Goal: Task Accomplishment & Management: Complete application form

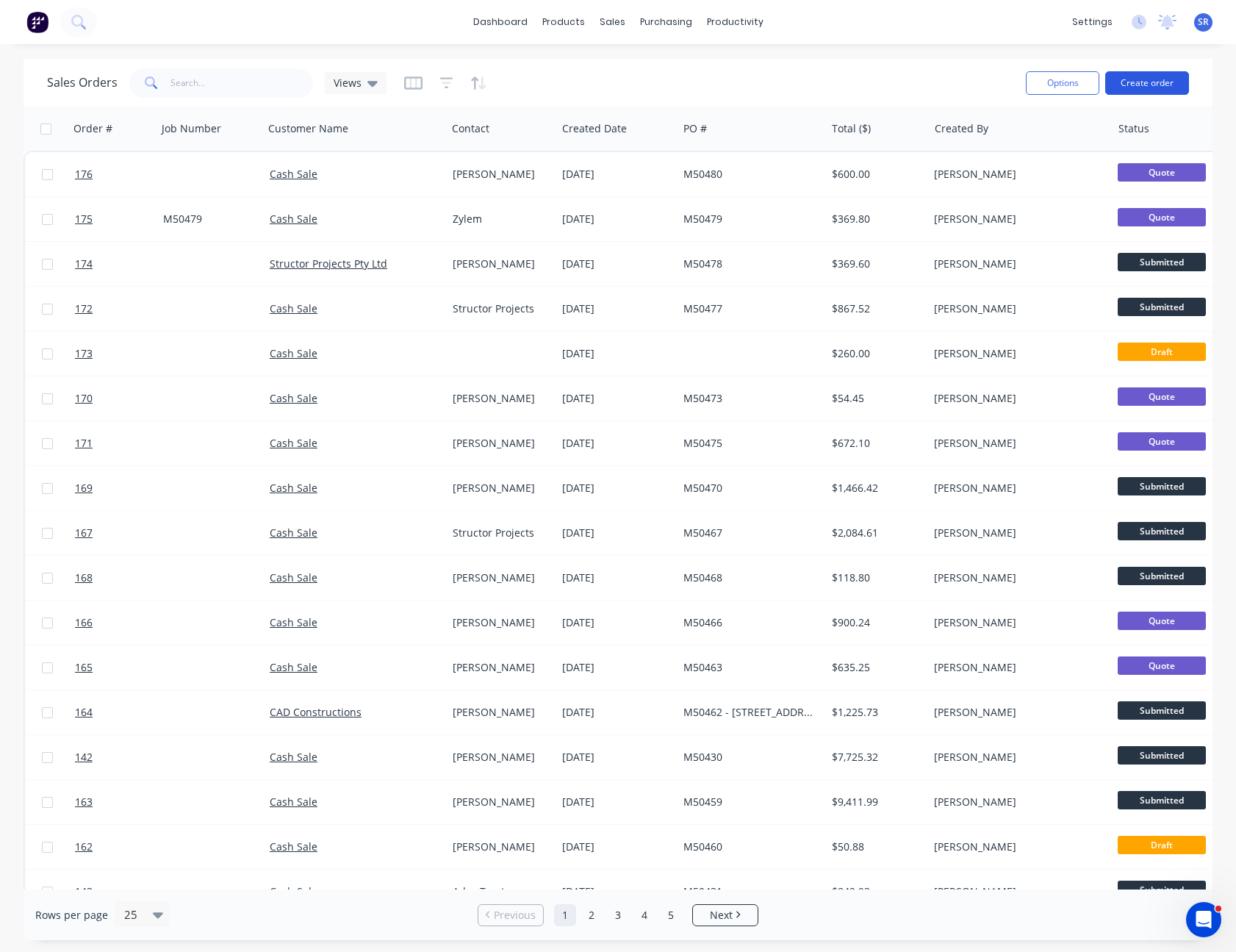
click at [1160, 88] on button "Create order" at bounding box center [1146, 83] width 83 height 23
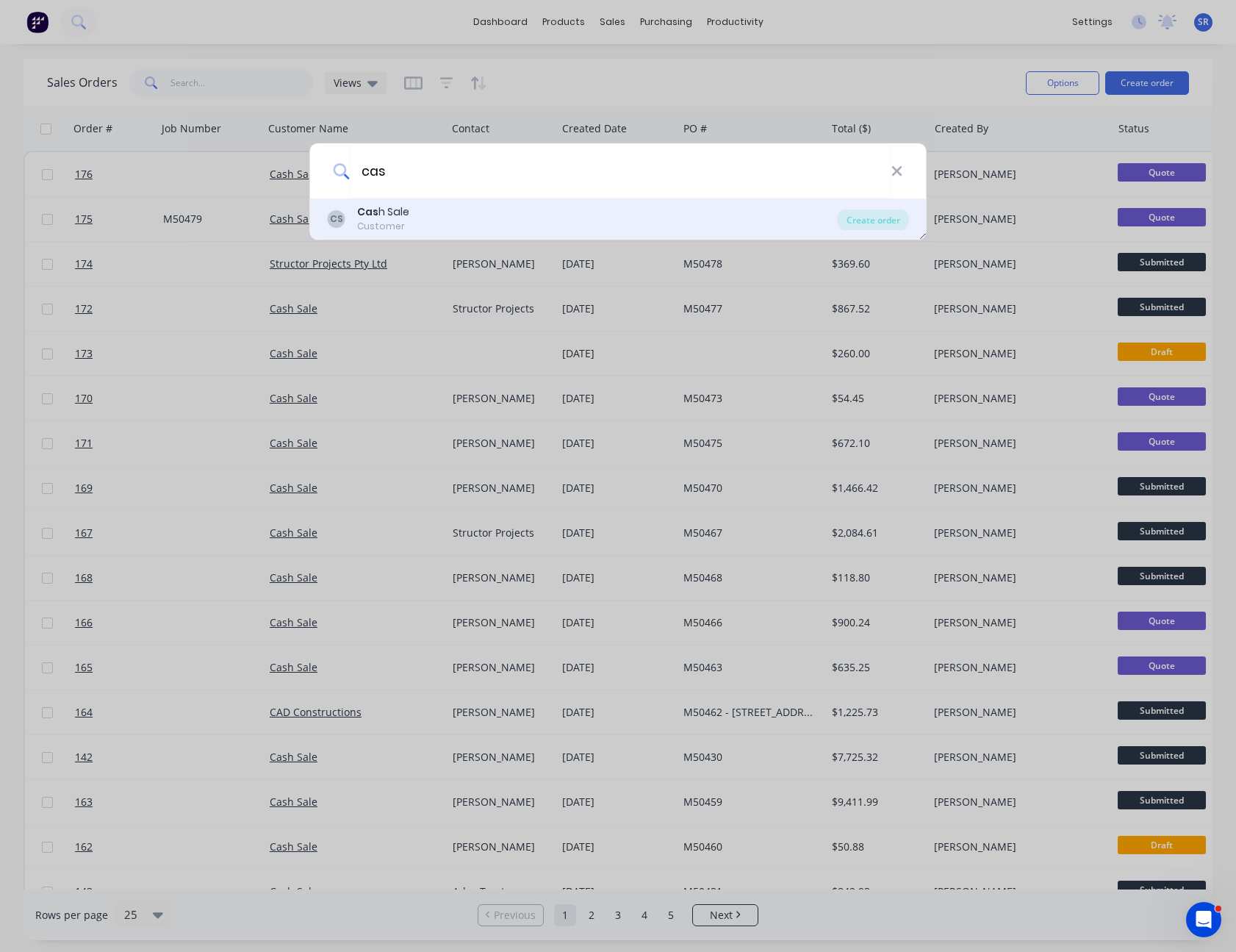
type input "cas"
click at [427, 216] on div "CS Cas h Sale Customer" at bounding box center [583, 218] width 510 height 28
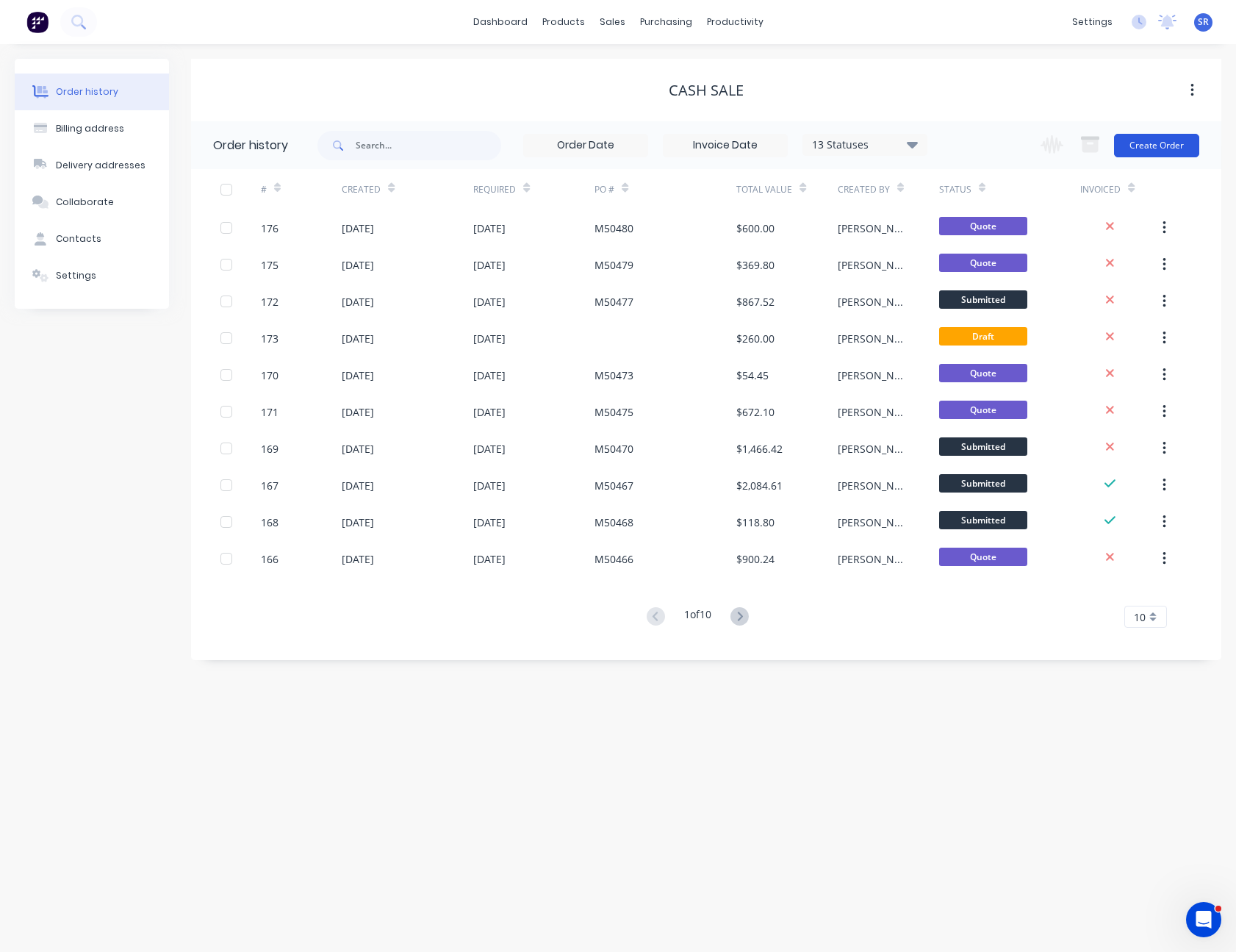
click at [1171, 148] on button "Create Order" at bounding box center [1156, 145] width 85 height 23
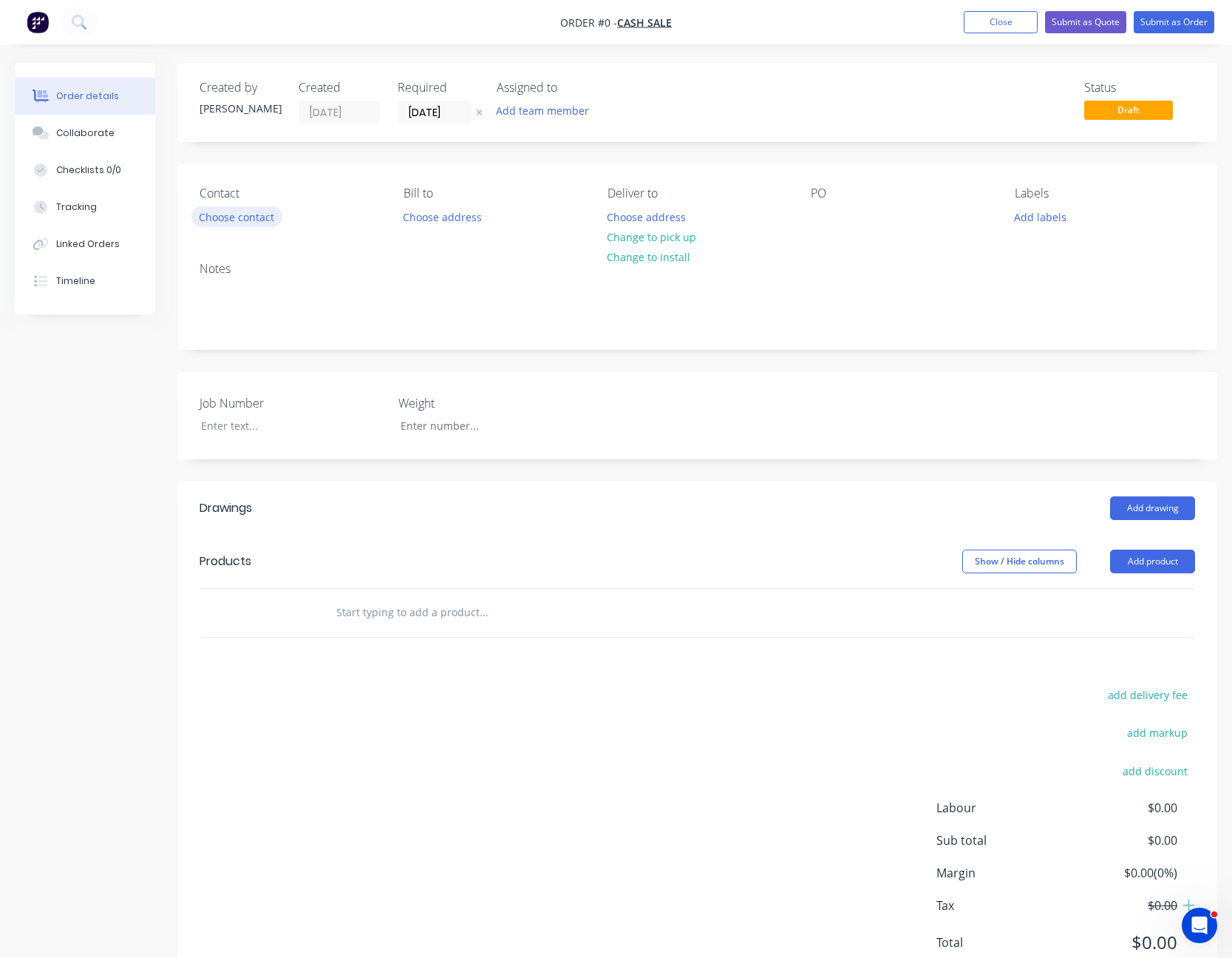
click at [214, 218] on button "Choose contact" at bounding box center [236, 216] width 91 height 20
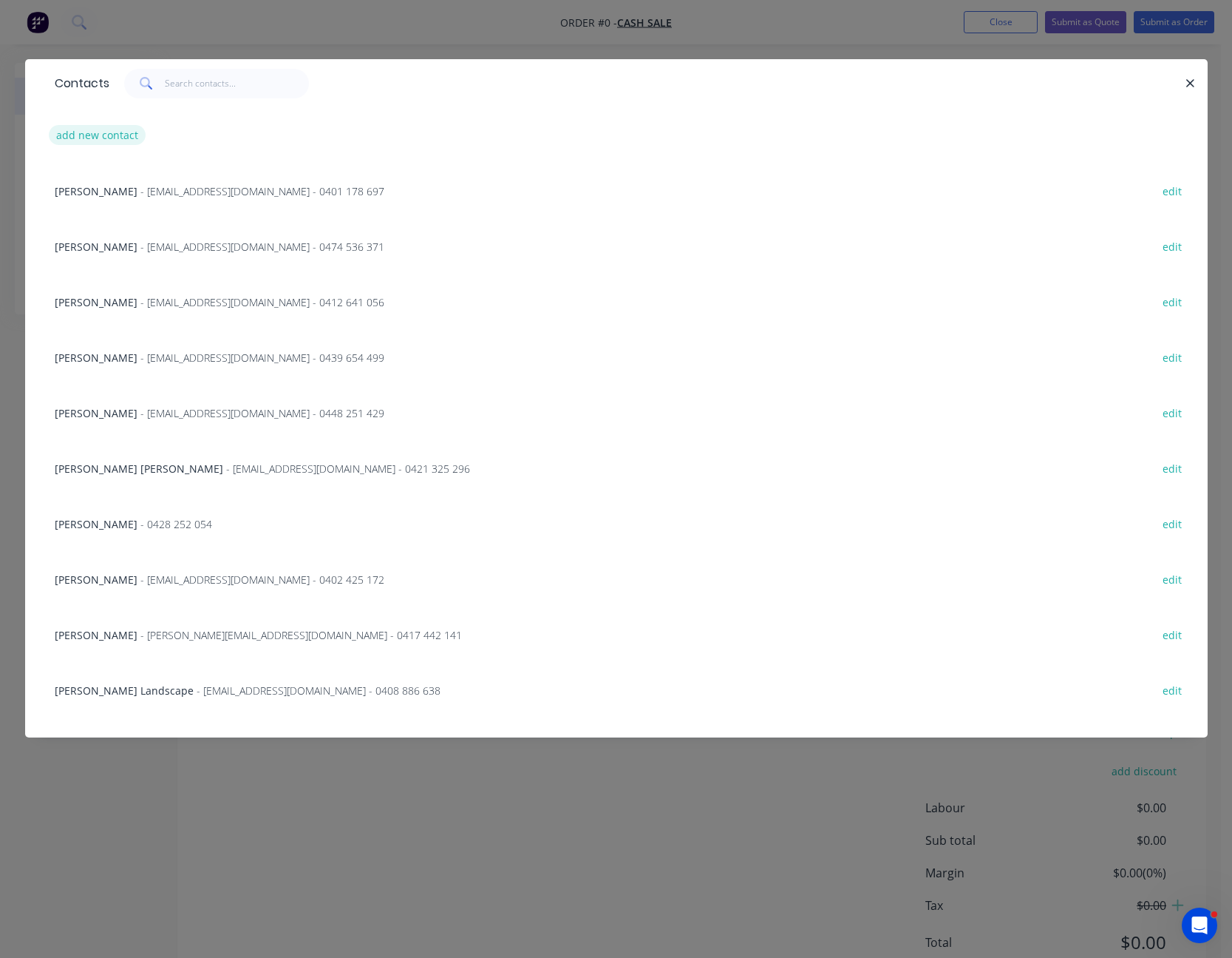
click at [113, 134] on button "add new contact" at bounding box center [97, 134] width 98 height 20
select select "AU"
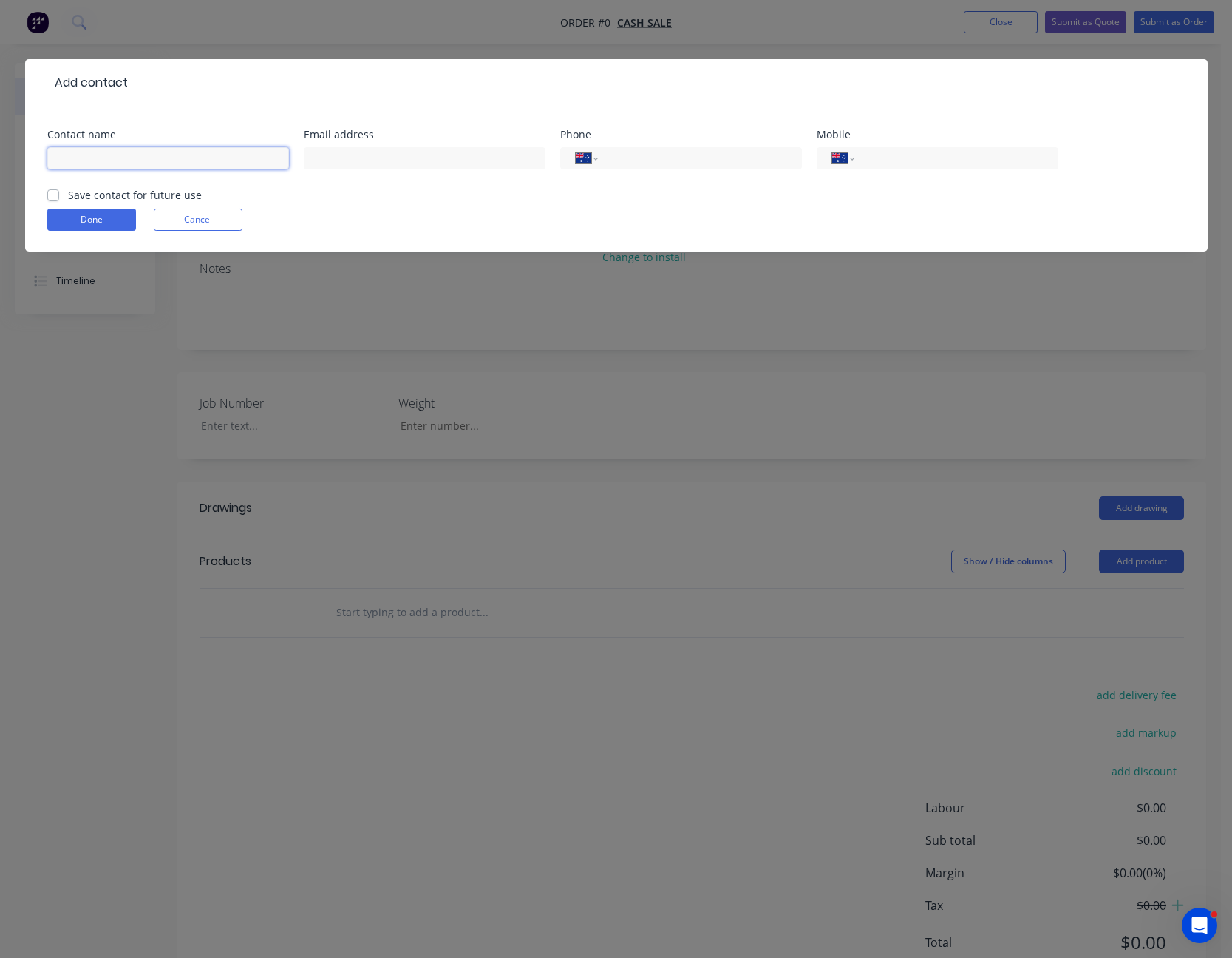
click at [85, 160] on input "text" at bounding box center [168, 159] width 242 height 23
type input "[PERSON_NAME]"
click at [91, 223] on button "Done" at bounding box center [92, 220] width 88 height 23
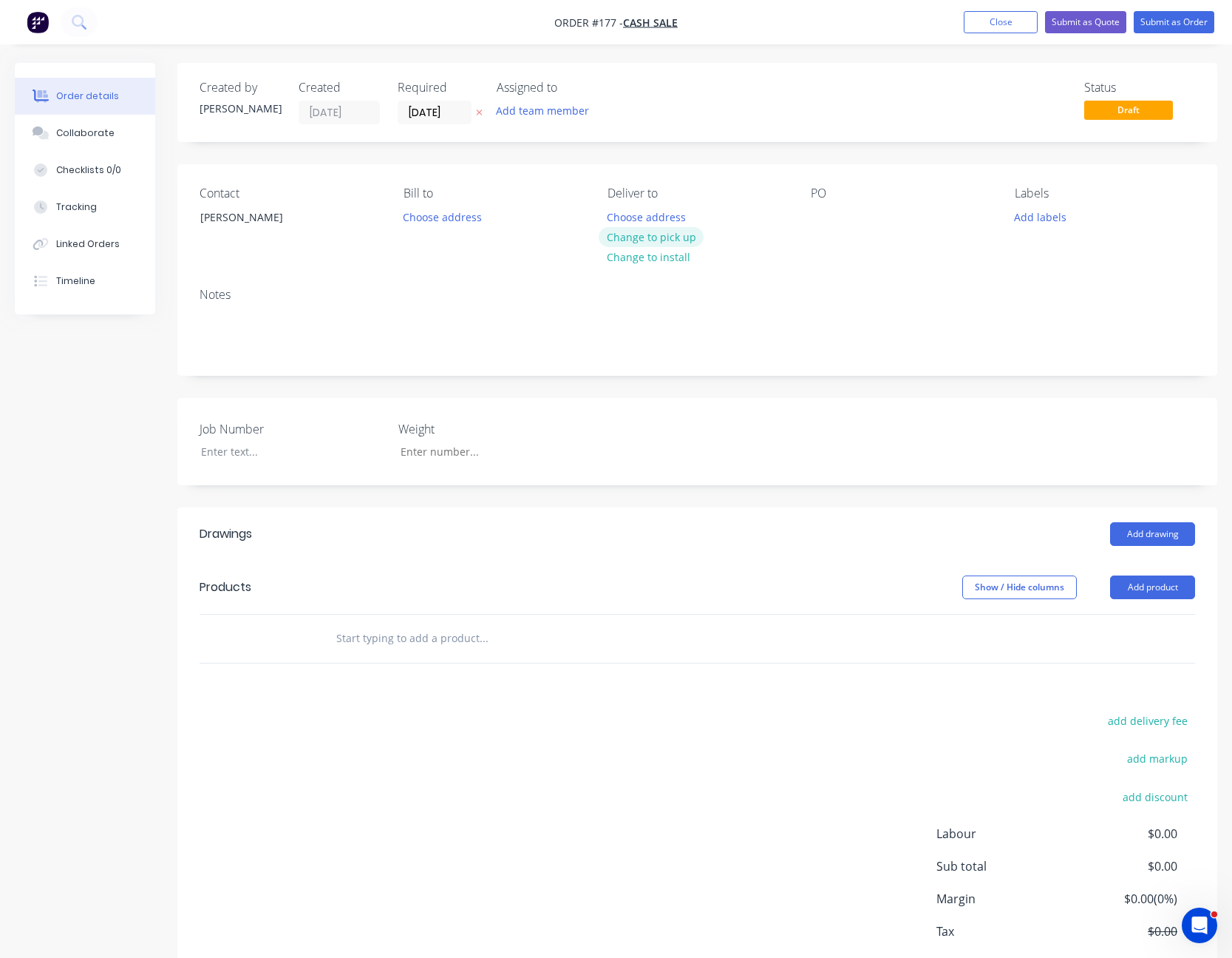
click at [665, 235] on button "Change to pick up" at bounding box center [651, 236] width 105 height 20
click at [1140, 584] on button "Add product" at bounding box center [1152, 586] width 85 height 23
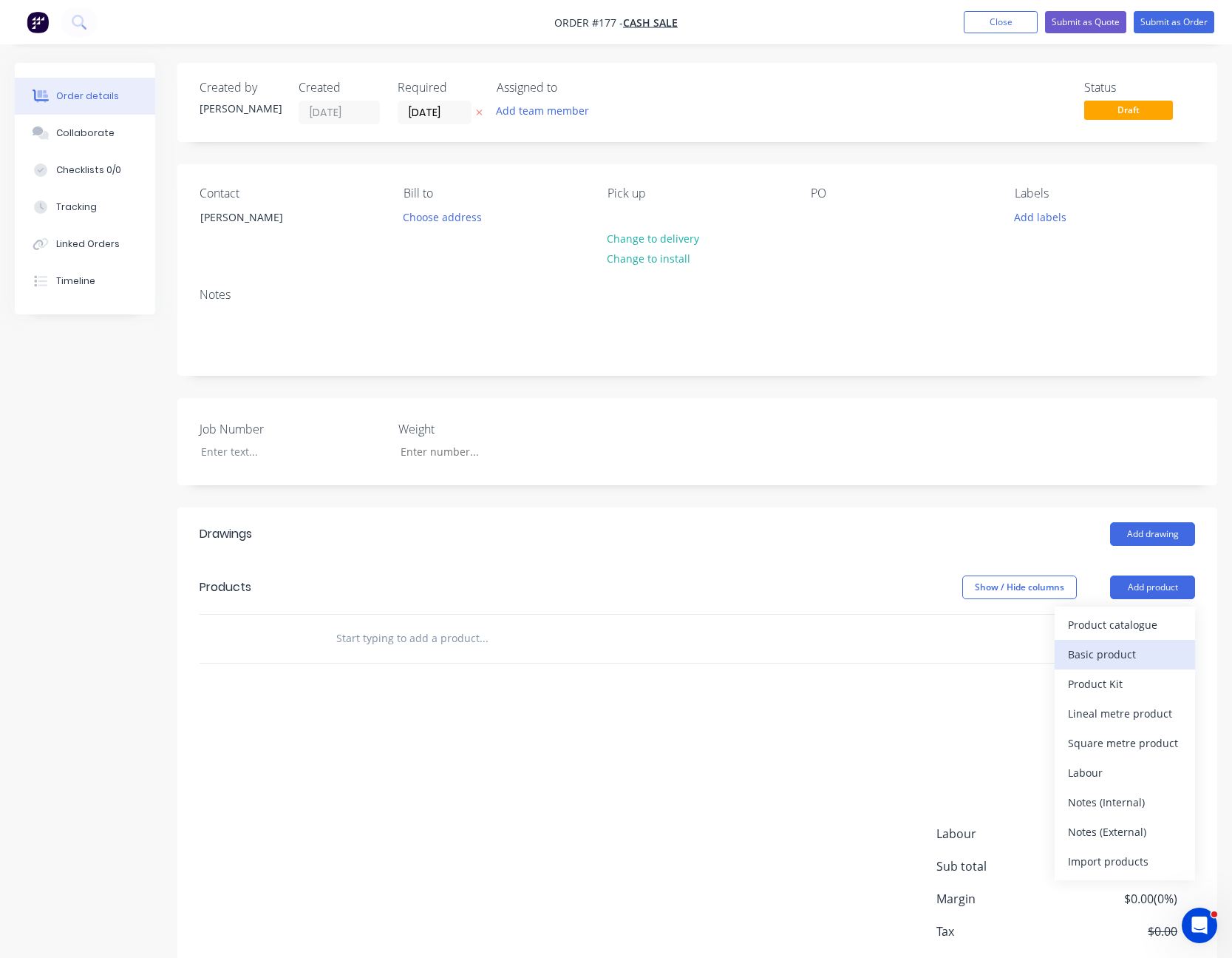
click at [1134, 646] on div "Basic product" at bounding box center [1125, 654] width 113 height 22
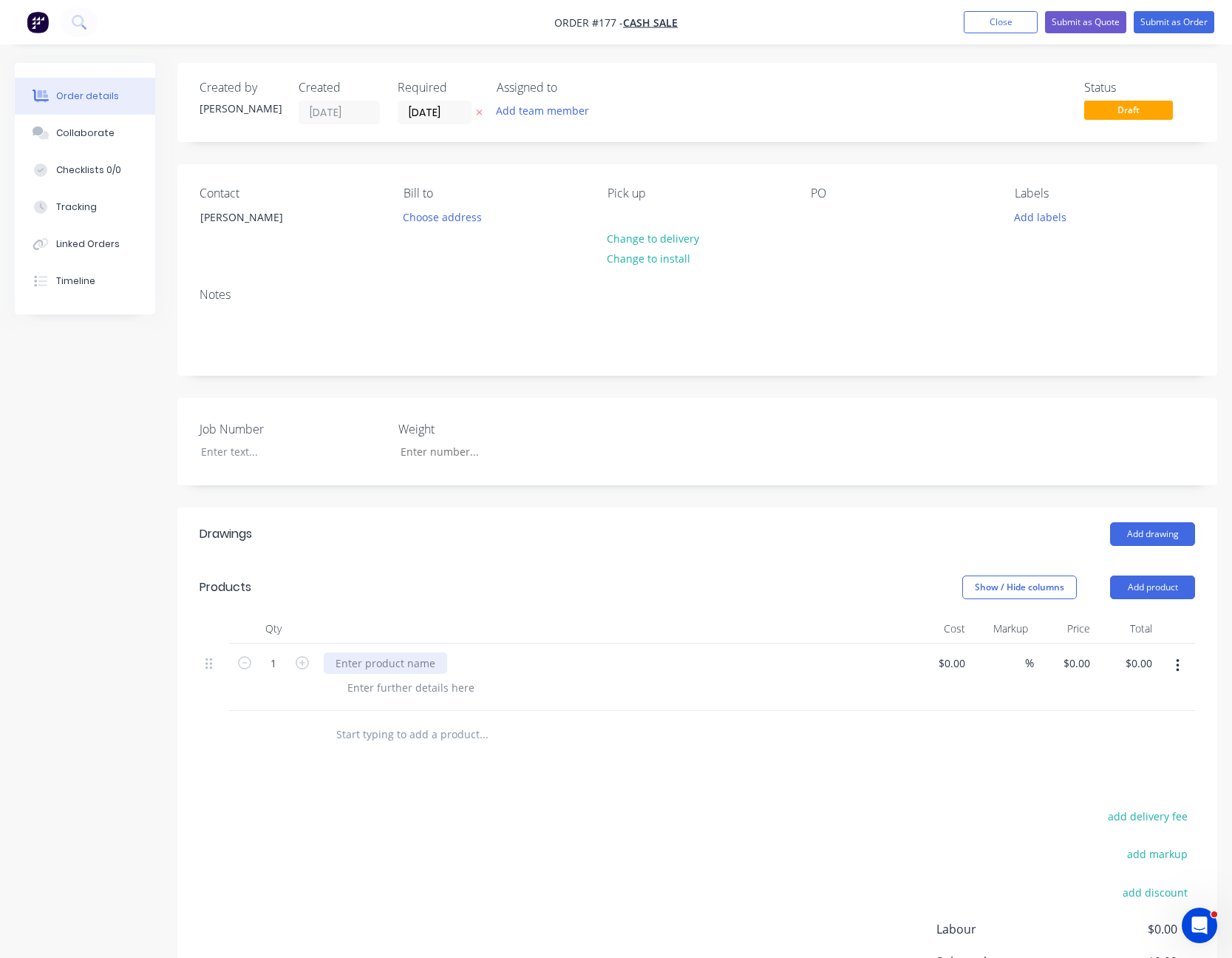
click at [373, 665] on div at bounding box center [385, 663] width 124 height 22
click at [380, 684] on div at bounding box center [411, 687] width 151 height 22
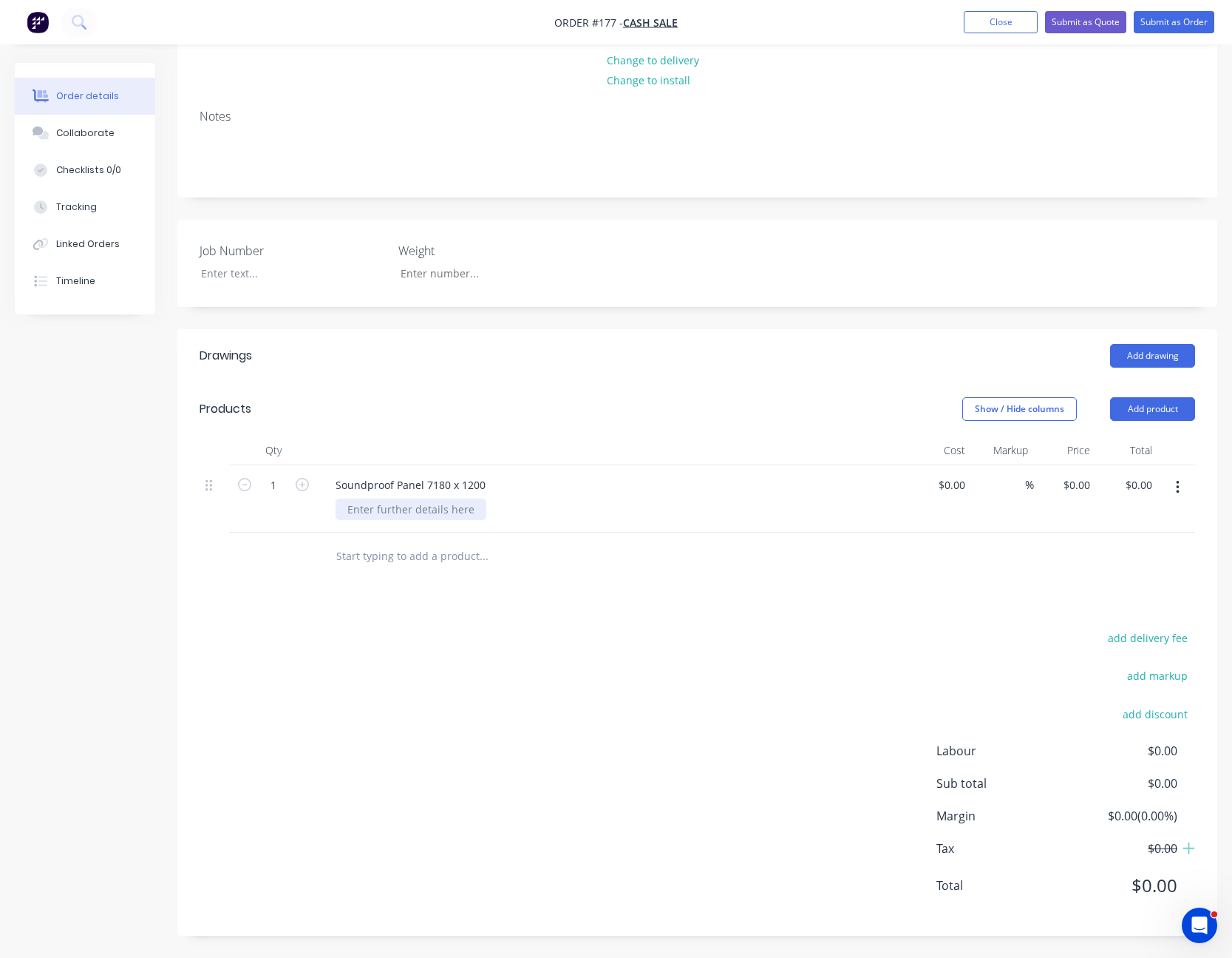
click at [390, 517] on div at bounding box center [411, 508] width 151 height 22
click at [768, 599] on div "Drawings Add drawing Products Show / Hide columns Add product Qty Cost Markup P…" at bounding box center [697, 632] width 1040 height 606
click at [301, 489] on icon "button" at bounding box center [302, 484] width 13 height 13
type input "3"
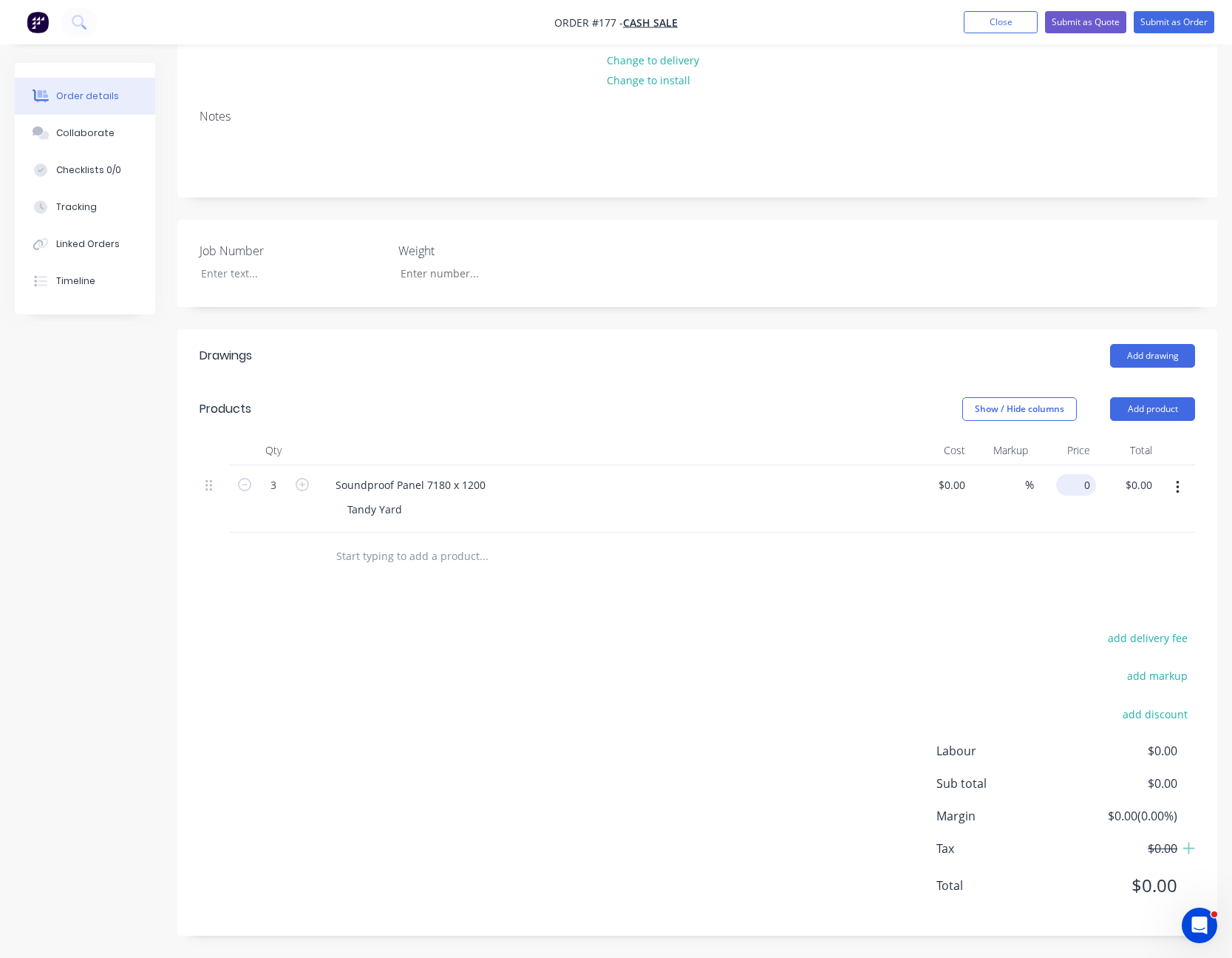
click at [1070, 483] on div "0 $0.00" at bounding box center [1066, 499] width 62 height 68
type input "$360.00"
type input "$1,080.00"
click at [1153, 416] on button "Add product" at bounding box center [1152, 409] width 85 height 23
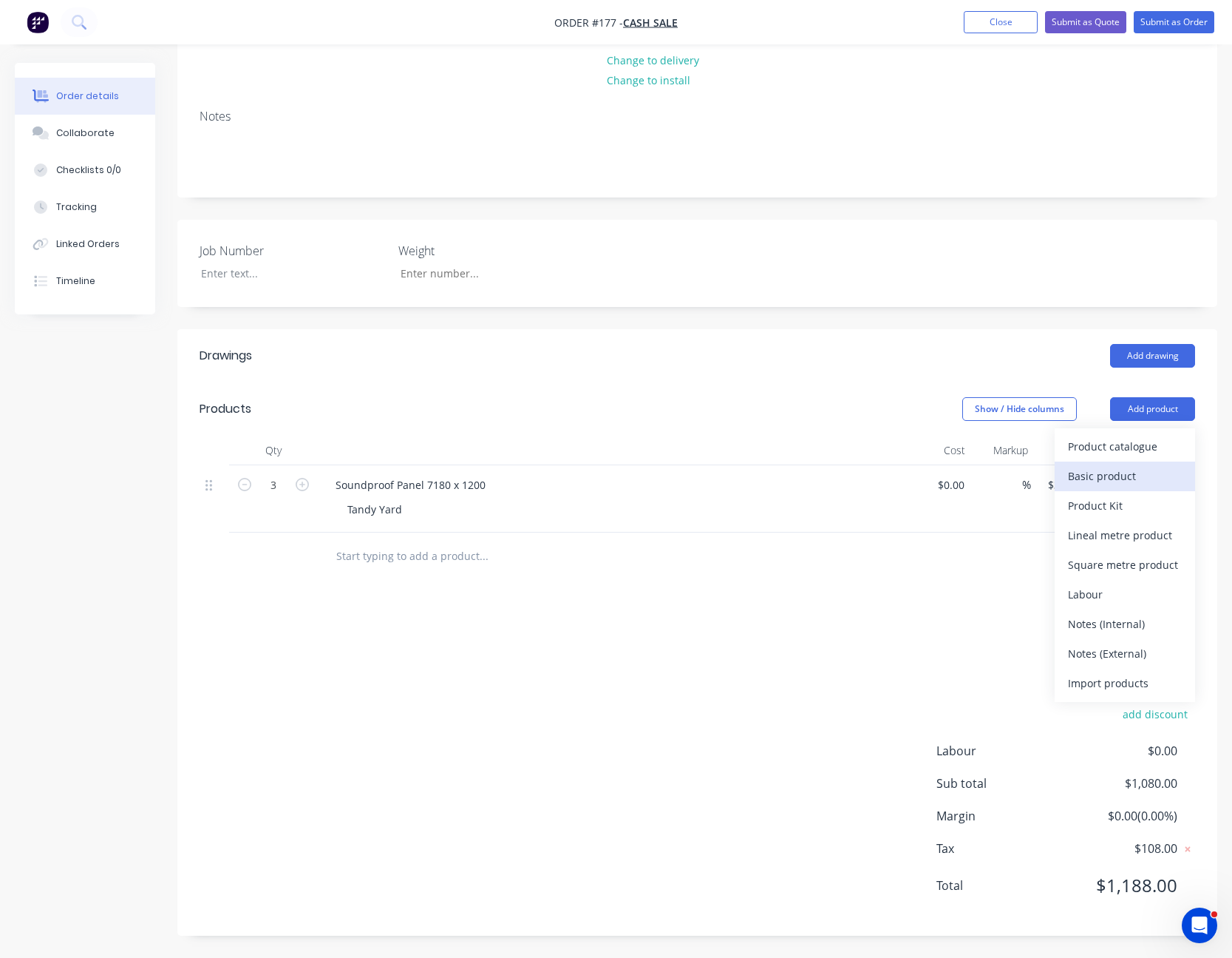
click at [1141, 462] on button "Basic product" at bounding box center [1125, 476] width 140 height 29
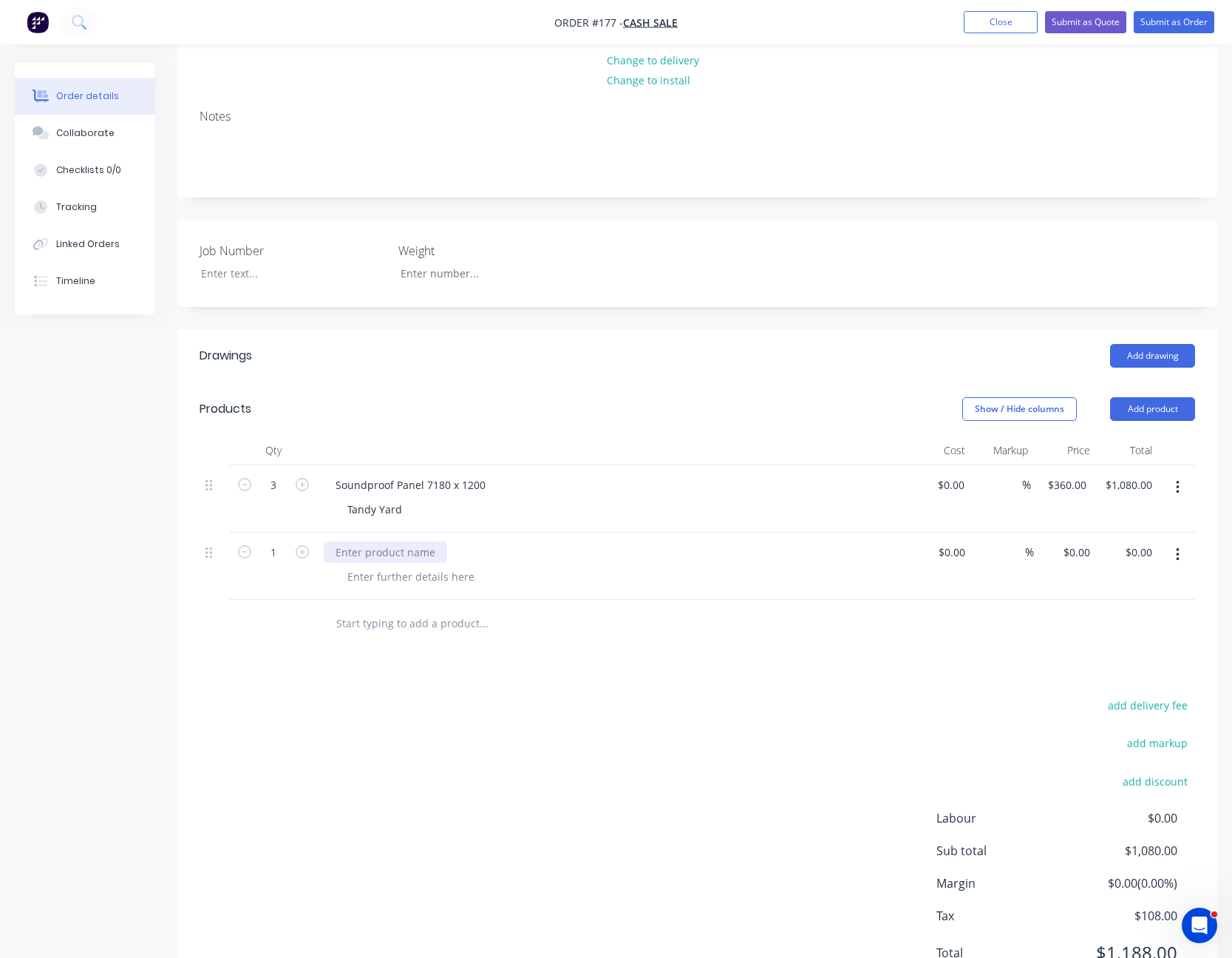
click at [377, 553] on div at bounding box center [385, 552] width 124 height 22
click at [366, 573] on div at bounding box center [411, 576] width 151 height 22
click at [1064, 557] on div "0 $0.00" at bounding box center [1066, 566] width 62 height 68
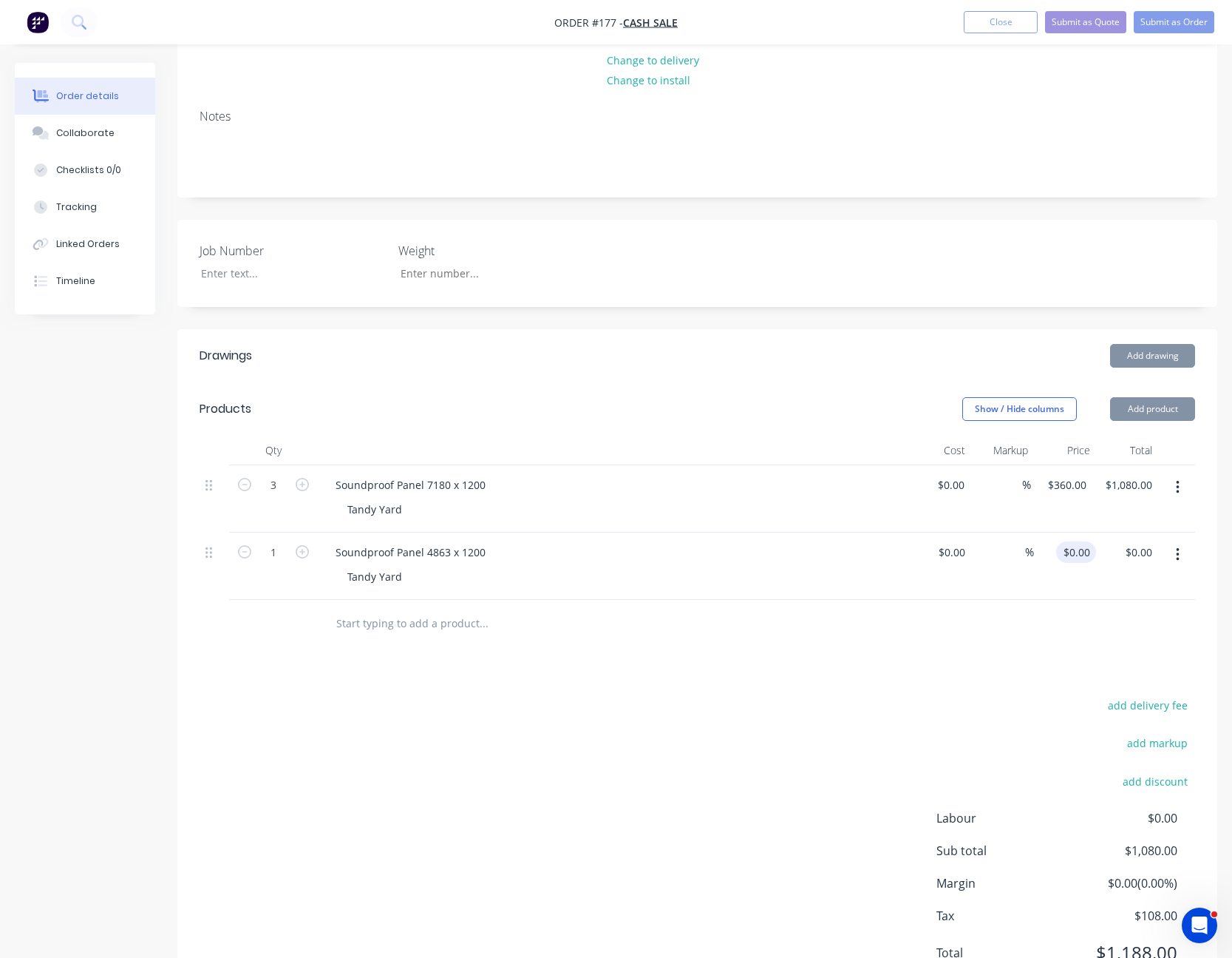
click at [1064, 557] on div "$0.00 $0.00" at bounding box center [1066, 566] width 62 height 68
click at [1077, 555] on div "0 0" at bounding box center [1085, 552] width 23 height 22
type input "$244.00"
click at [299, 549] on icon "button" at bounding box center [302, 551] width 13 height 13
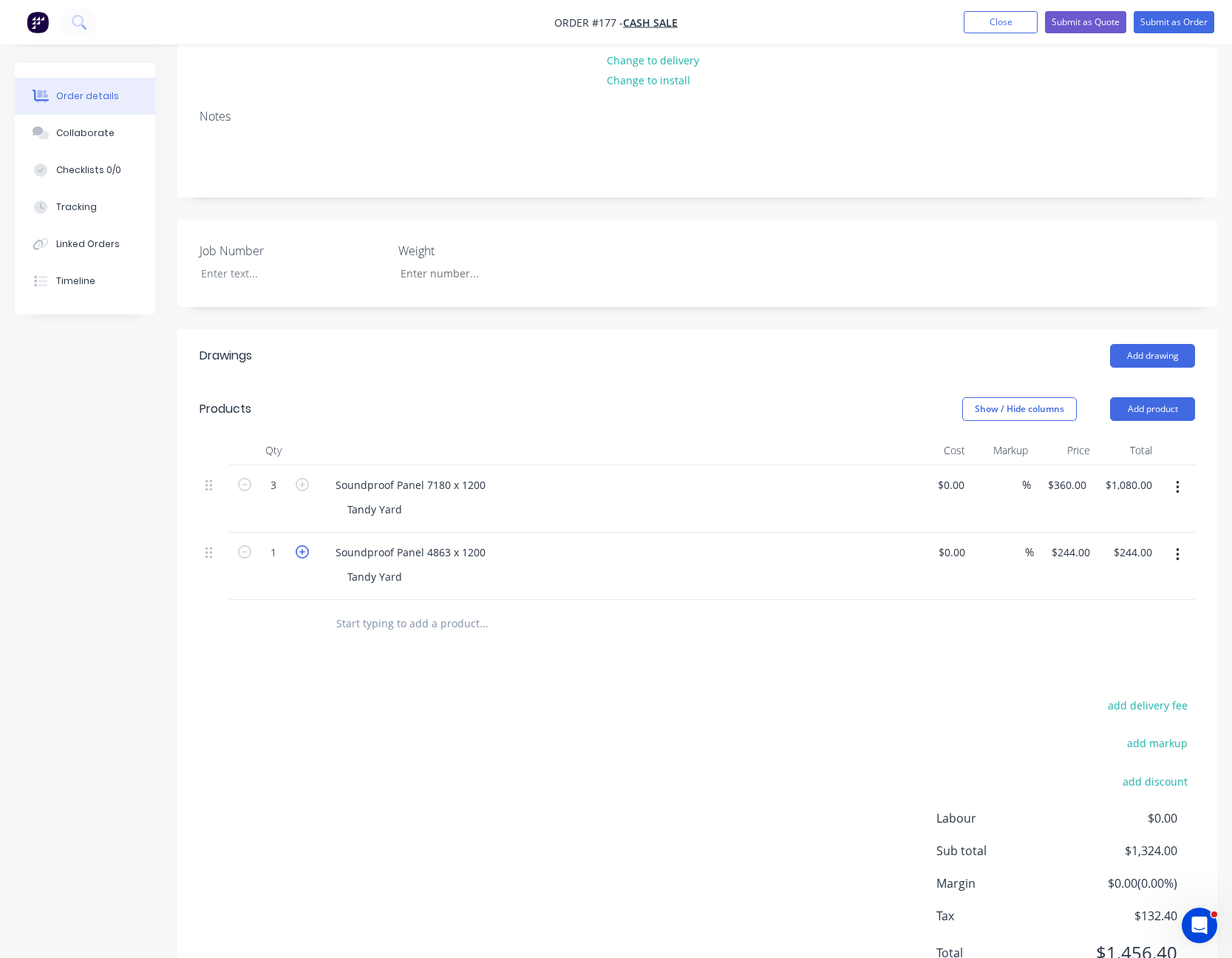
type input "2"
type input "$488.00"
click at [299, 549] on icon "button" at bounding box center [302, 551] width 13 height 13
type input "3"
type input "$732.00"
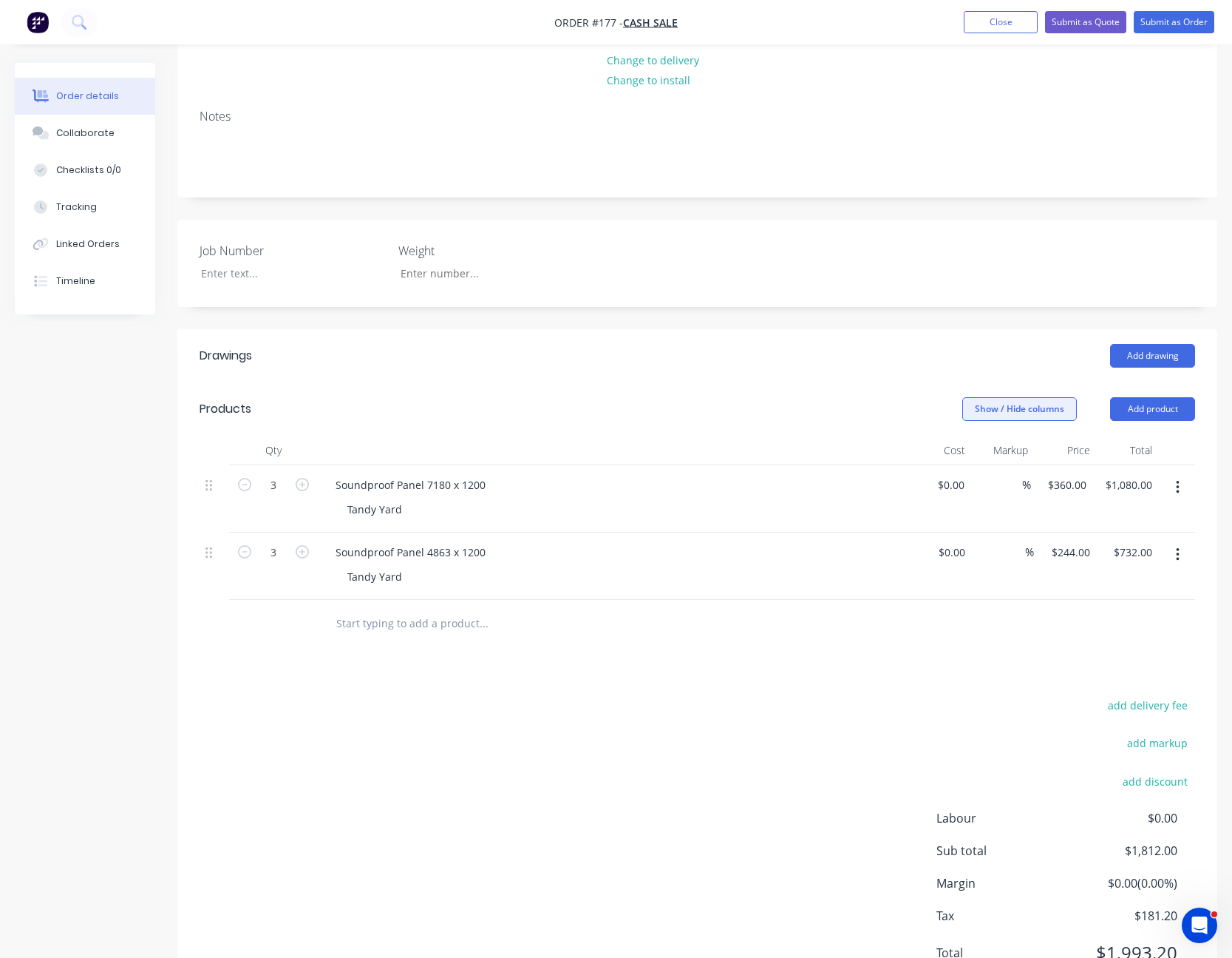
click at [1033, 415] on button "Show / Hide columns" at bounding box center [1020, 409] width 114 height 23
click at [1011, 464] on span "Cost" at bounding box center [1061, 457] width 111 height 16
click at [969, 451] on input "Cost" at bounding box center [969, 451] width 0 height 0
click at [997, 474] on div "Markup" at bounding box center [1012, 477] width 87 height 13
click at [984, 478] on span at bounding box center [986, 477] width 13 height 13
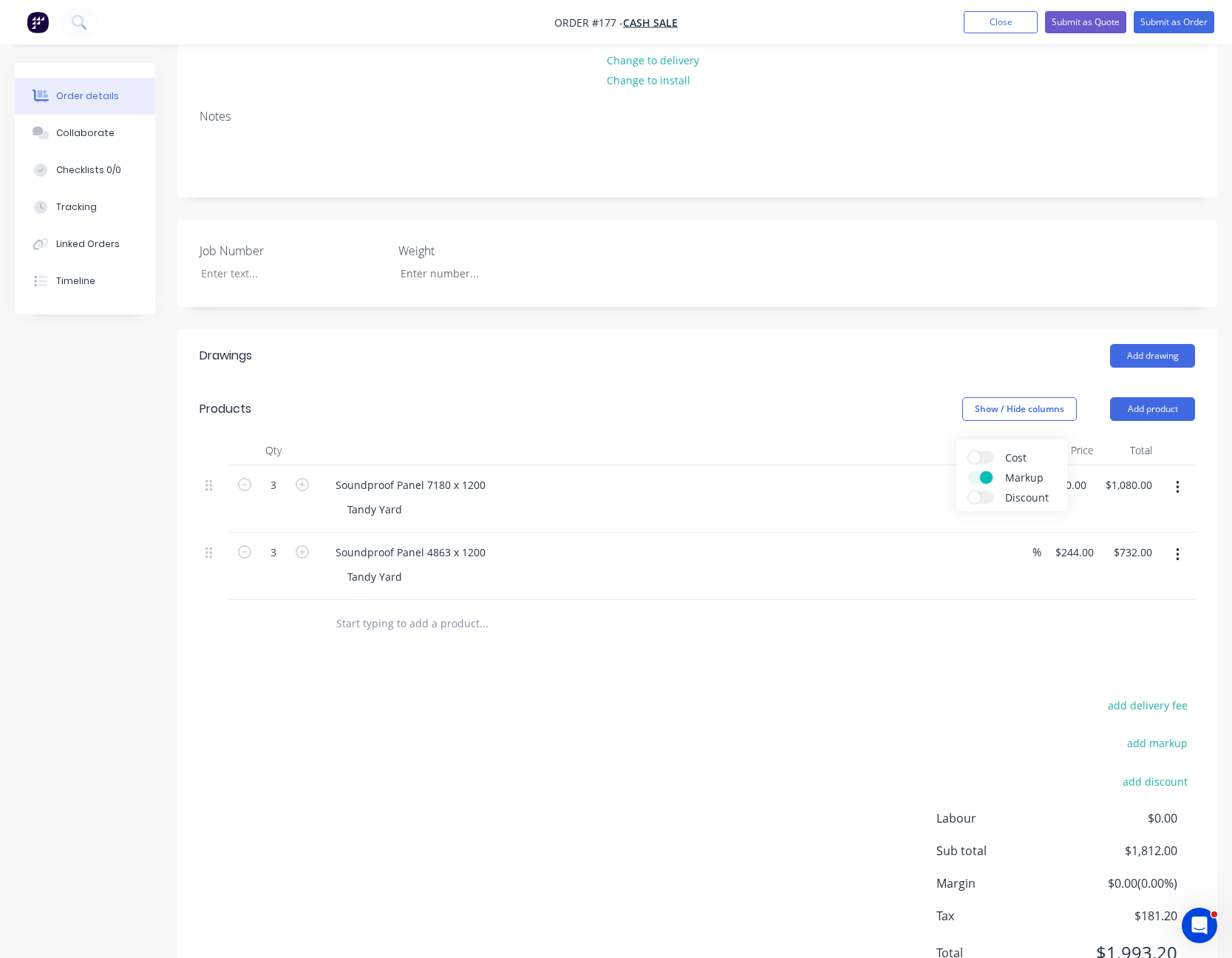
click at [969, 471] on input "Markup" at bounding box center [969, 471] width 0 height 0
click at [921, 640] on div at bounding box center [698, 623] width 996 height 48
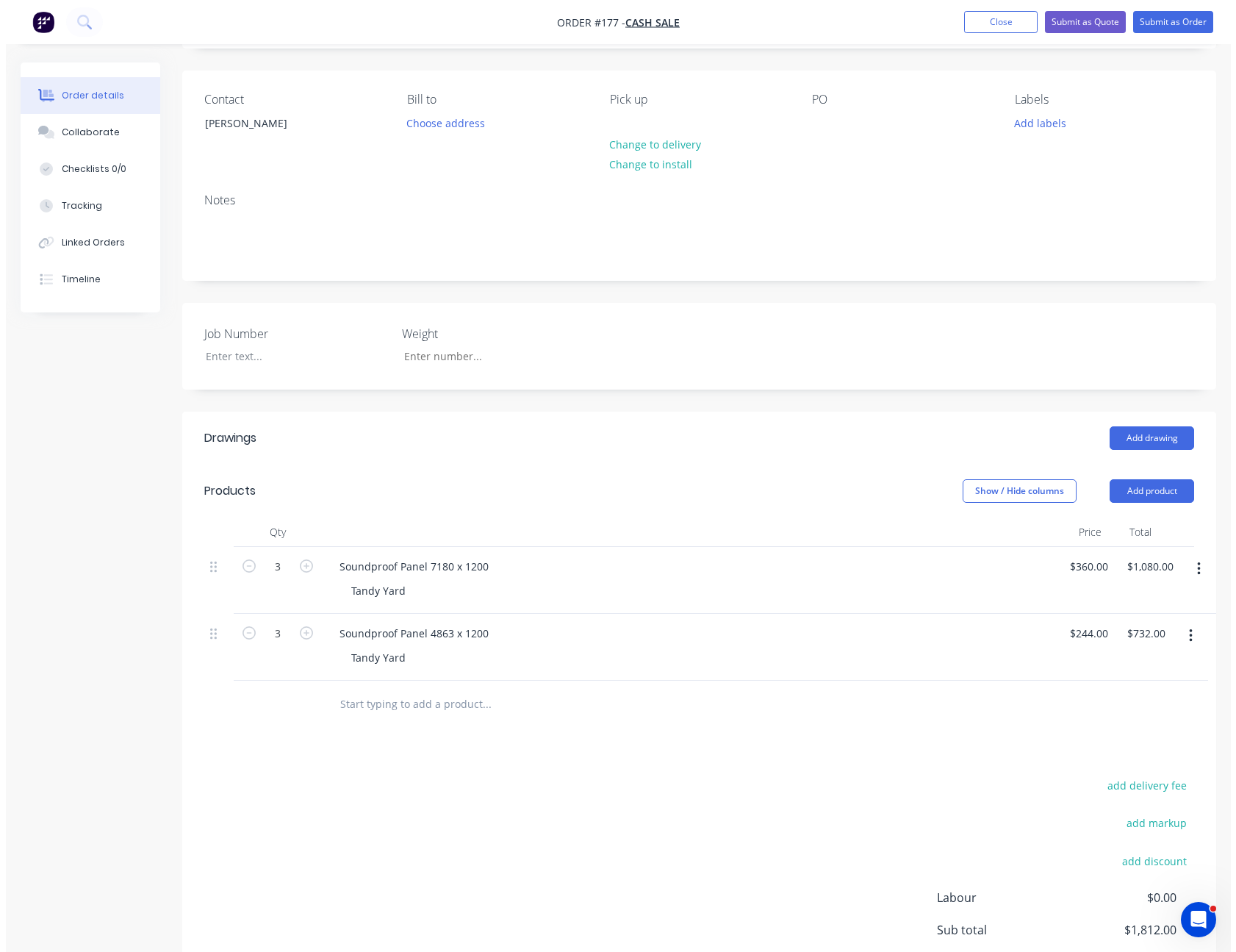
scroll to position [0, 0]
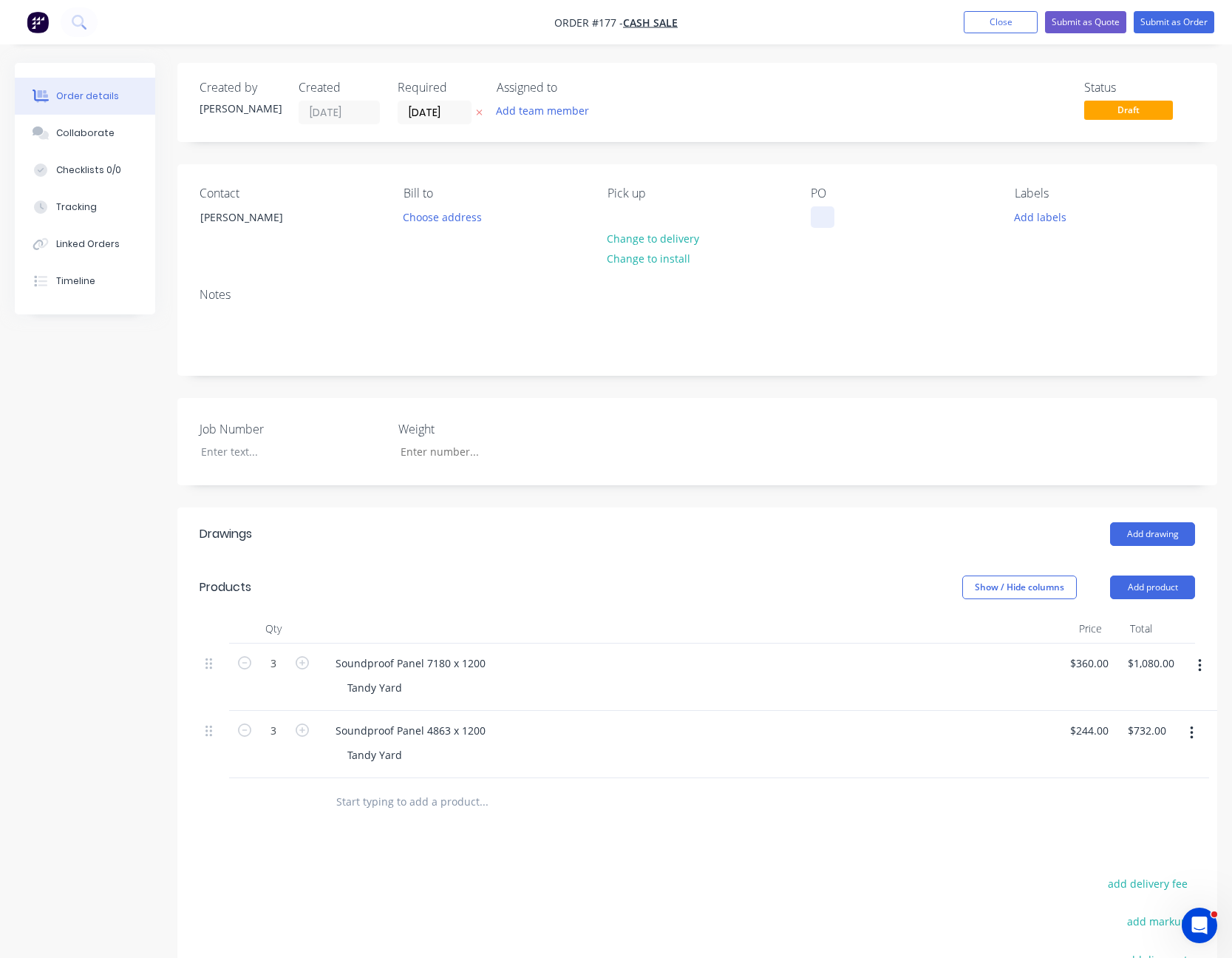
click at [826, 218] on div at bounding box center [822, 217] width 23 height 22
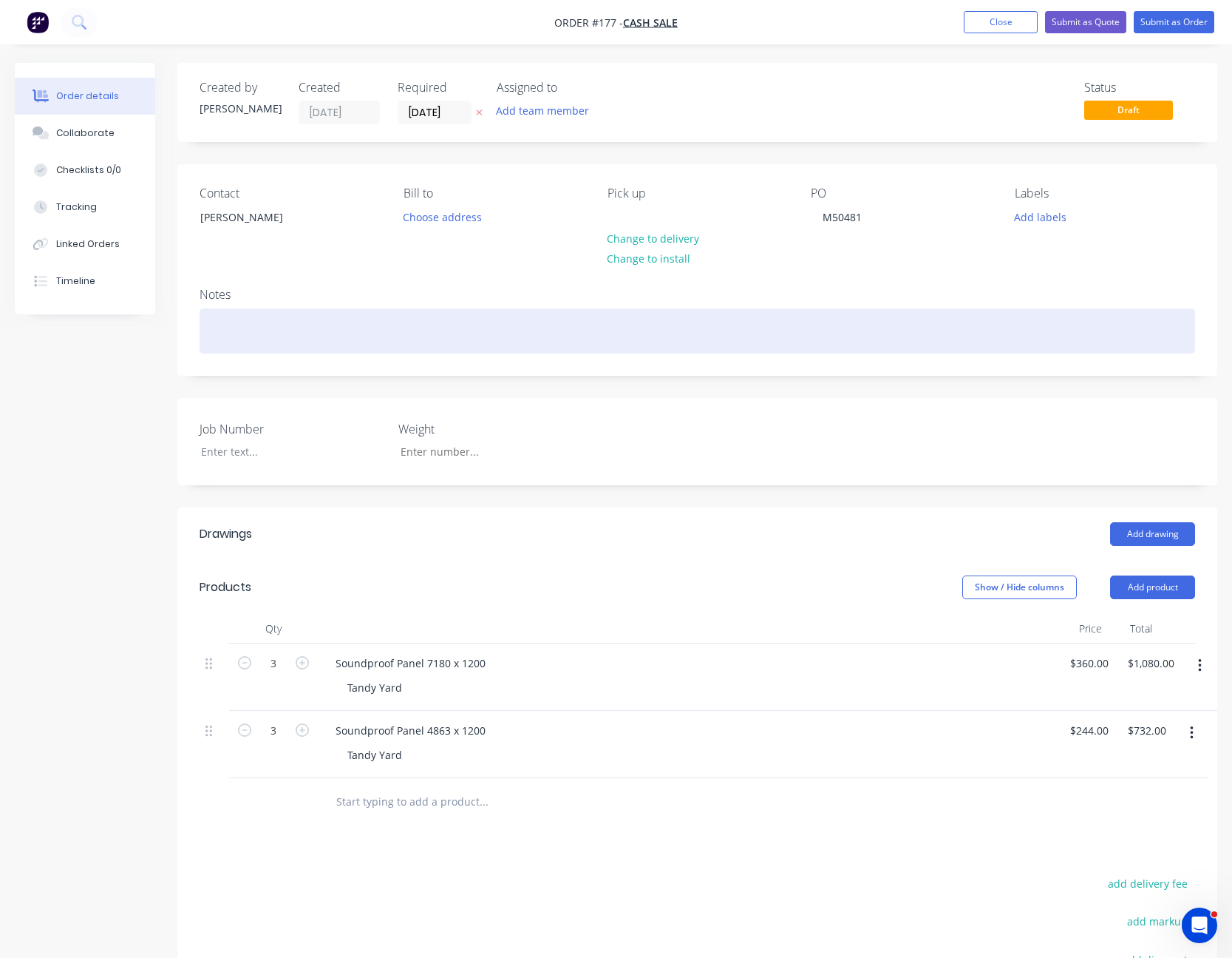
click at [832, 347] on div at bounding box center [698, 331] width 996 height 45
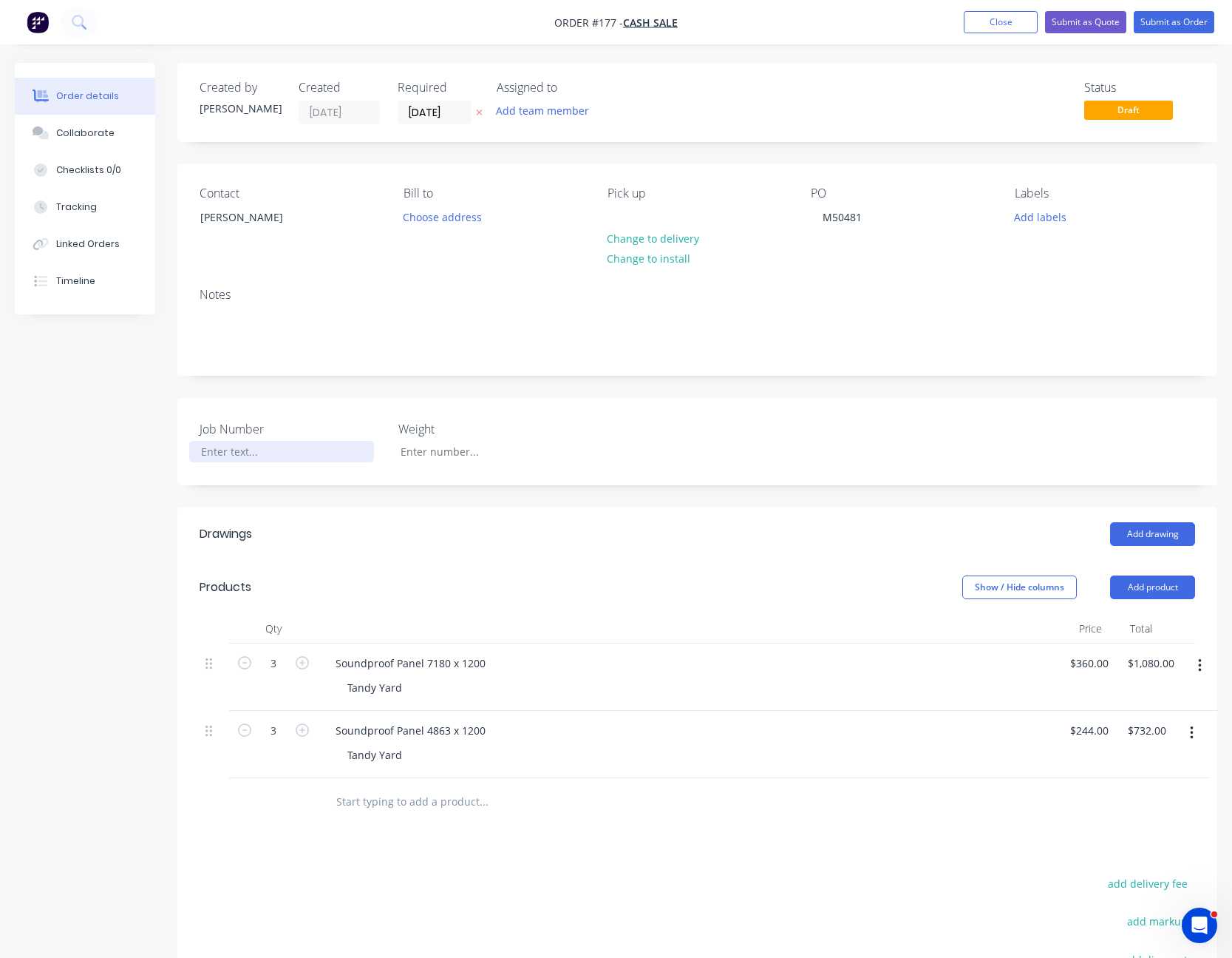
click at [207, 452] on div at bounding box center [281, 451] width 184 height 22
click at [855, 407] on div "Job Number M50481 Weight" at bounding box center [697, 441] width 1040 height 87
click at [1089, 27] on button "Submit as Quote" at bounding box center [1086, 23] width 81 height 23
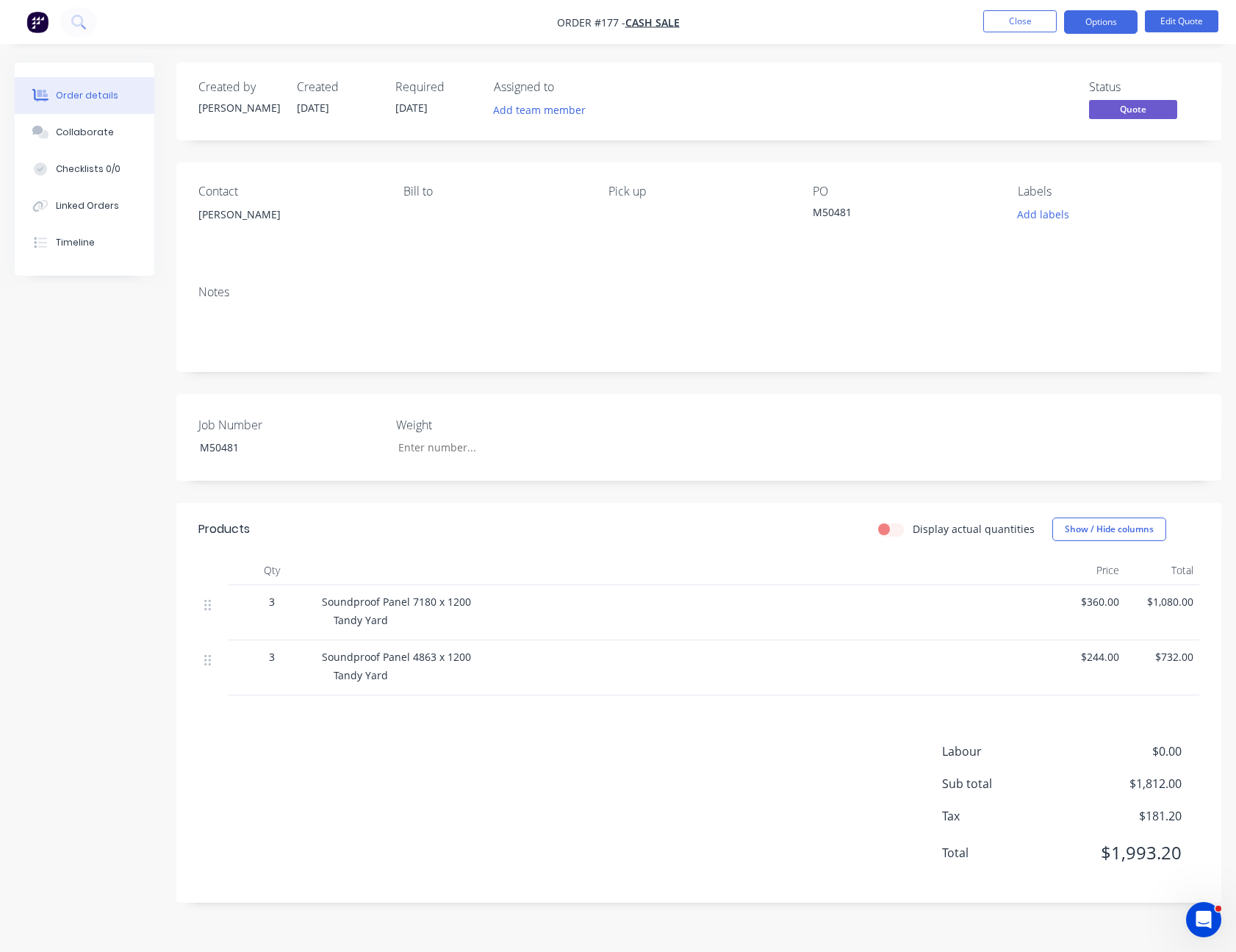
click at [1109, 8] on nav "Order #177 - Cash Sale Close Options Edit Quote" at bounding box center [618, 22] width 1236 height 44
click at [1107, 15] on button "Options" at bounding box center [1100, 22] width 73 height 23
click at [1072, 73] on button "EMAIL / PRINT" at bounding box center [1057, 59] width 162 height 29
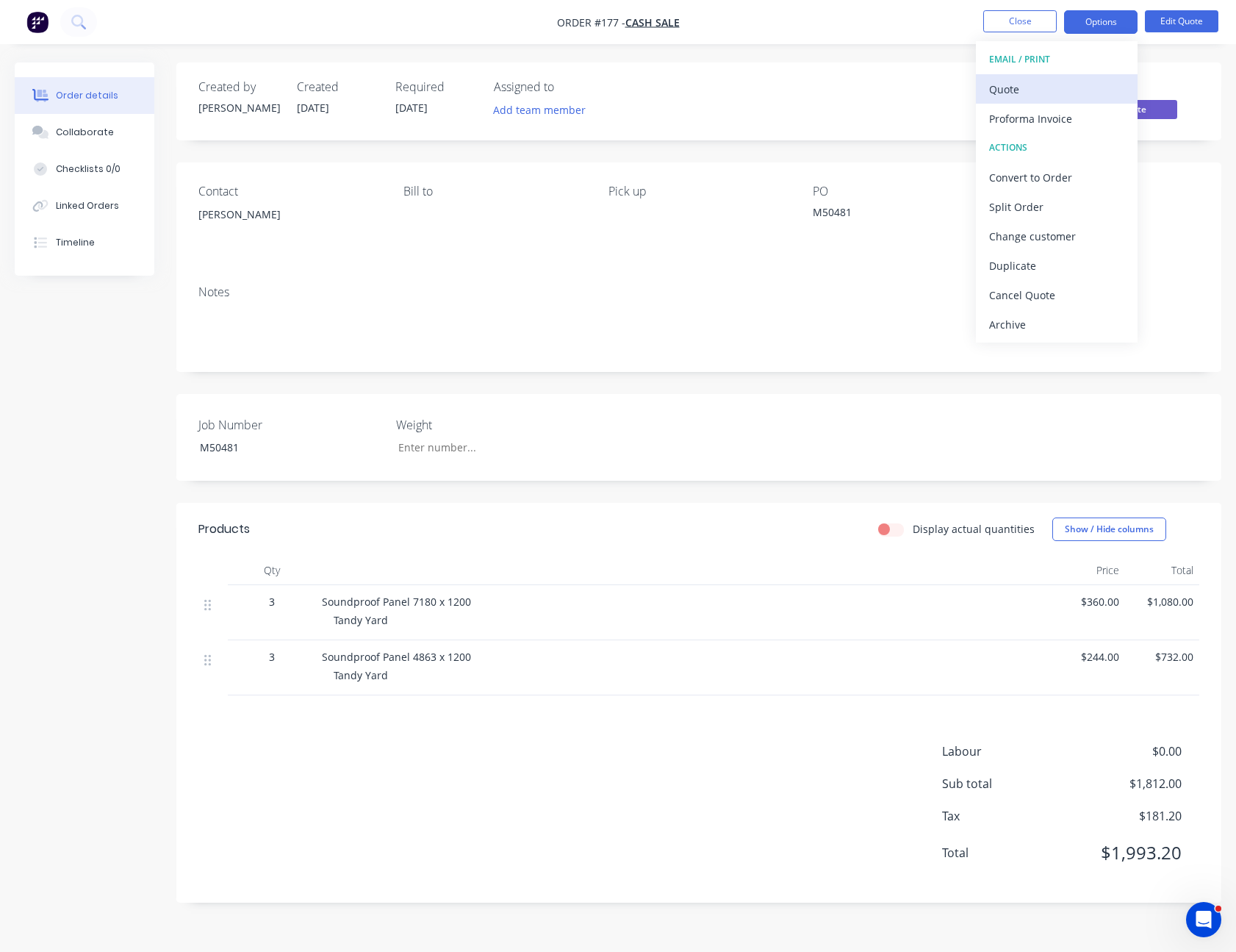
click at [1063, 90] on div "Quote" at bounding box center [1056, 89] width 135 height 22
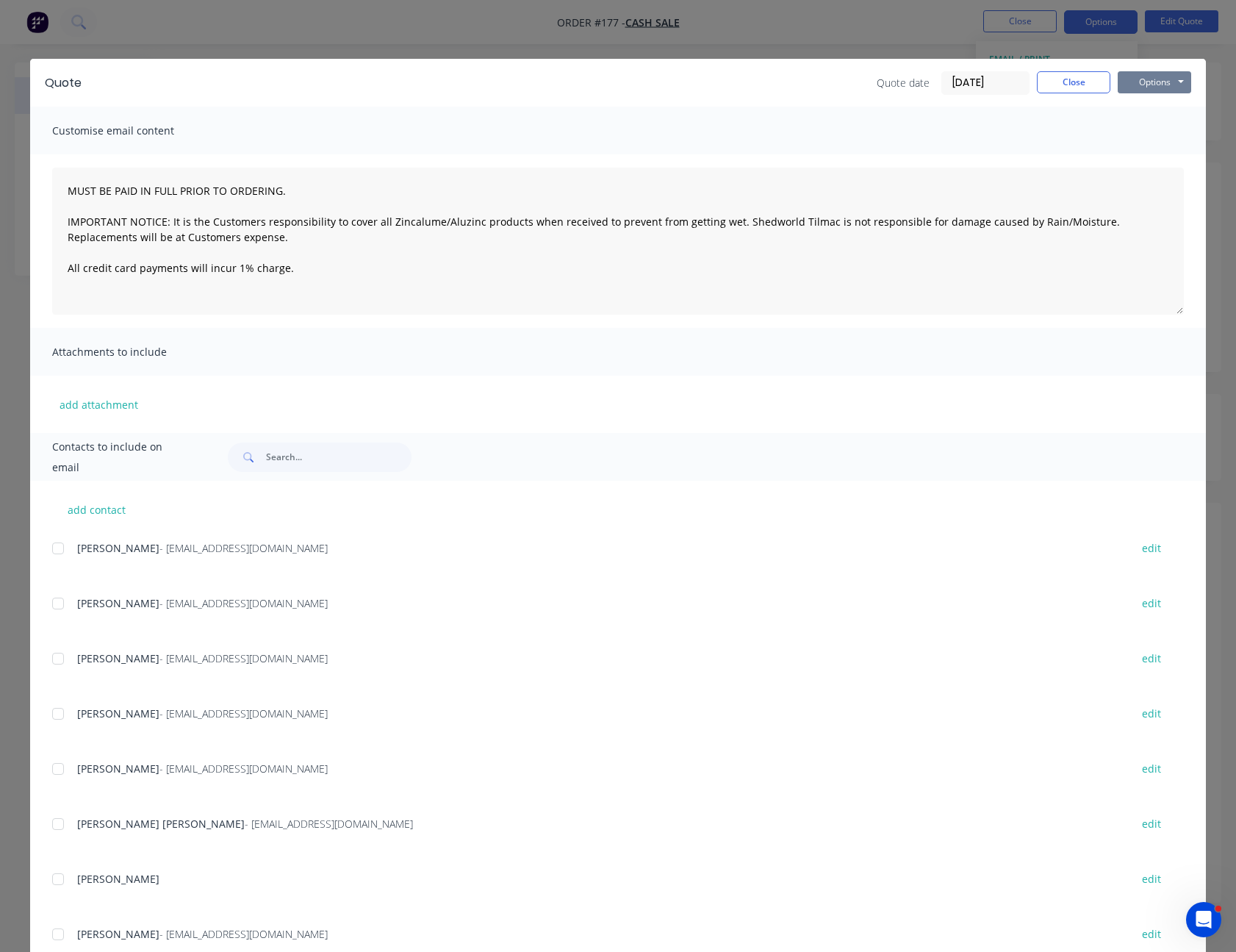
click at [1131, 84] on button "Options" at bounding box center [1154, 83] width 73 height 22
click at [1145, 124] on button "Print" at bounding box center [1165, 133] width 94 height 24
click at [1078, 83] on button "Close" at bounding box center [1073, 83] width 73 height 22
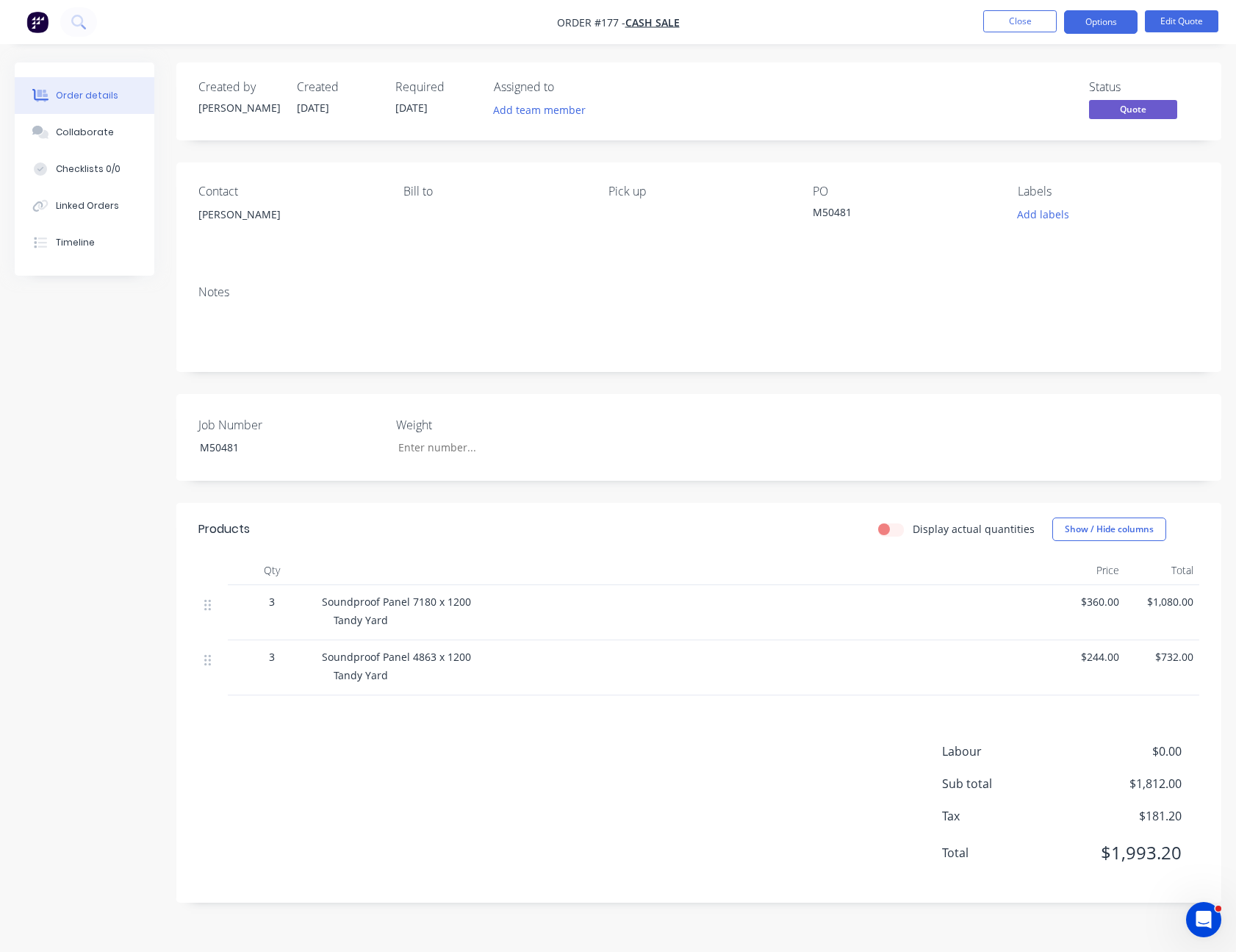
click at [1007, 36] on nav "Order #177 - Cash Sale Close Options Edit Quote" at bounding box center [618, 22] width 1236 height 44
click at [1017, 27] on button "Close" at bounding box center [1019, 22] width 73 height 22
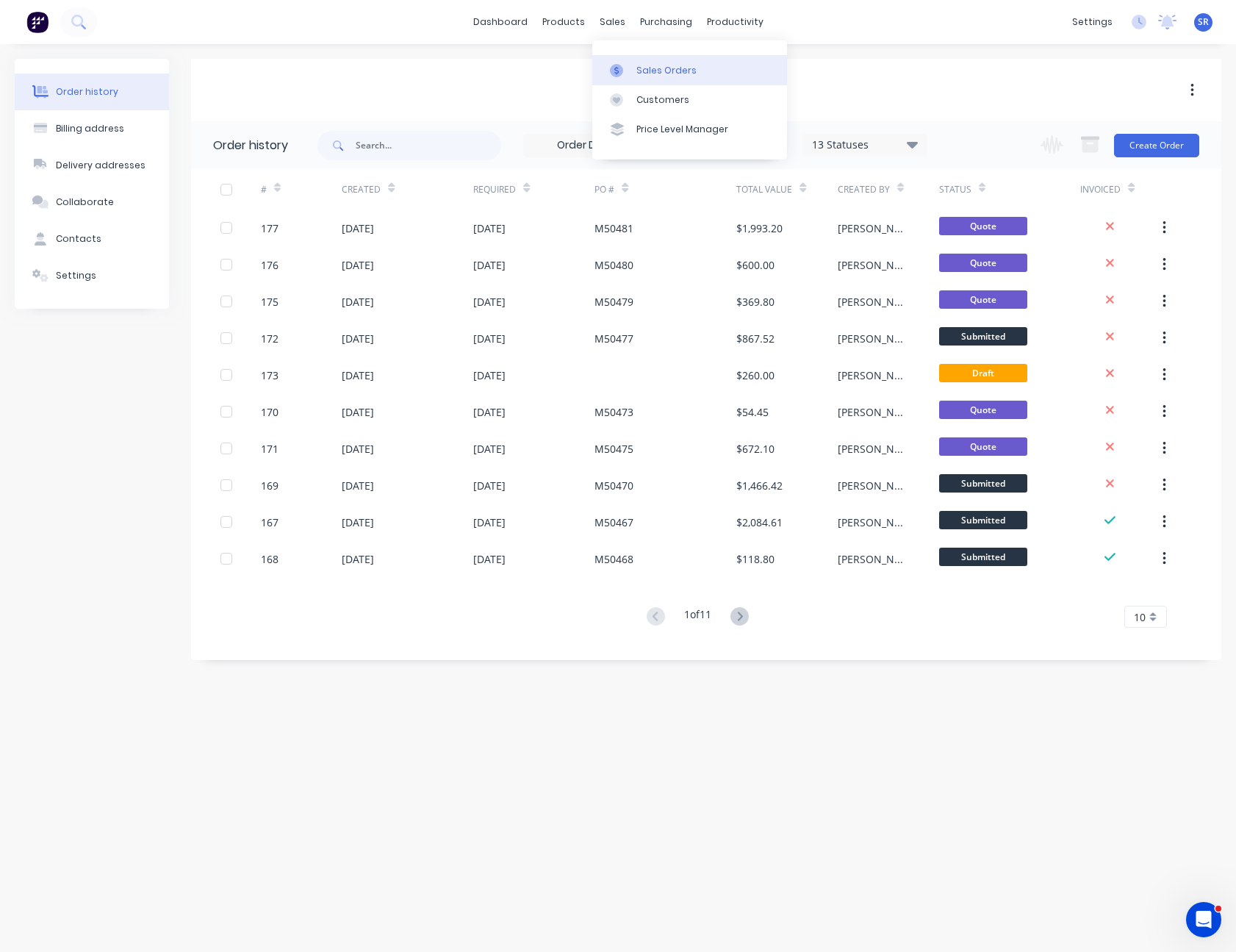
click at [649, 68] on div "Sales Orders" at bounding box center [666, 70] width 60 height 13
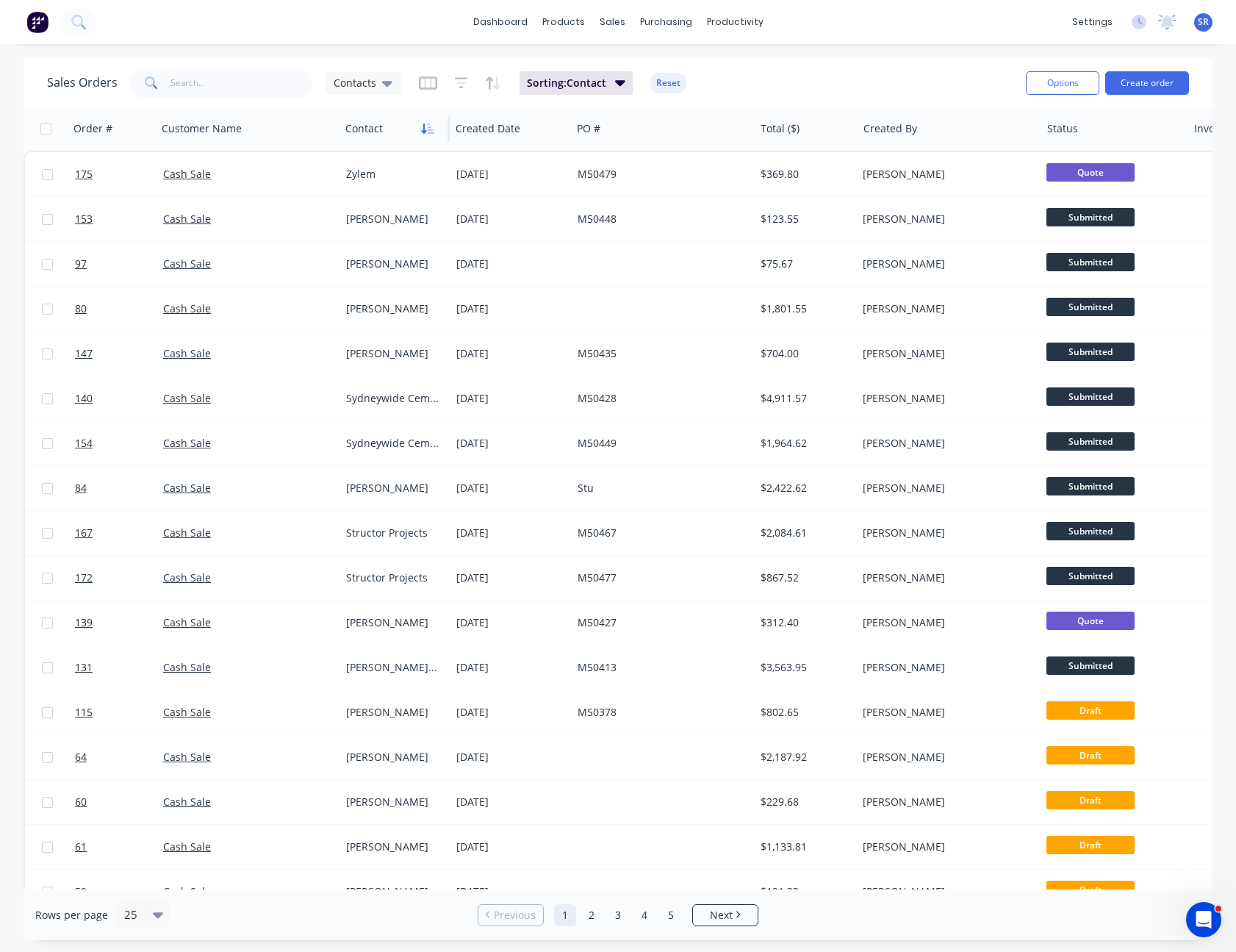
click at [430, 128] on icon "button" at bounding box center [427, 129] width 13 height 12
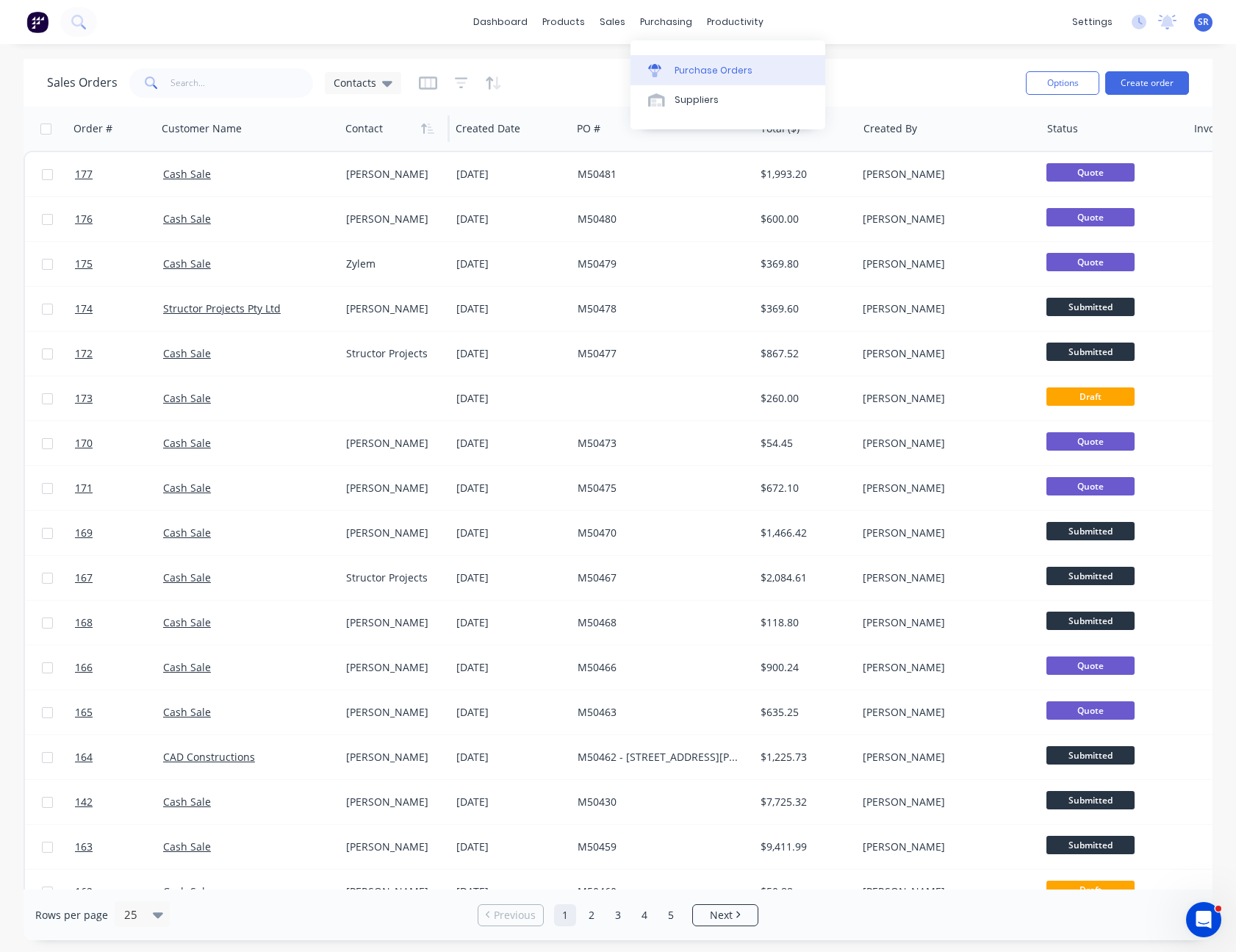
click at [715, 64] on div "Purchase Orders" at bounding box center [714, 70] width 78 height 13
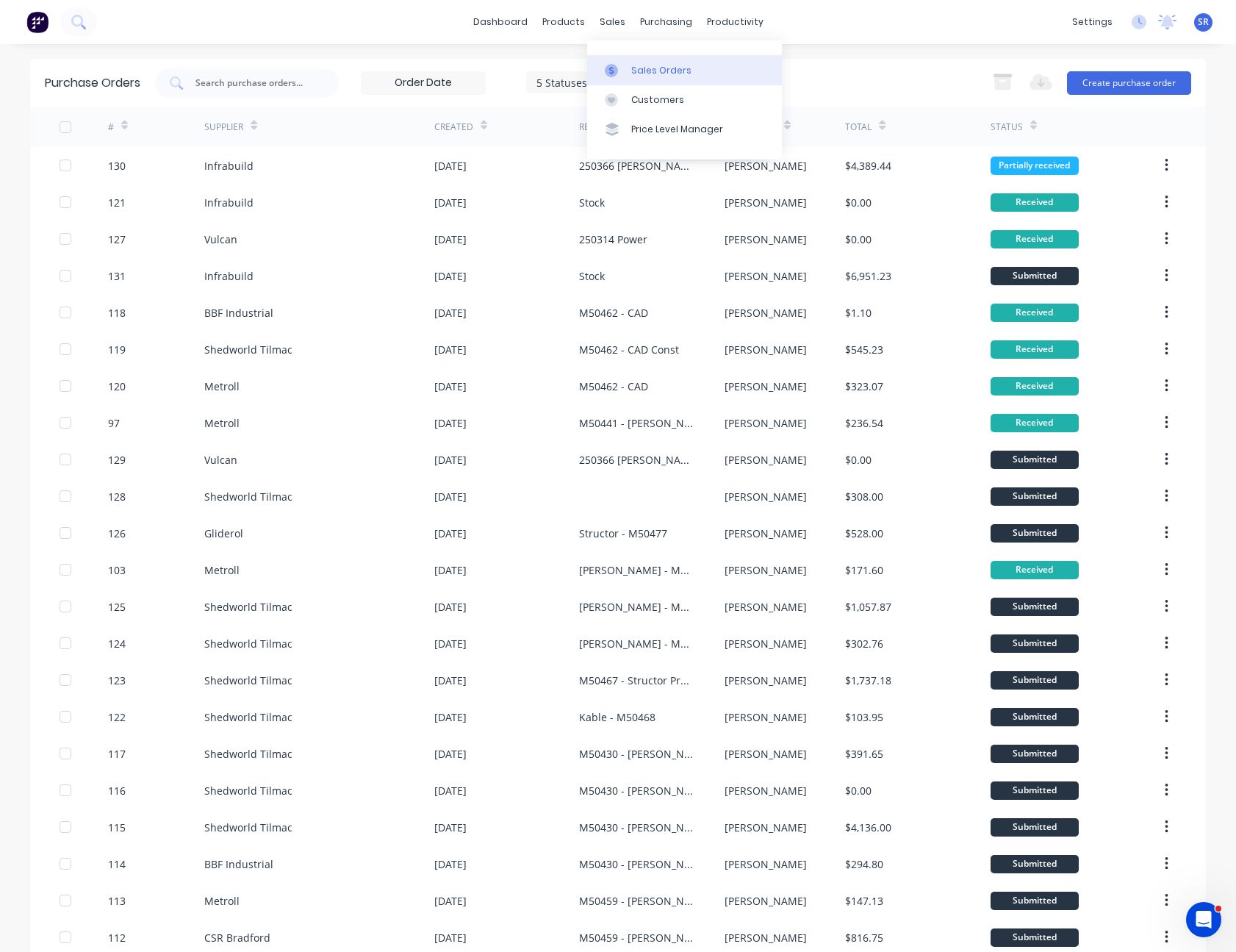
click at [633, 69] on div "Sales Orders" at bounding box center [661, 70] width 60 height 13
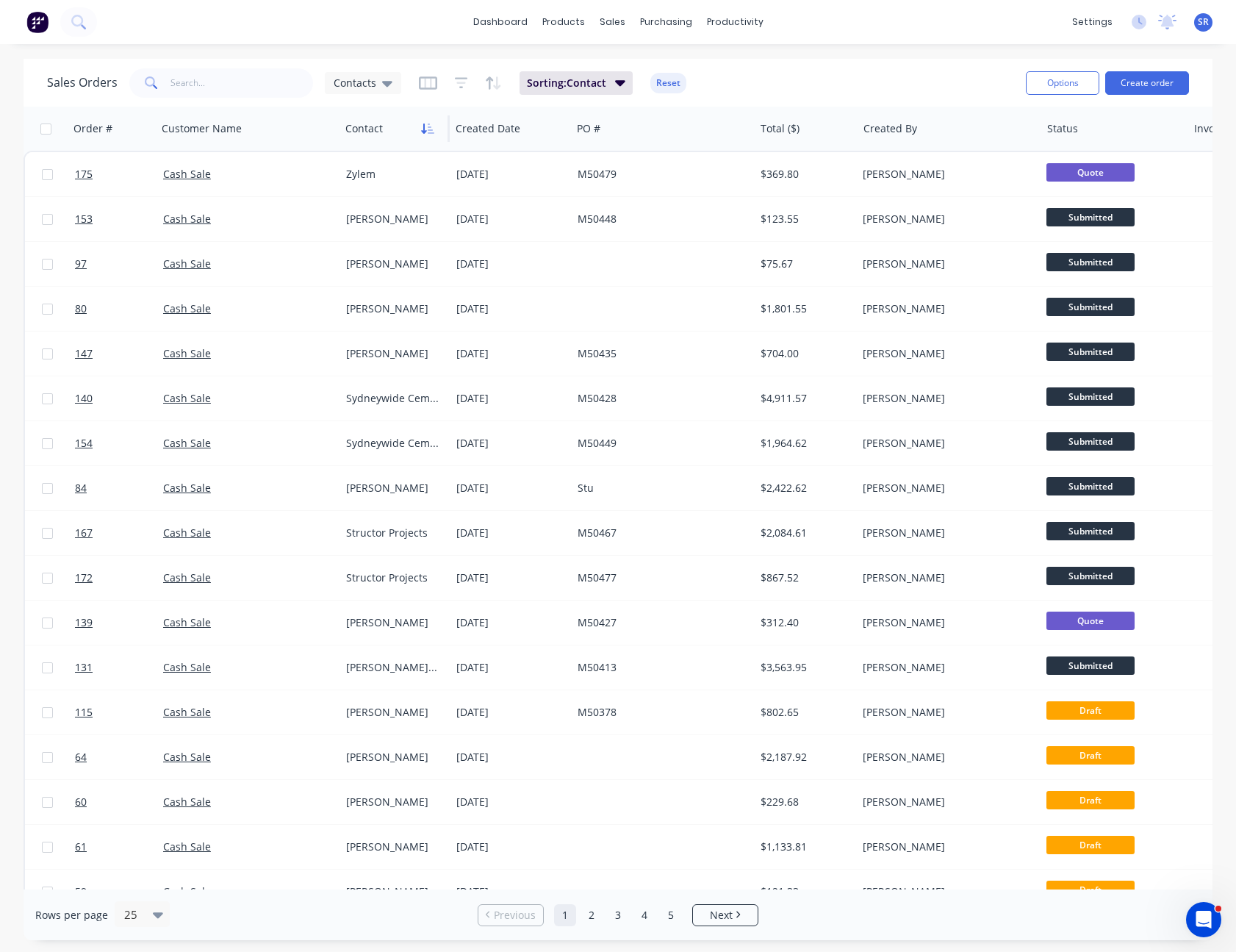
click at [427, 133] on icon "button" at bounding box center [427, 129] width 13 height 12
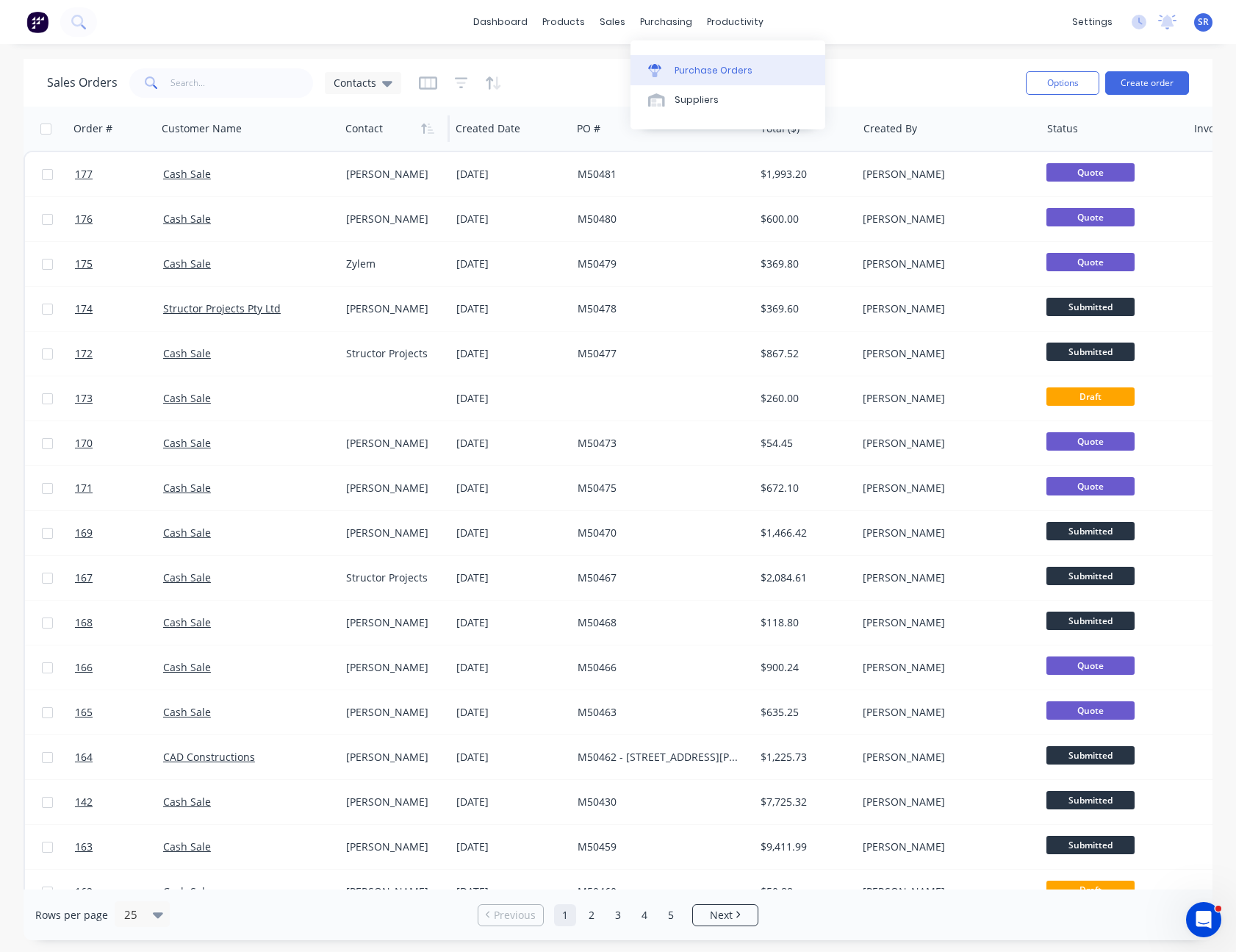
click at [698, 72] on div "Purchase Orders" at bounding box center [714, 70] width 78 height 13
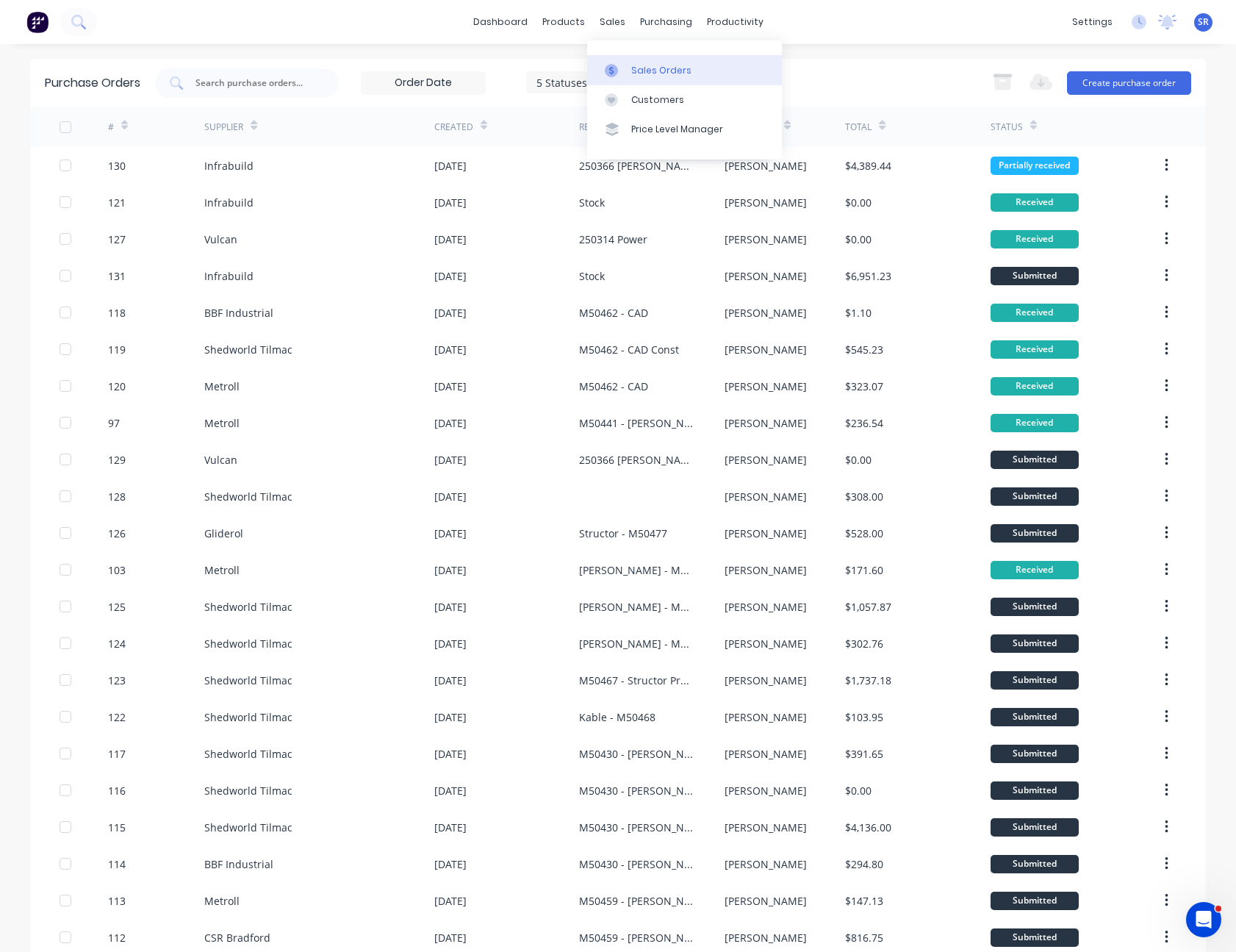
click at [644, 59] on link "Sales Orders" at bounding box center [684, 70] width 195 height 29
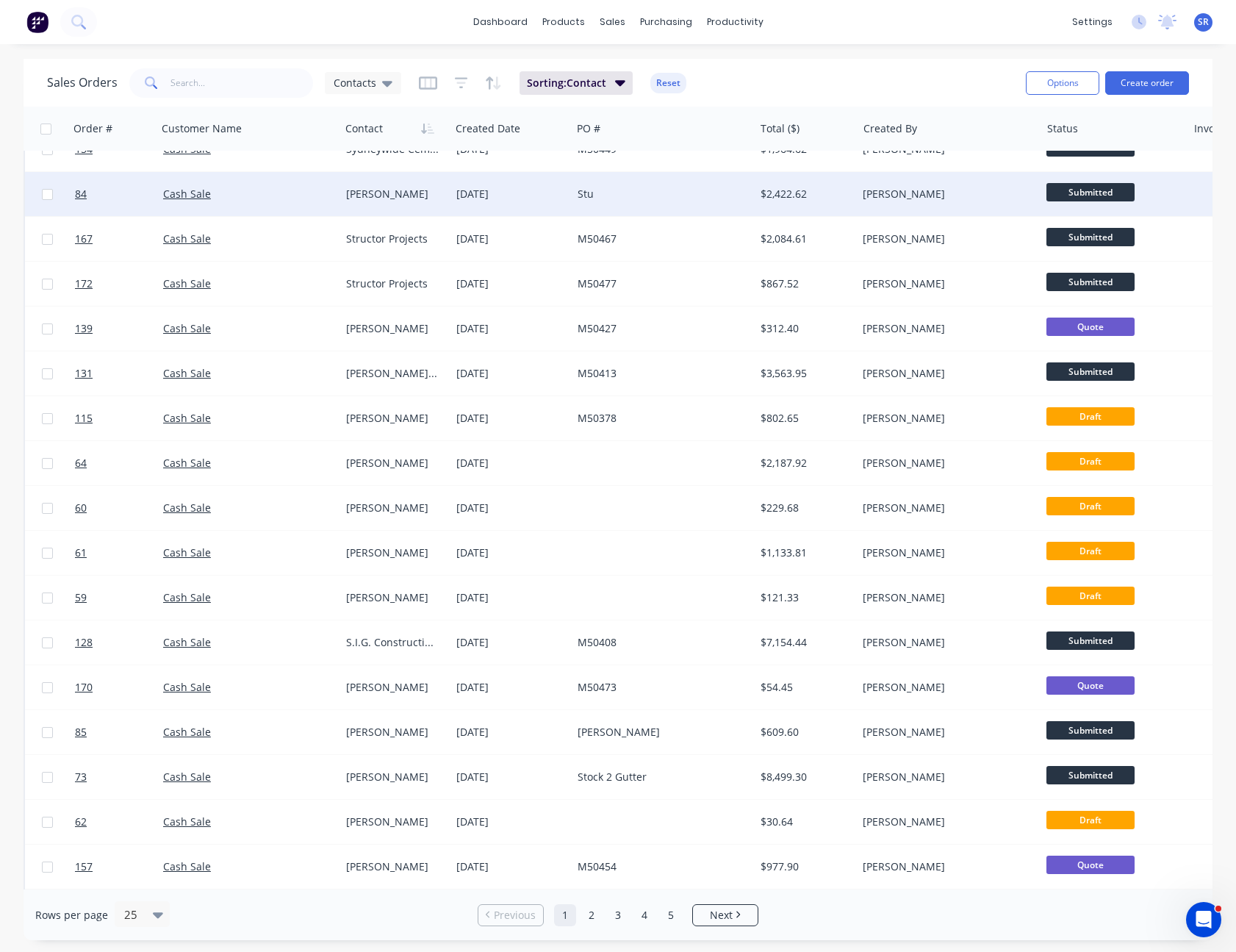
scroll to position [390, 0]
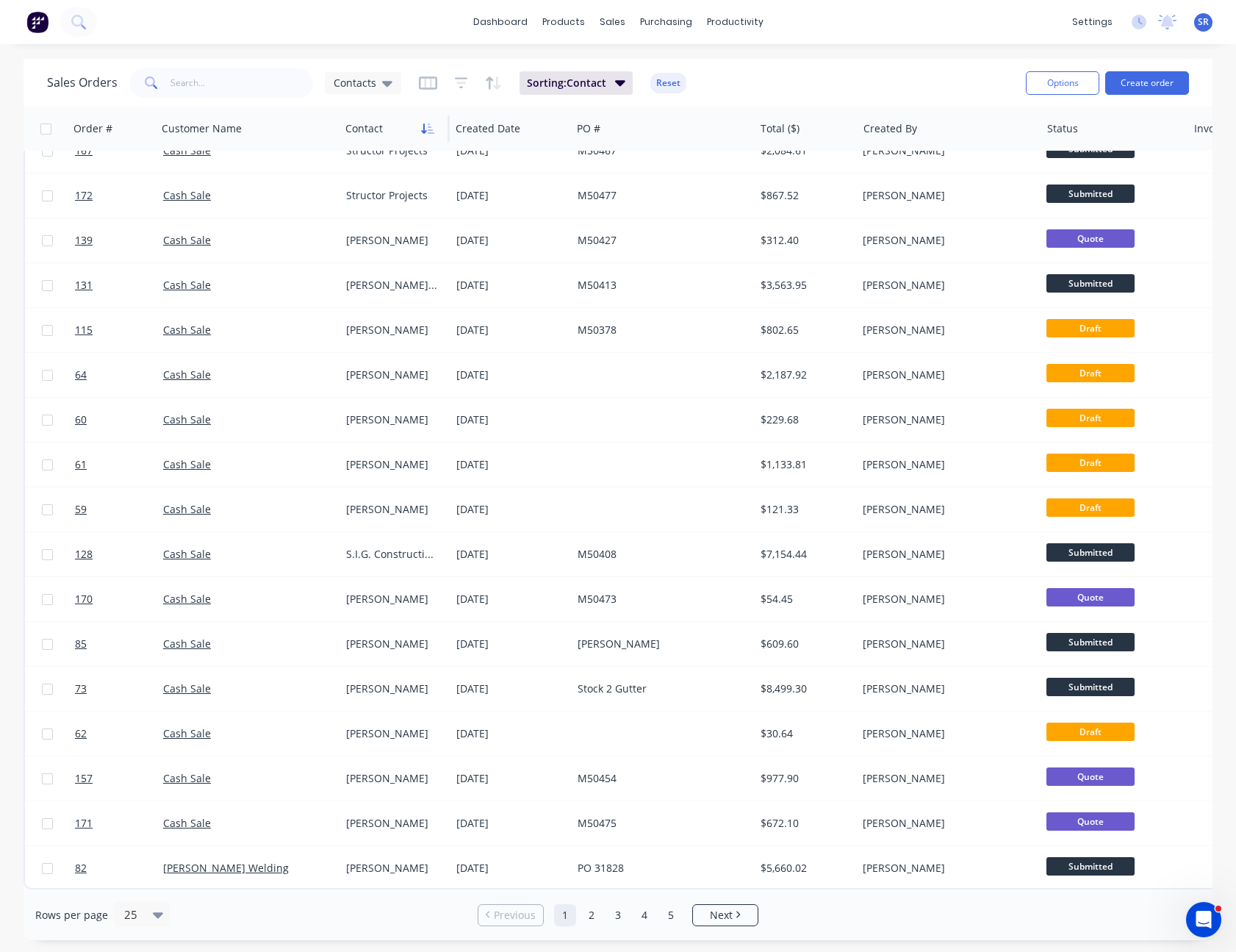
click at [425, 120] on button "button" at bounding box center [428, 129] width 22 height 22
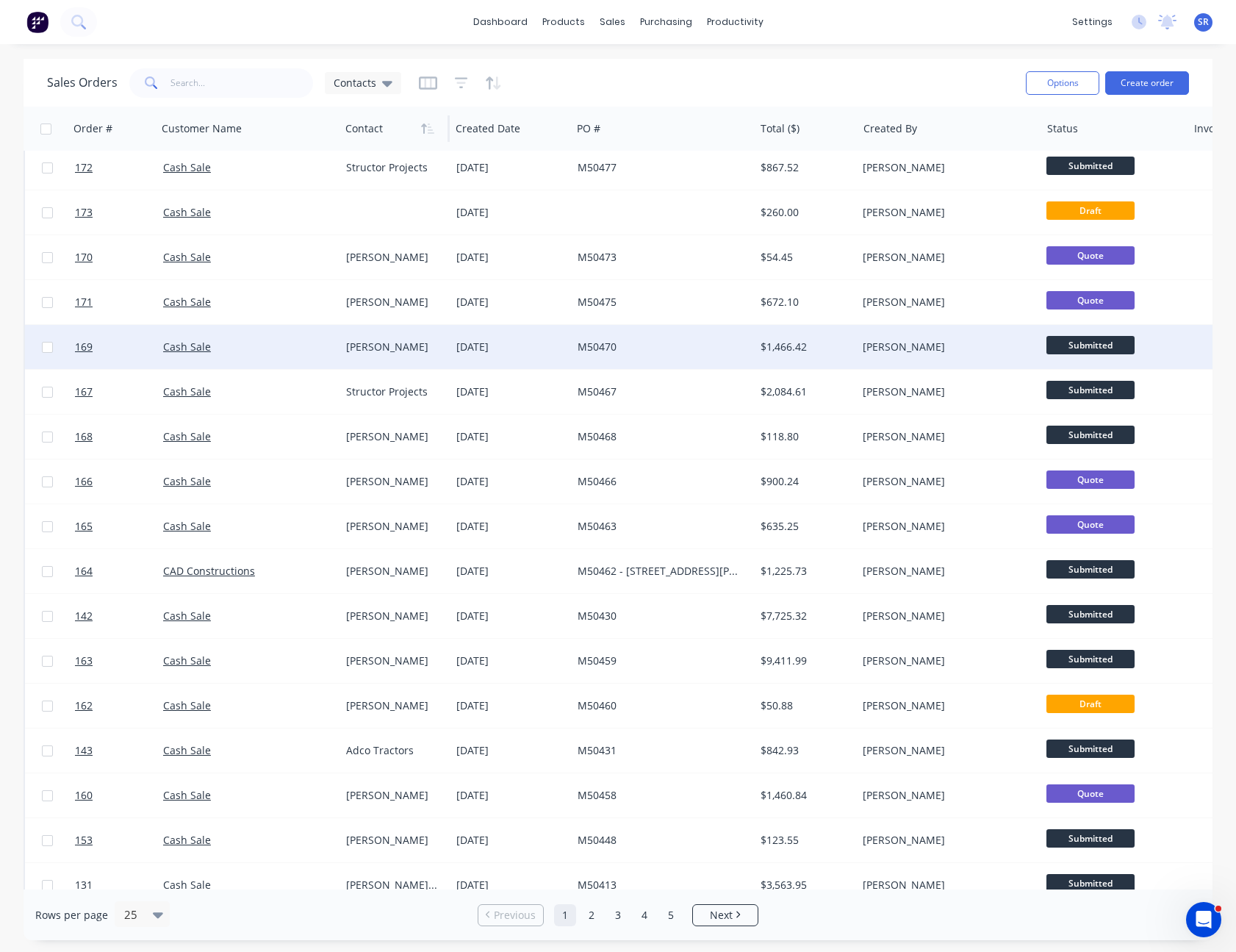
scroll to position [220, 0]
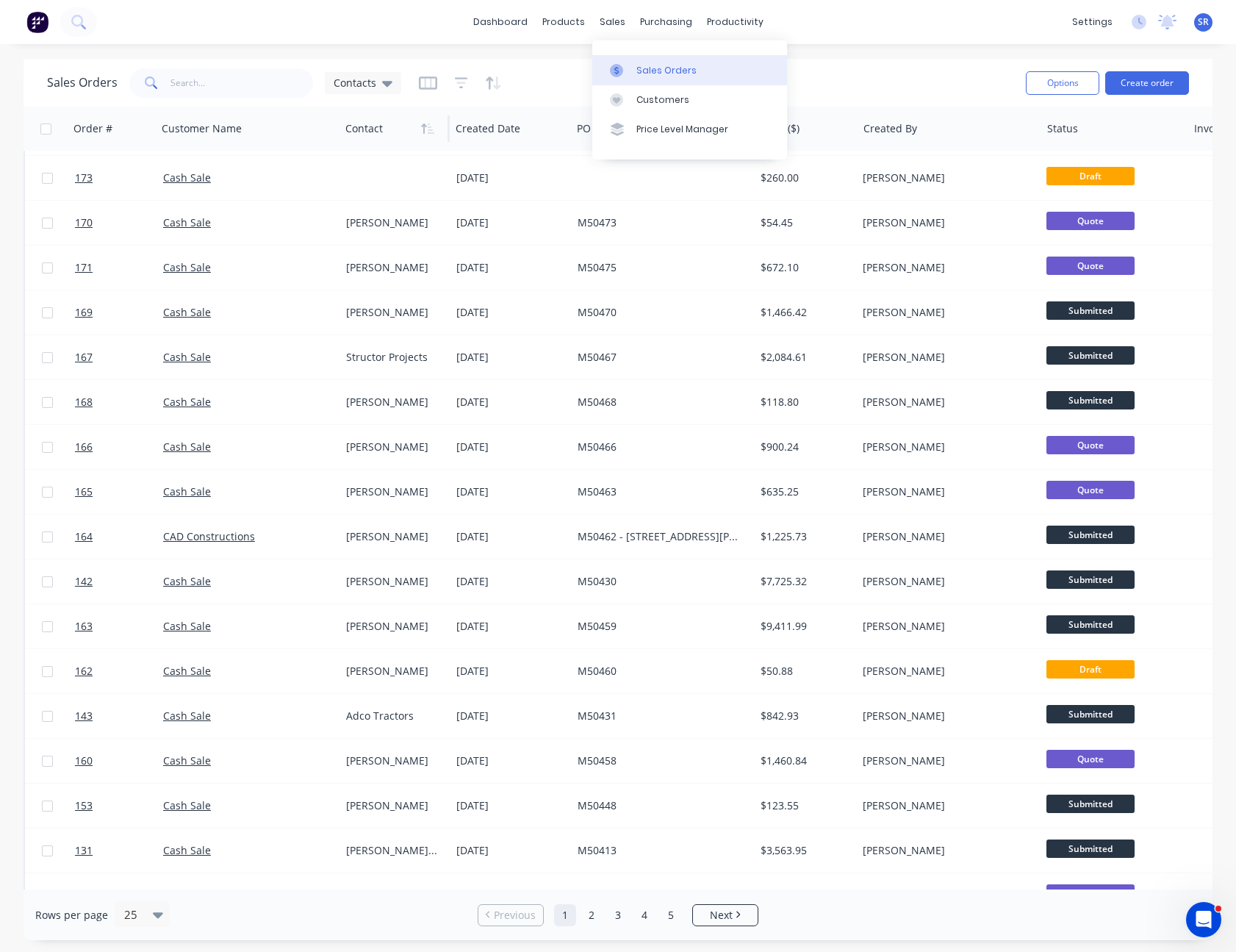
click at [649, 59] on link "Sales Orders" at bounding box center [689, 70] width 195 height 29
click at [420, 123] on button "button" at bounding box center [428, 129] width 22 height 22
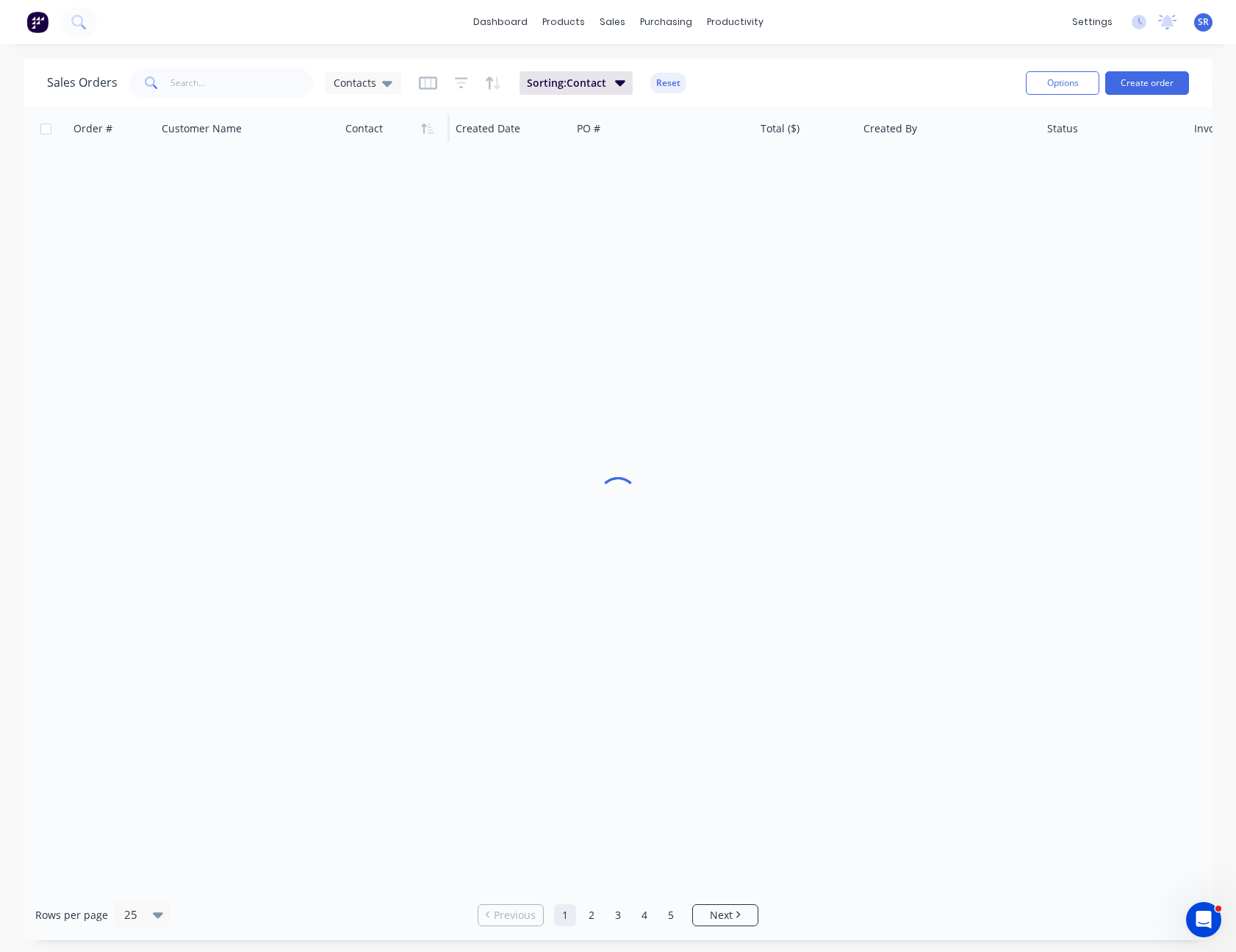
scroll to position [0, 0]
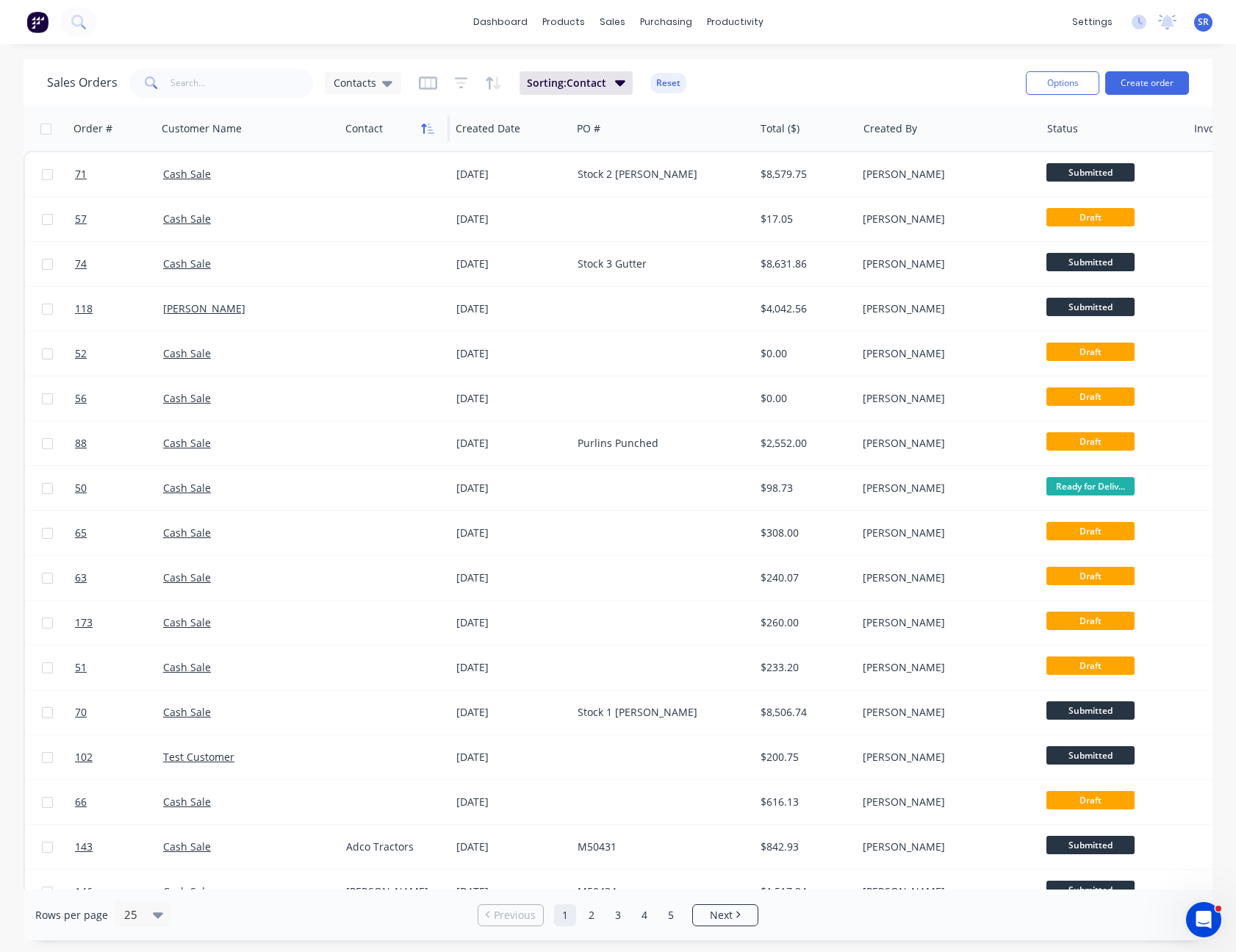
click at [434, 123] on icon "button" at bounding box center [427, 129] width 13 height 12
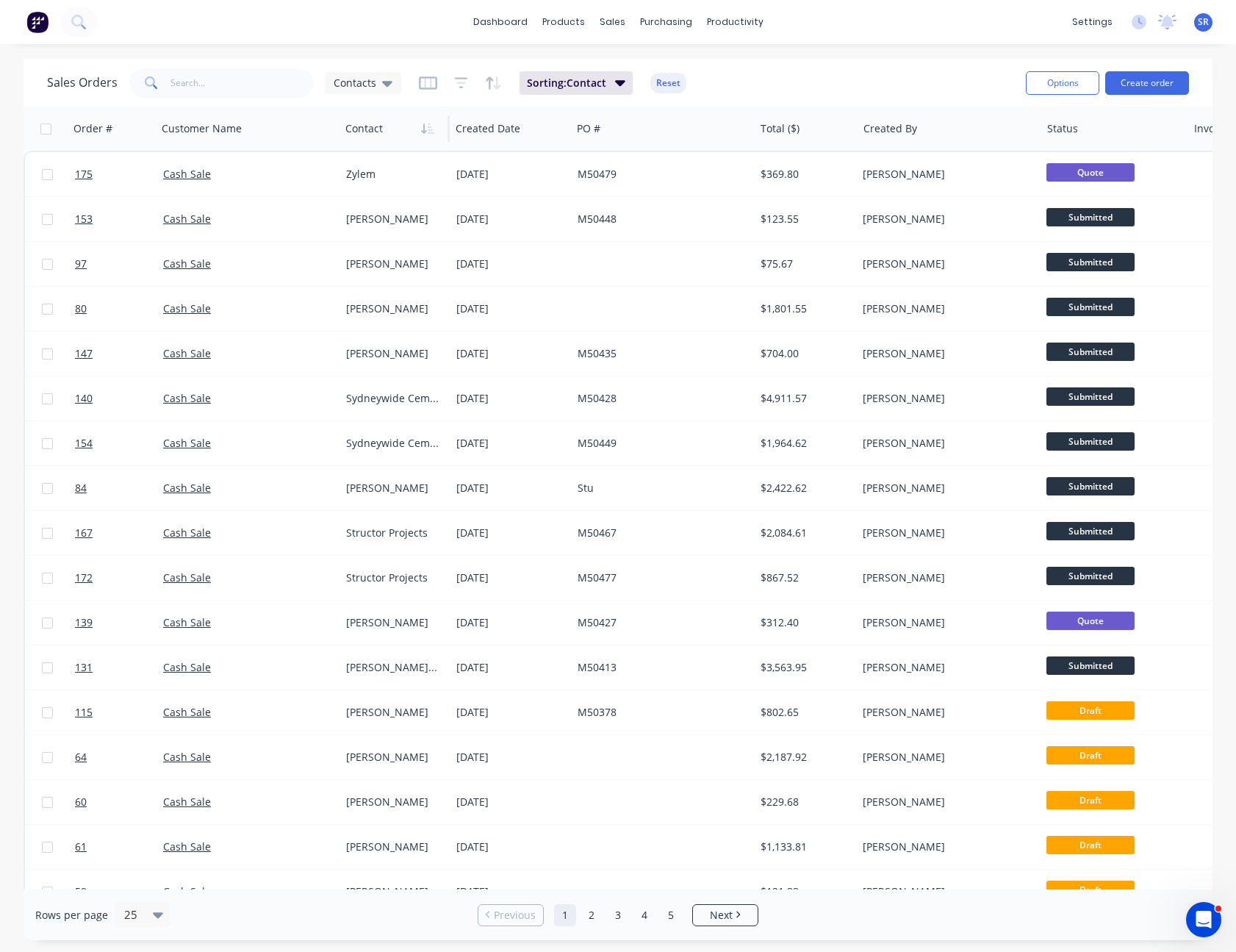
click at [434, 123] on icon "button" at bounding box center [427, 129] width 13 height 12
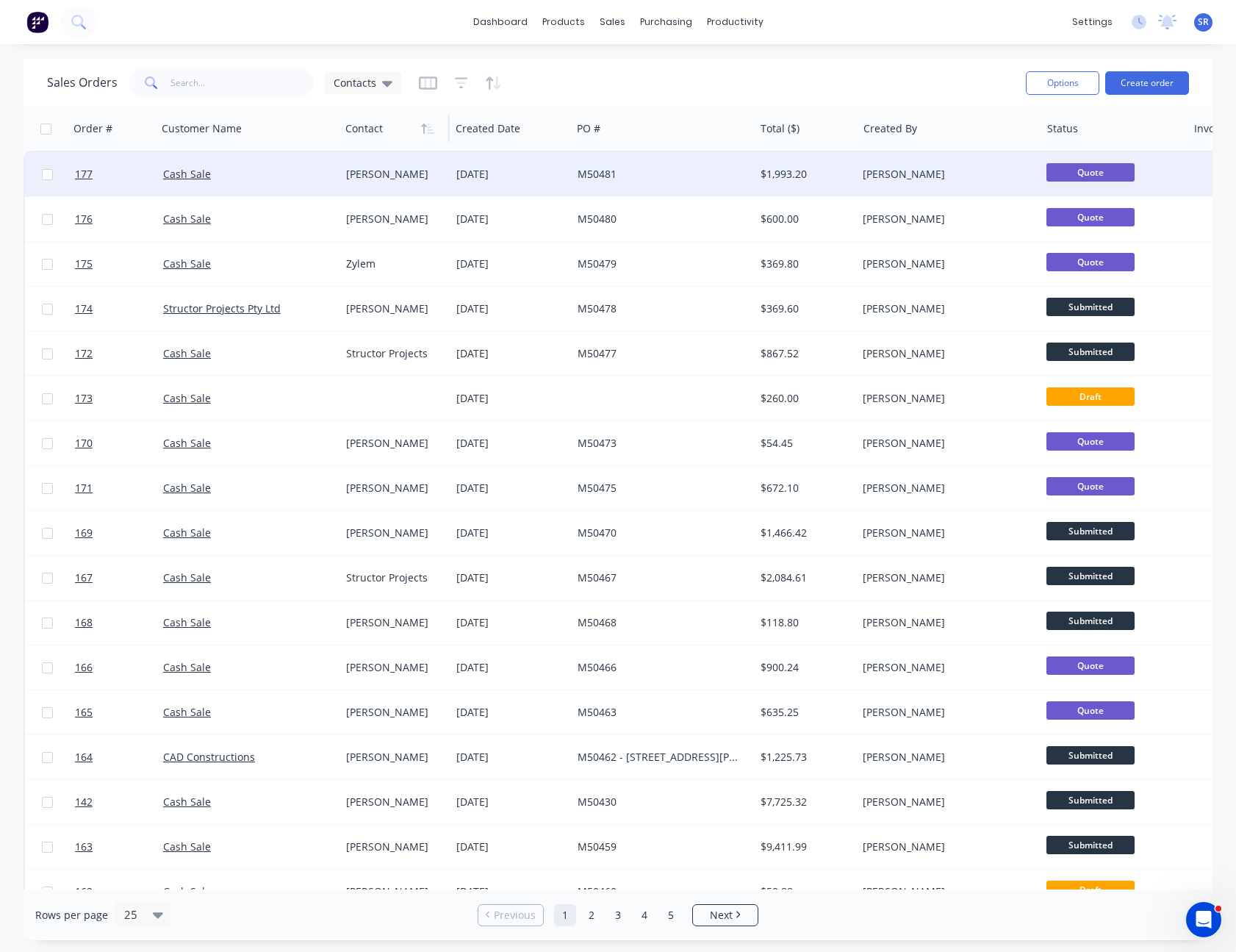
click at [430, 156] on div "[PERSON_NAME]" at bounding box center [395, 174] width 110 height 44
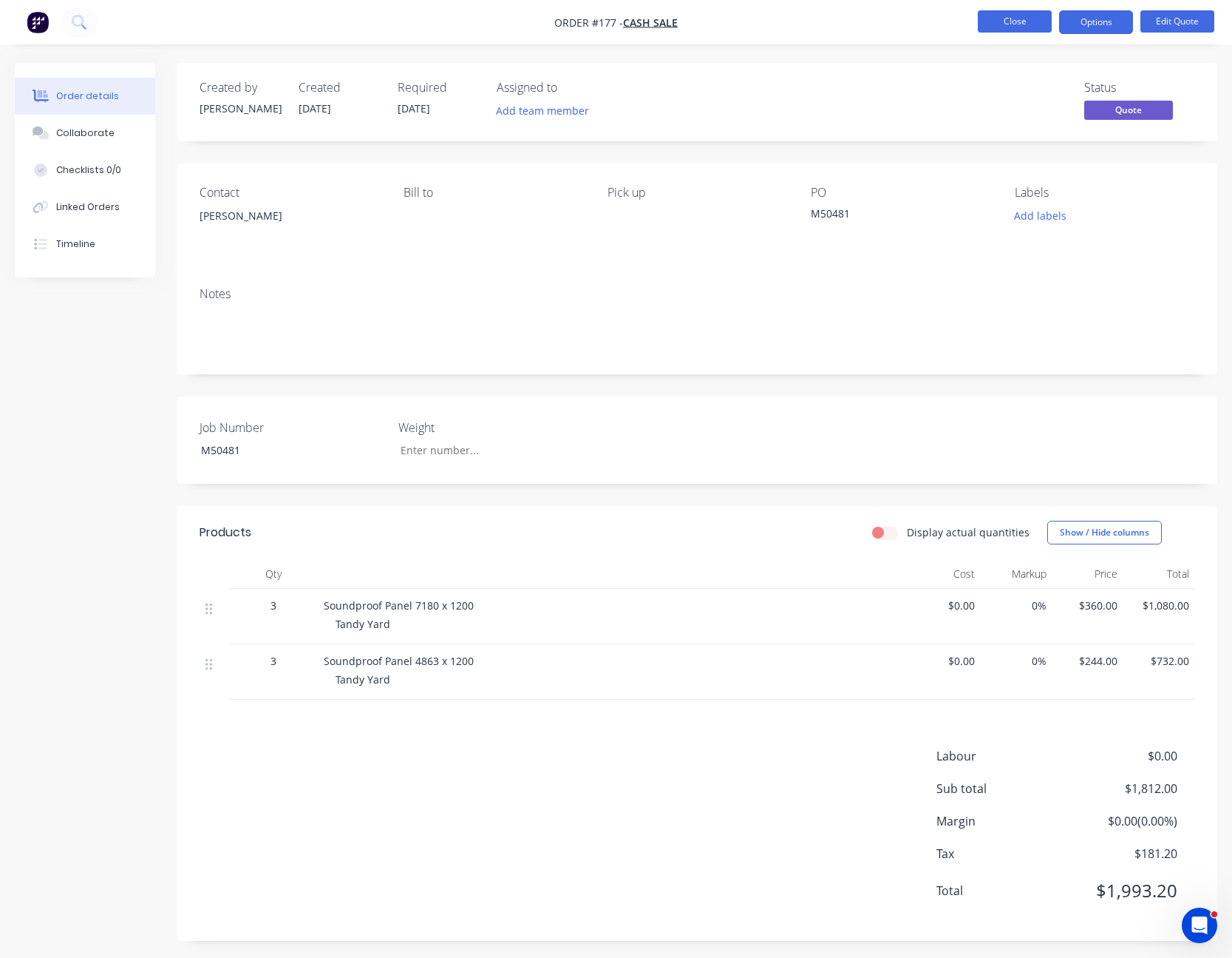
click at [1018, 19] on button "Close" at bounding box center [1015, 22] width 74 height 23
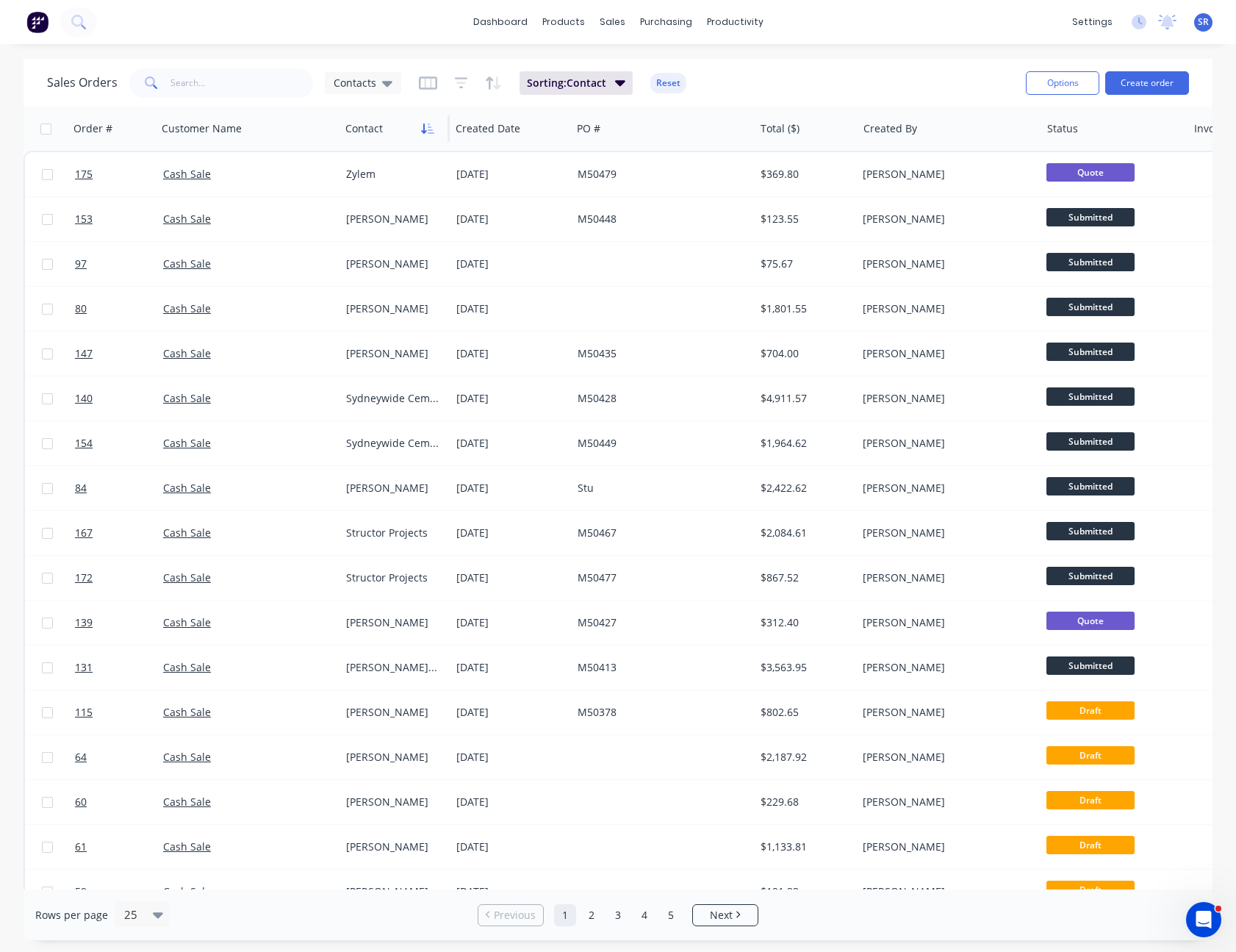
click at [430, 126] on icon "button" at bounding box center [427, 129] width 13 height 12
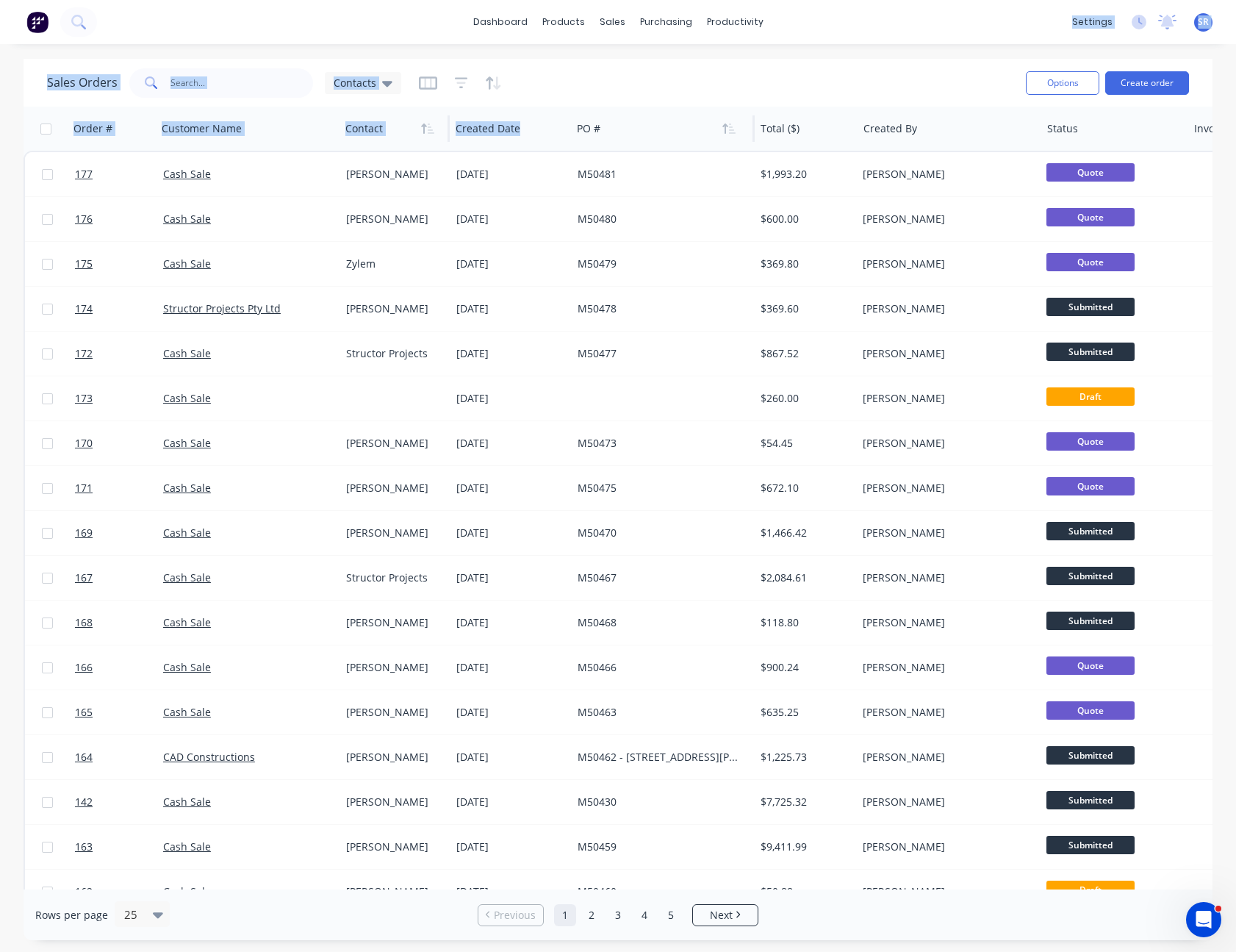
click at [702, 129] on div "dashboard products sales purchasing productivity dashboard products Product Cat…" at bounding box center [618, 476] width 1236 height 952
click at [702, 129] on div at bounding box center [658, 128] width 164 height 29
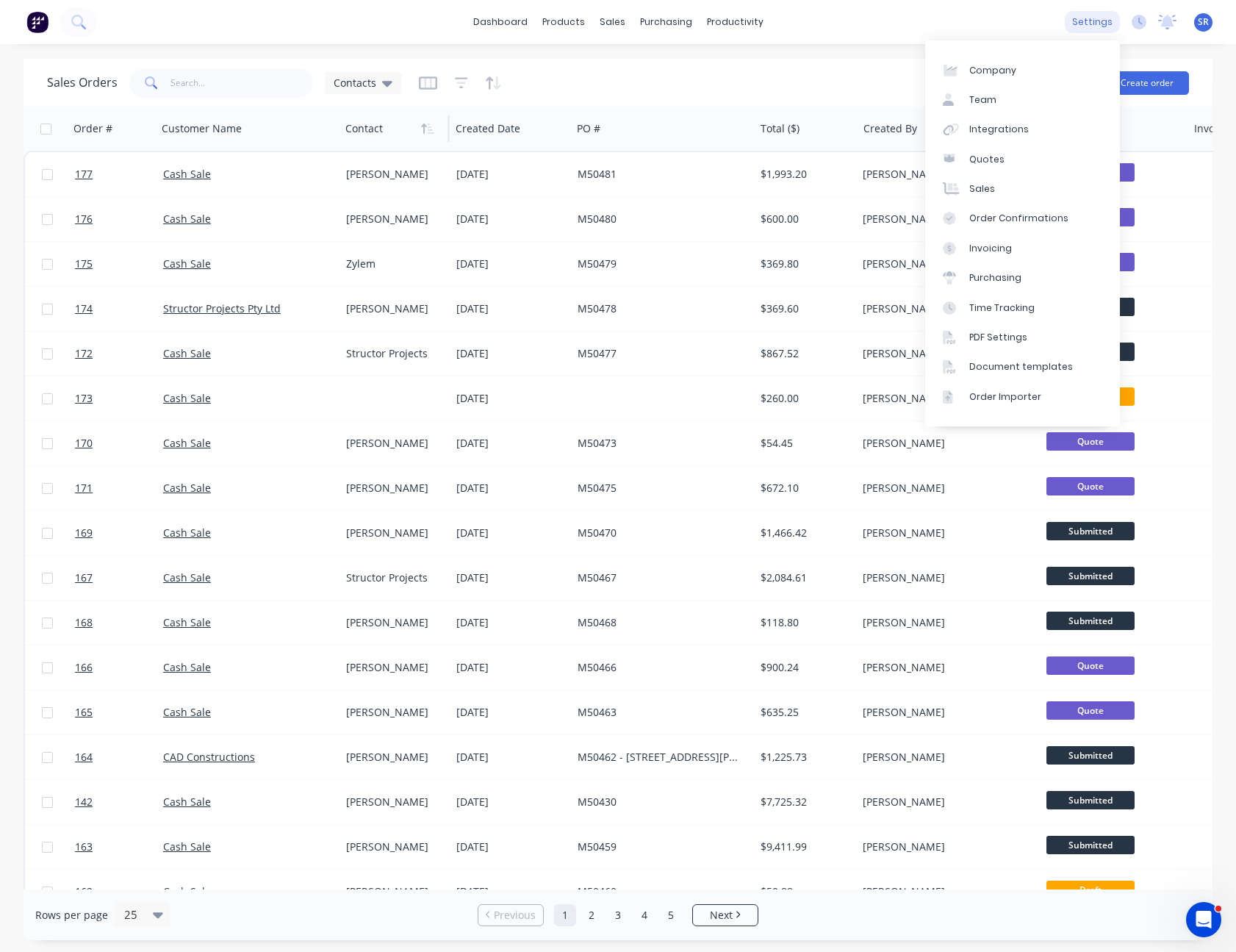
click at [1110, 22] on div "settings" at bounding box center [1092, 22] width 55 height 22
click at [1059, 17] on div "dashboard products sales purchasing productivity dashboard products Product Cat…" at bounding box center [618, 22] width 1236 height 44
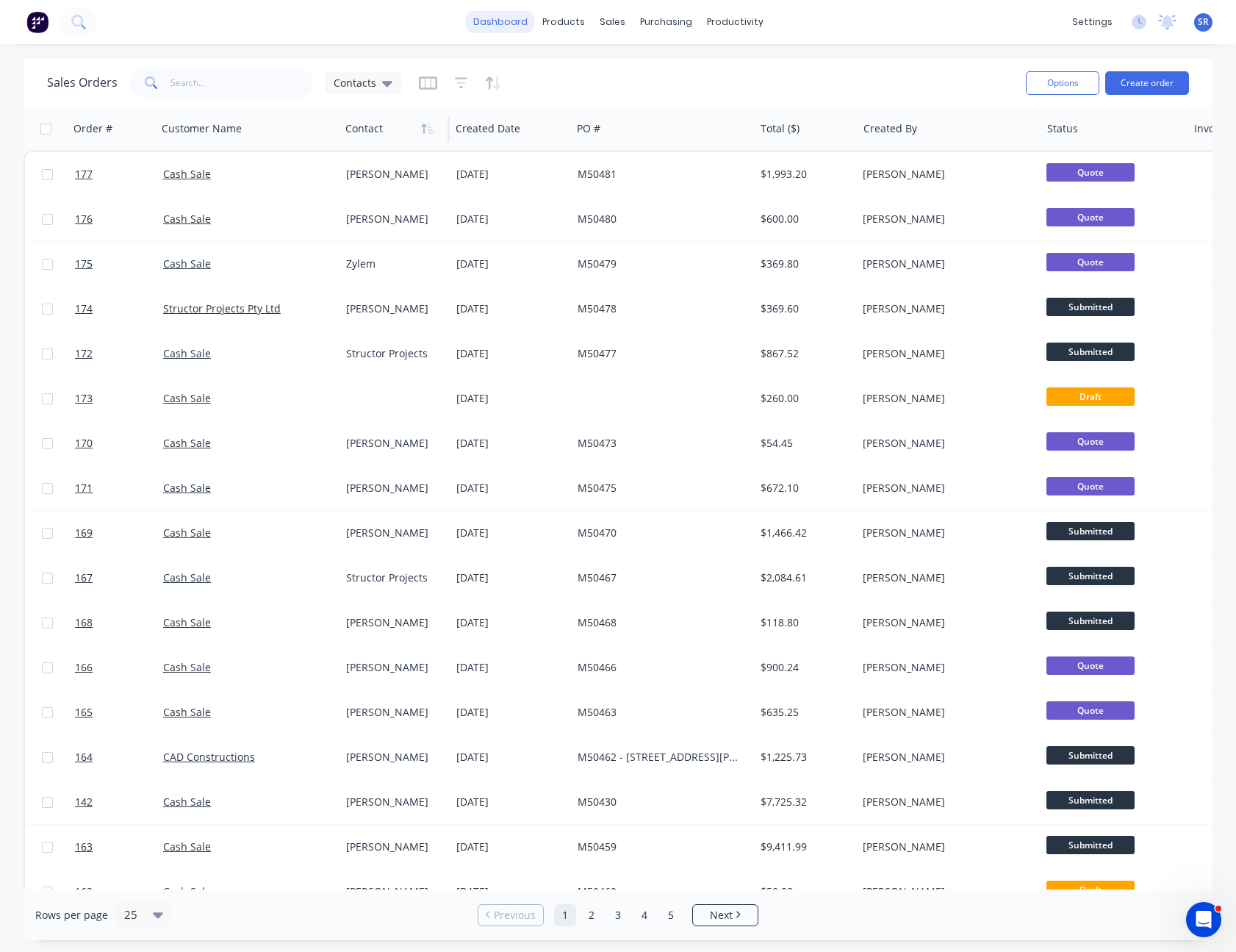
click at [529, 21] on link "dashboard" at bounding box center [500, 22] width 69 height 22
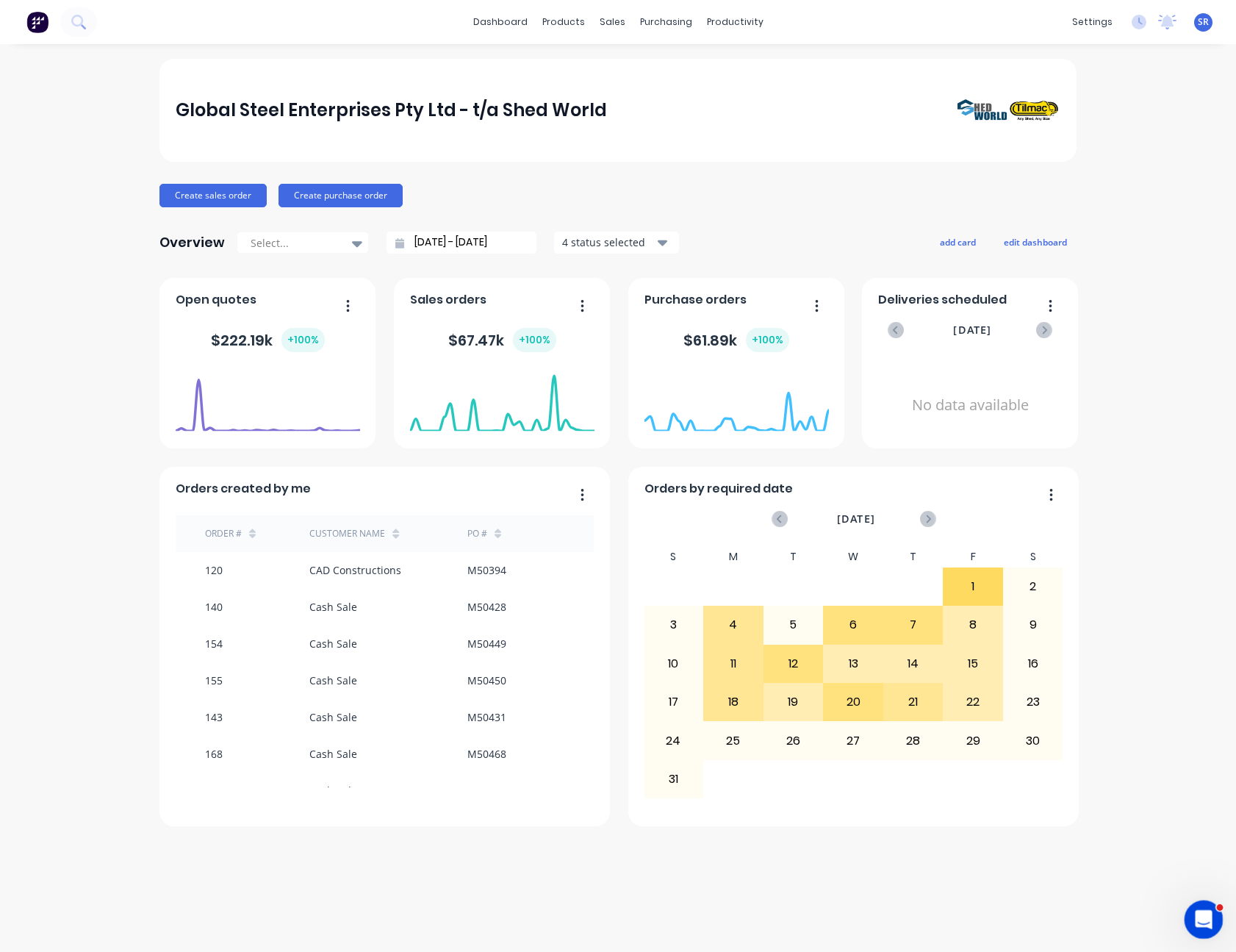
click at [1197, 918] on icon "Open Intercom Messenger" at bounding box center [1202, 918] width 24 height 24
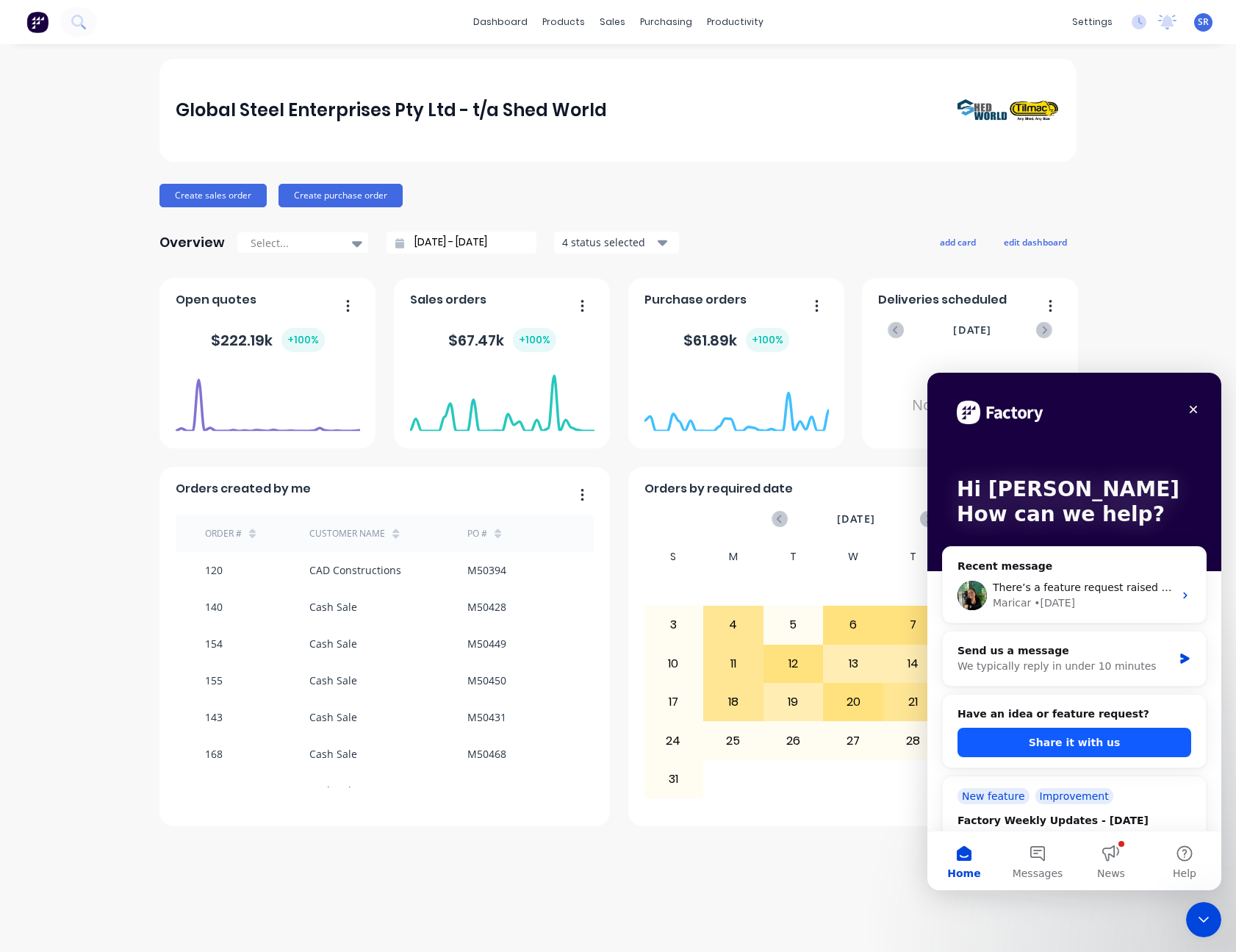
click at [1109, 735] on button "Share it with us" at bounding box center [1075, 742] width 234 height 29
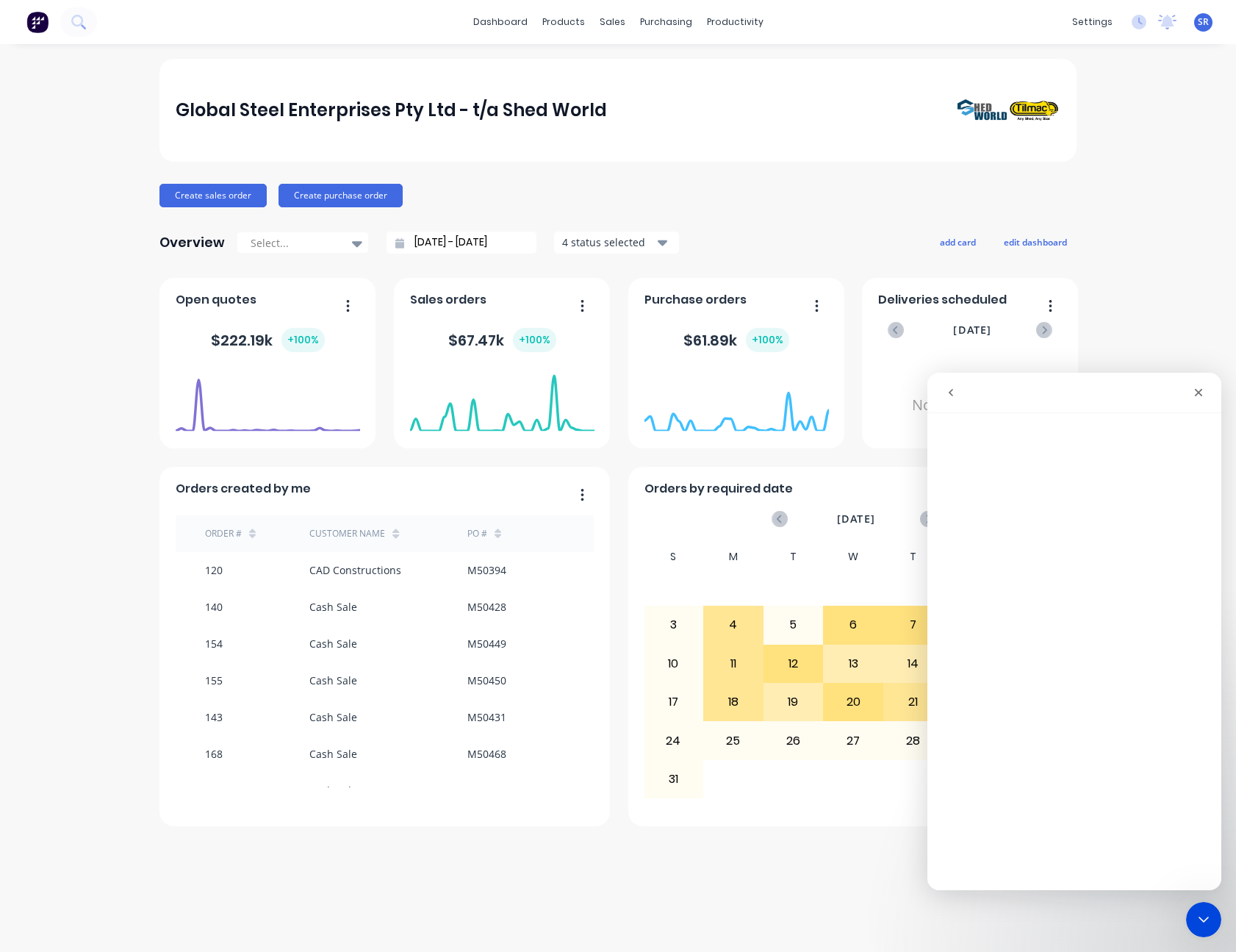
click at [947, 389] on icon "go back" at bounding box center [951, 393] width 12 height 12
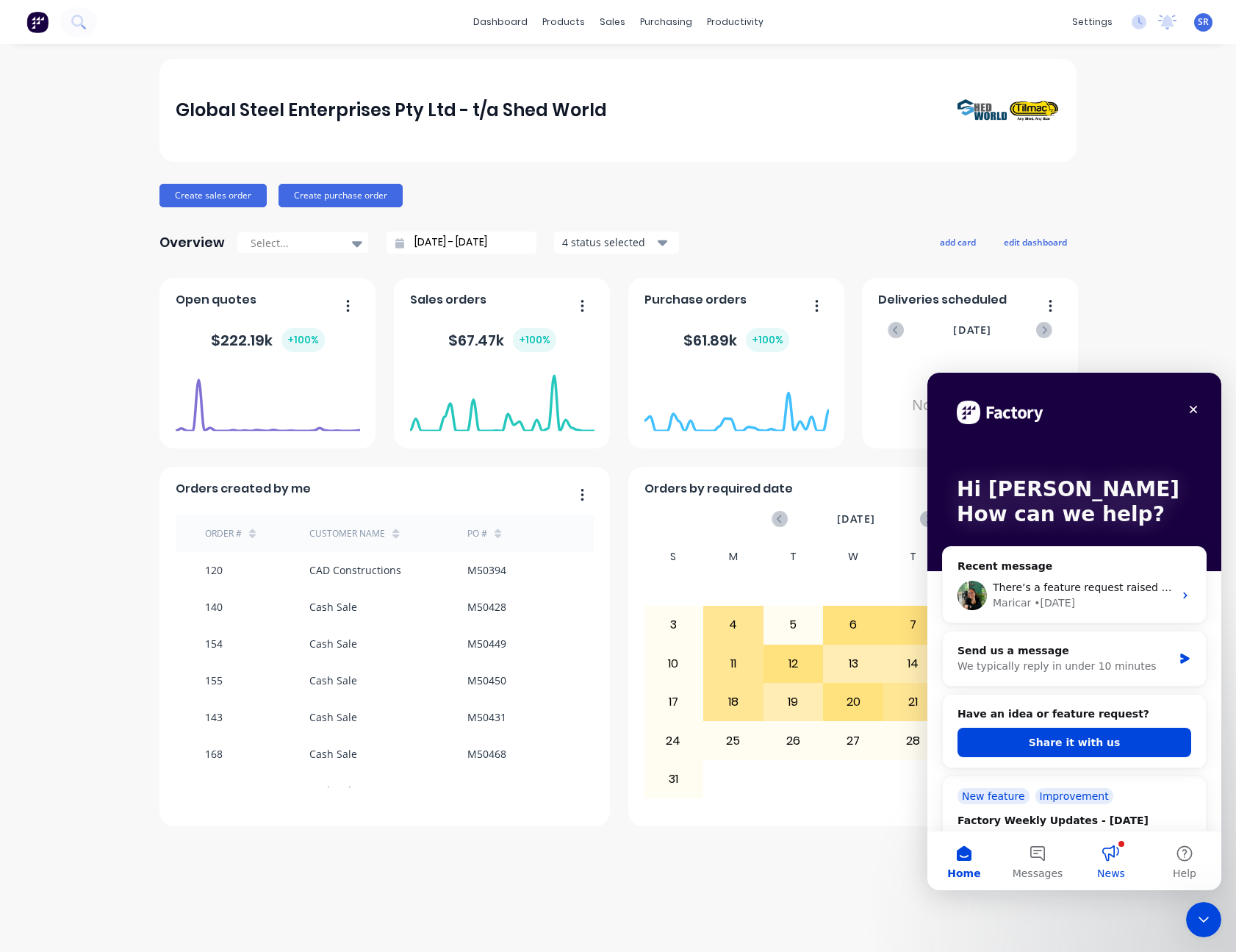
click at [1109, 857] on button "News" at bounding box center [1110, 861] width 73 height 59
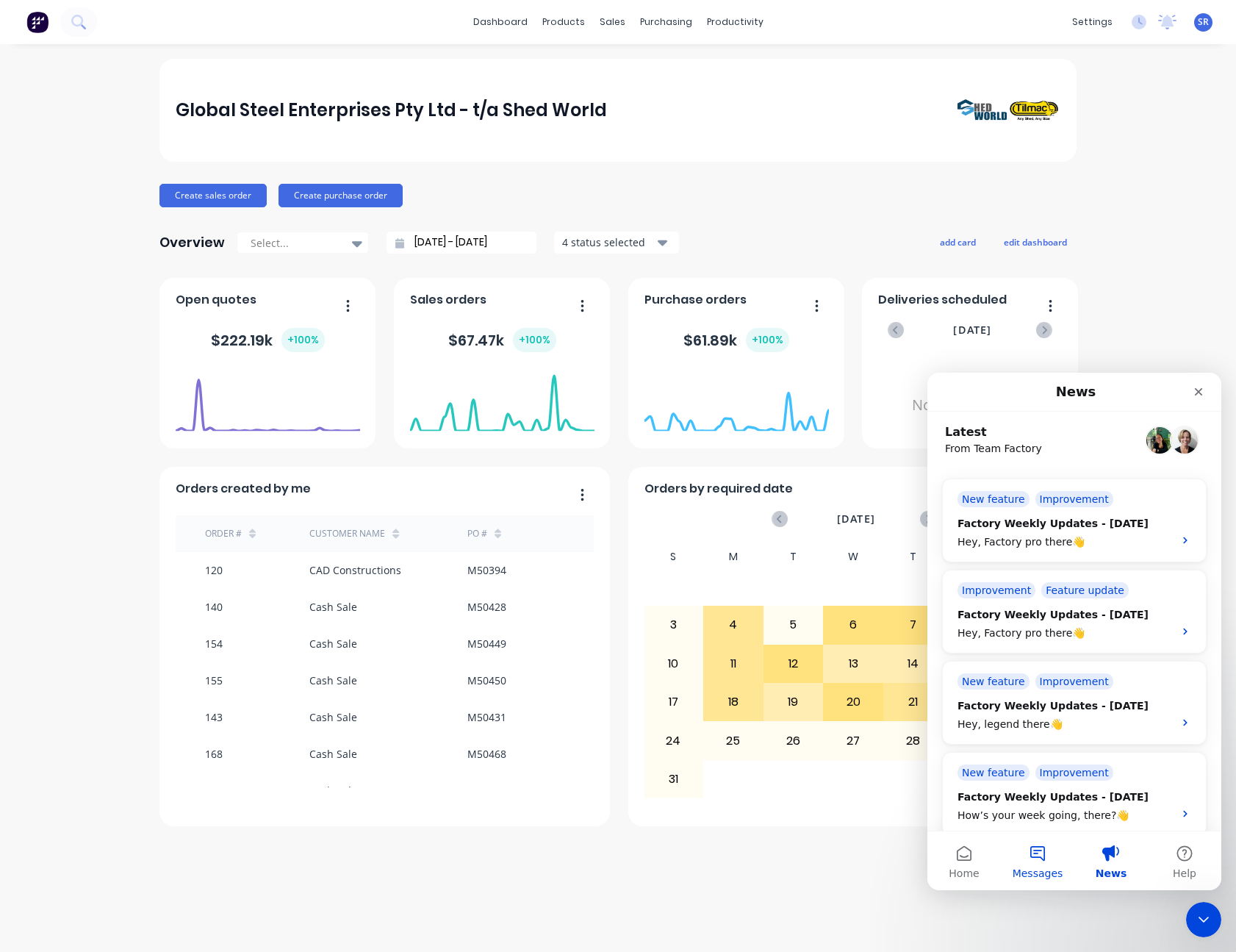
click at [1032, 848] on button "Messages" at bounding box center [1037, 861] width 73 height 59
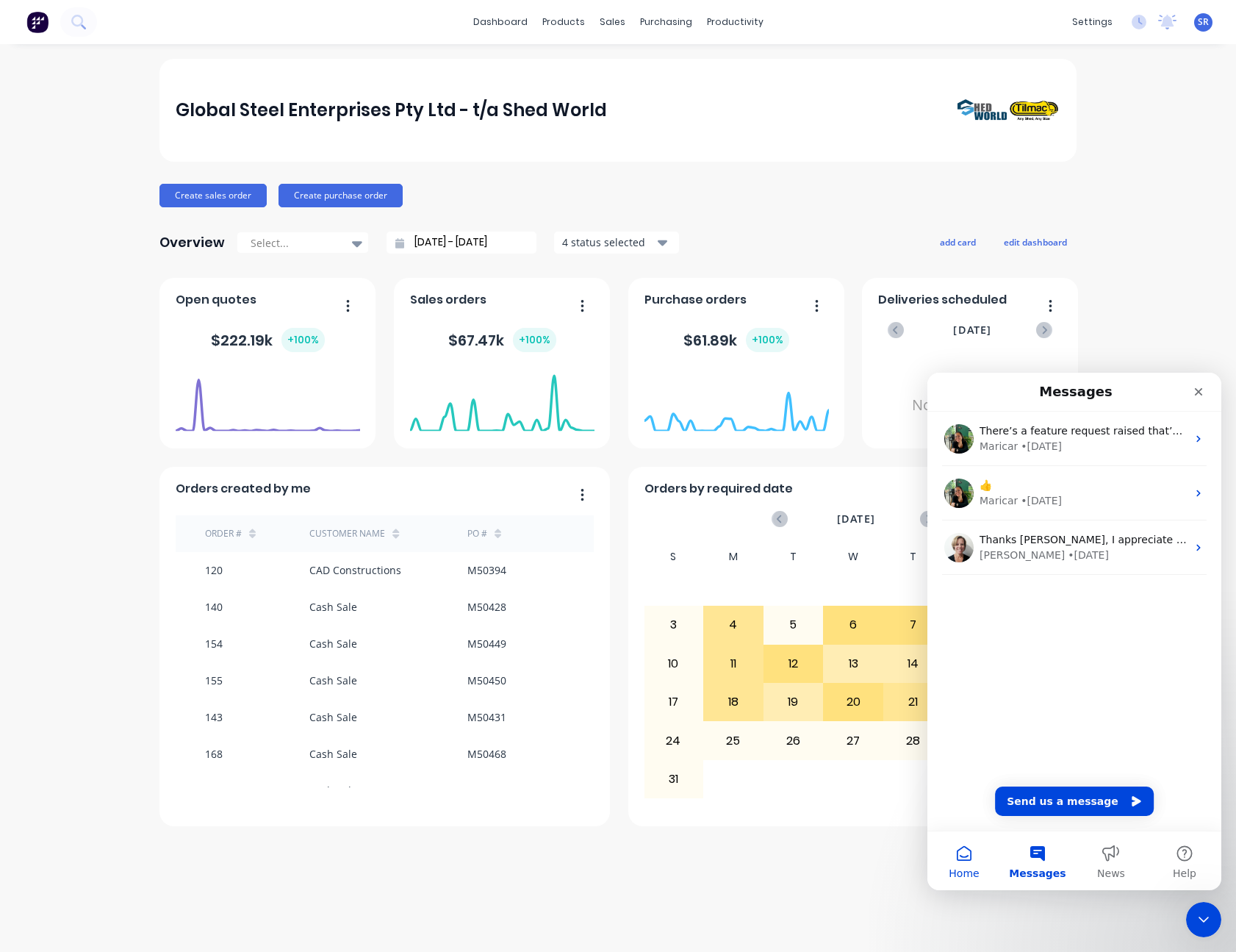
click at [968, 854] on button "Home" at bounding box center [964, 861] width 73 height 59
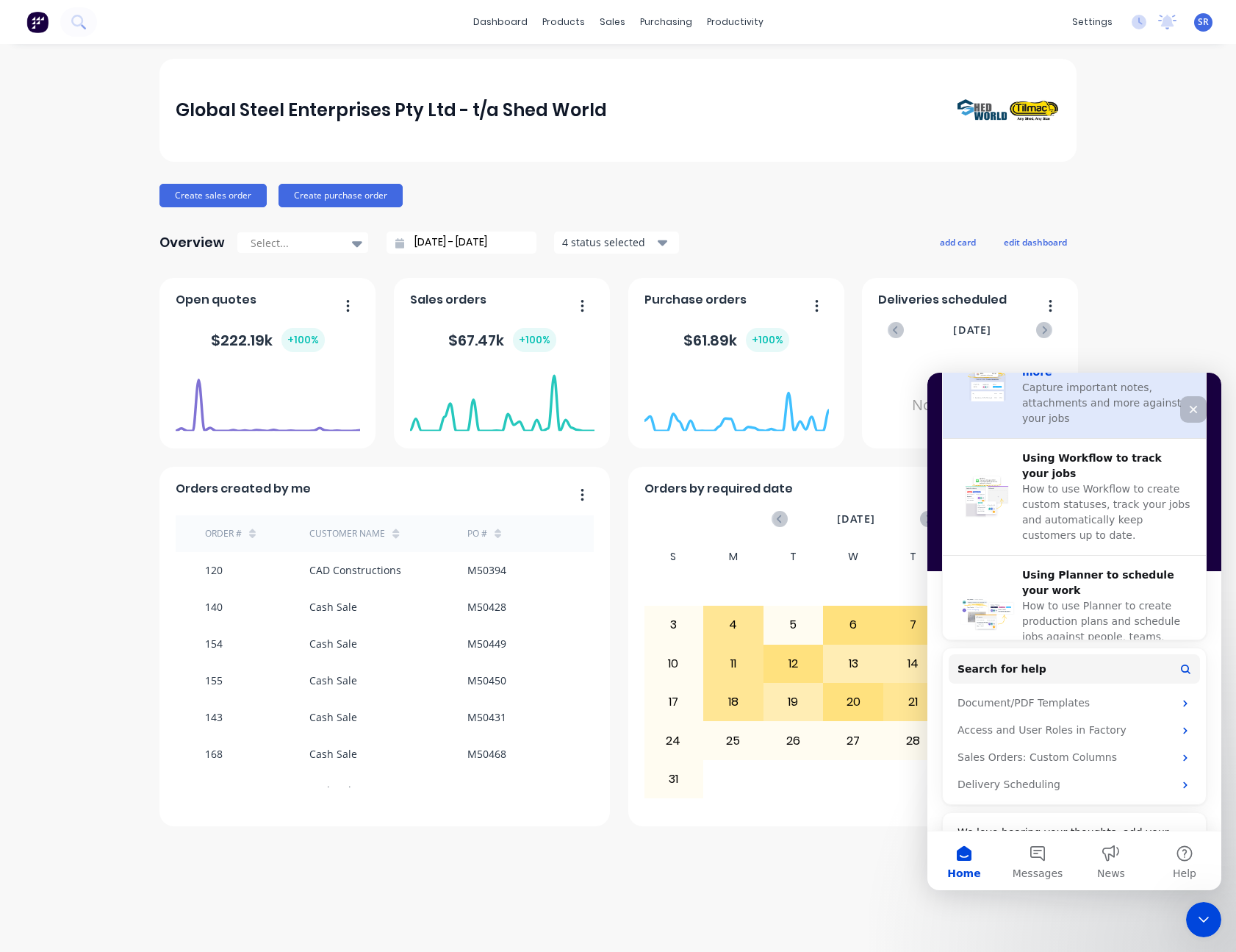
scroll to position [633, 0]
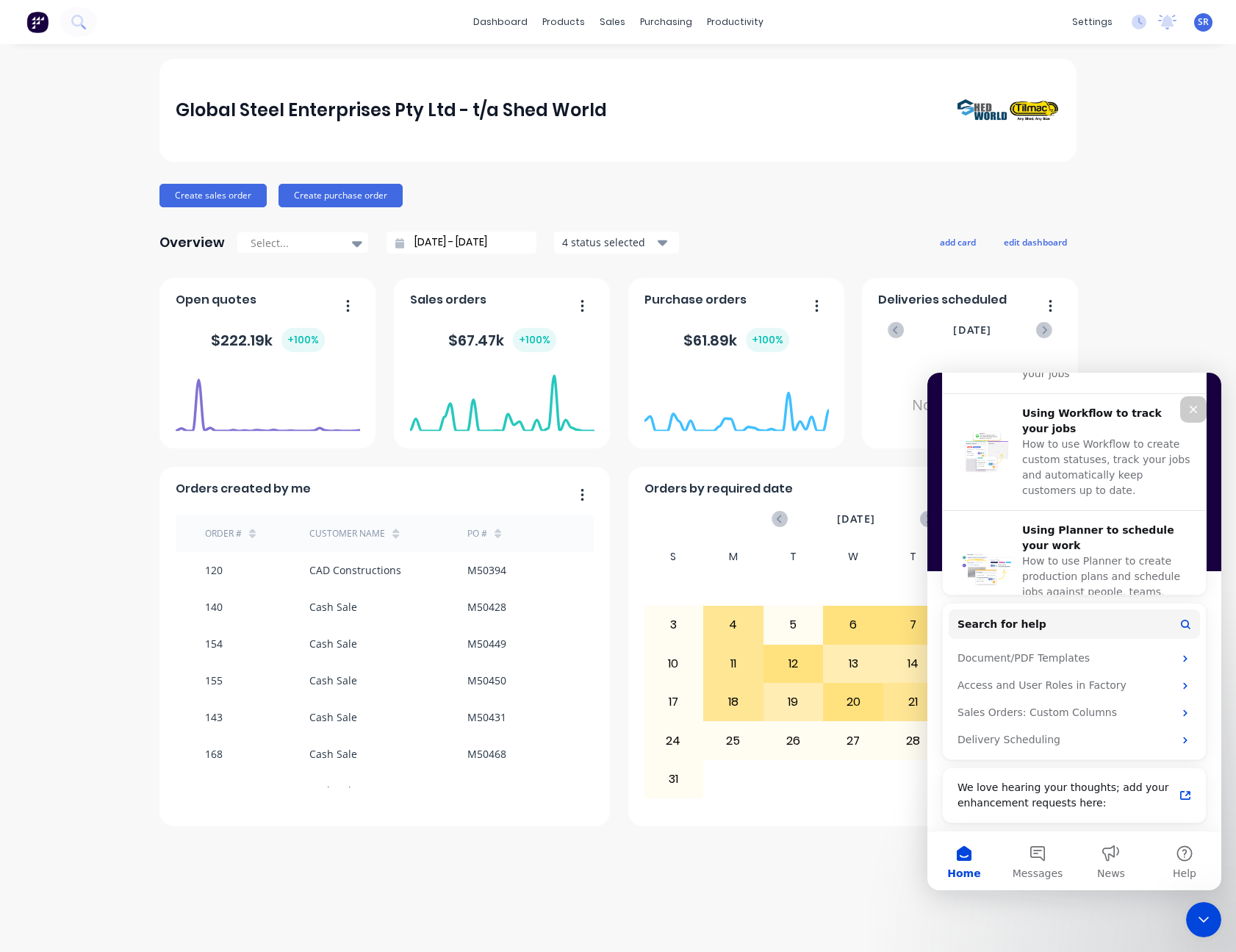
click at [959, 862] on button "Home" at bounding box center [964, 861] width 73 height 59
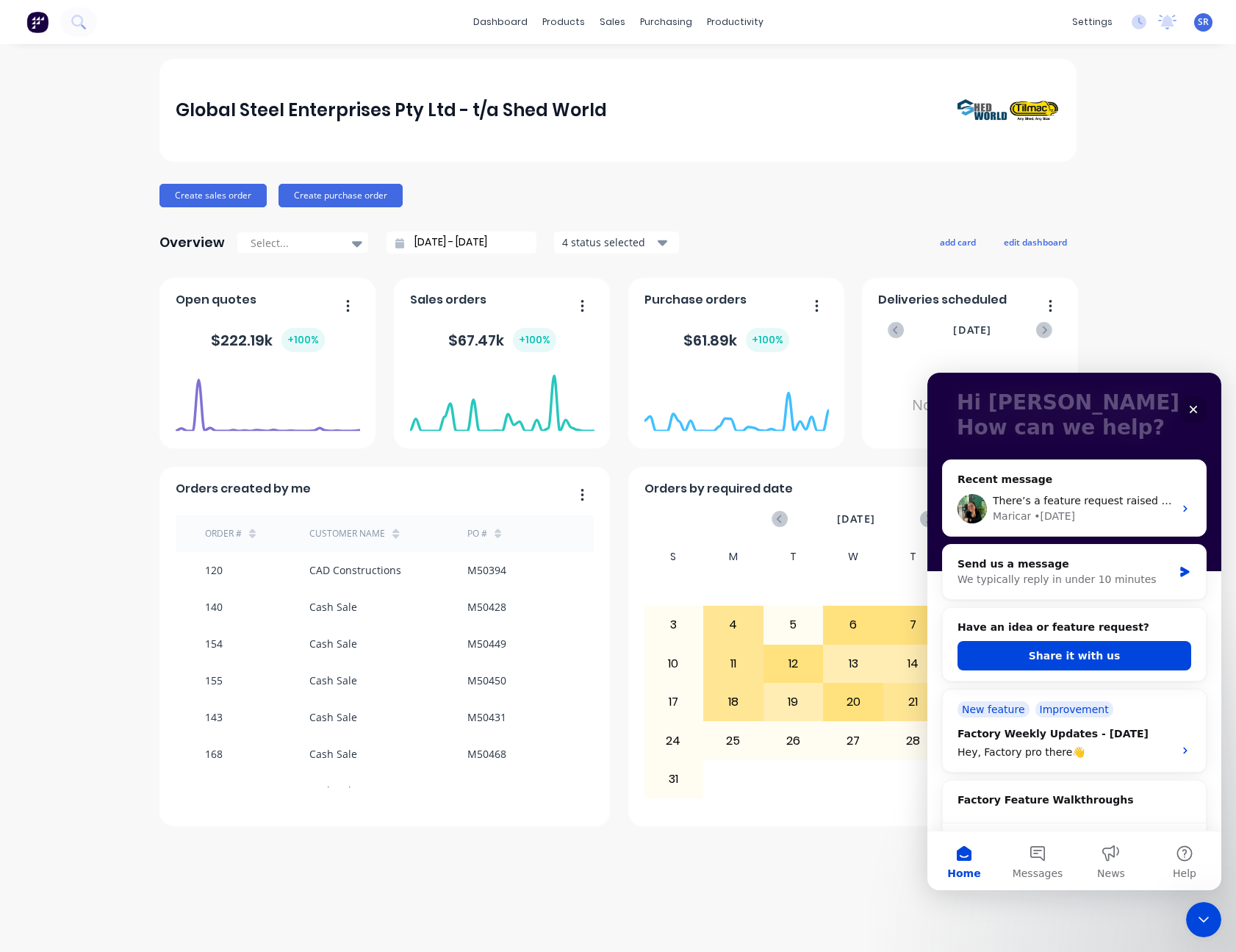
scroll to position [0, 0]
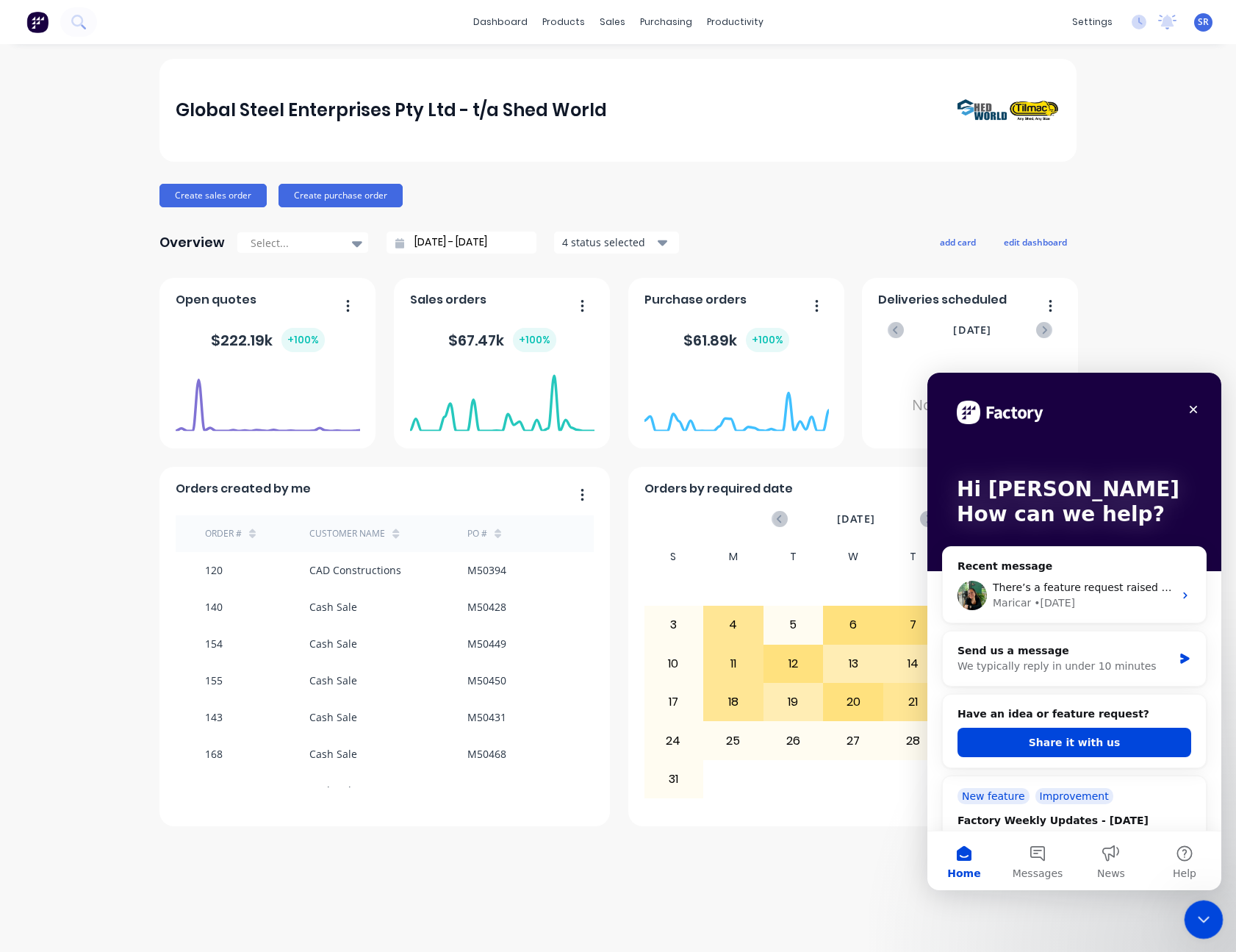
click at [1204, 908] on icon "Close Intercom Messenger" at bounding box center [1202, 917] width 17 height 17
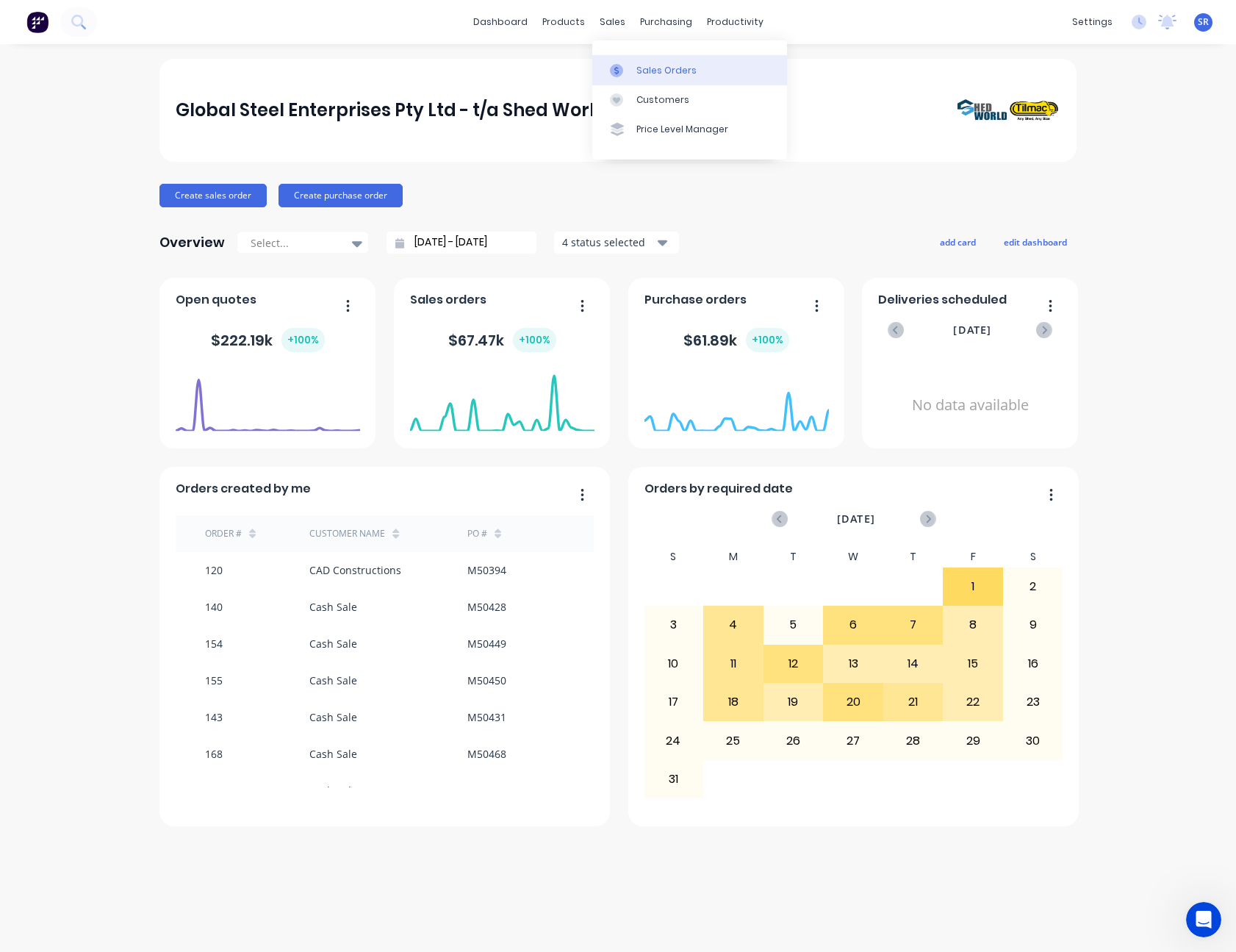
click at [652, 71] on div "Sales Orders" at bounding box center [666, 70] width 60 height 13
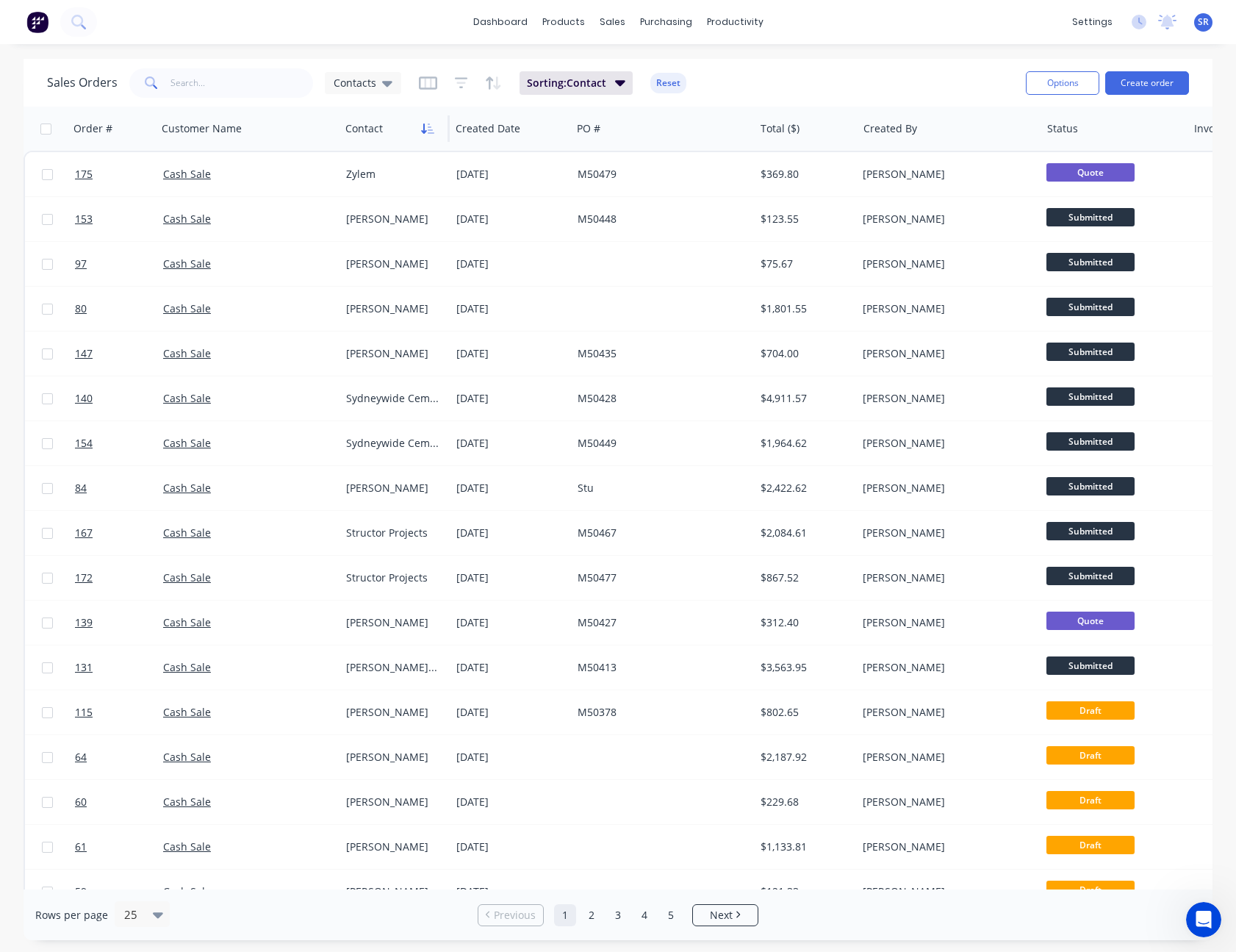
click at [425, 131] on icon "button" at bounding box center [424, 128] width 5 height 10
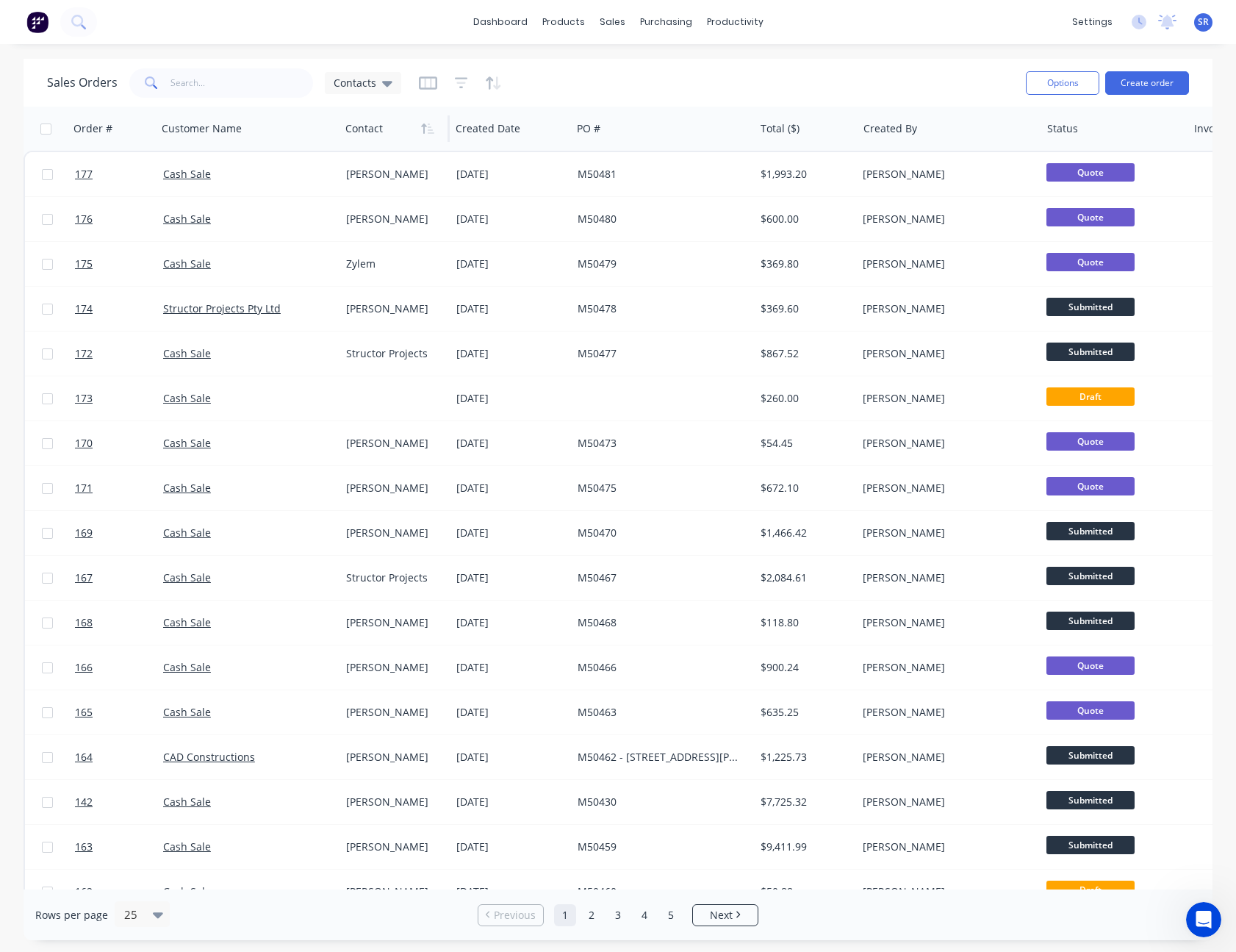
click at [1209, 26] on div "SR Global Steel Enterprises Pty L... [PERSON_NAME] Administrator Profile Sign o…" at bounding box center [1202, 22] width 18 height 18
click at [1204, 17] on span "SR" at bounding box center [1203, 22] width 11 height 13
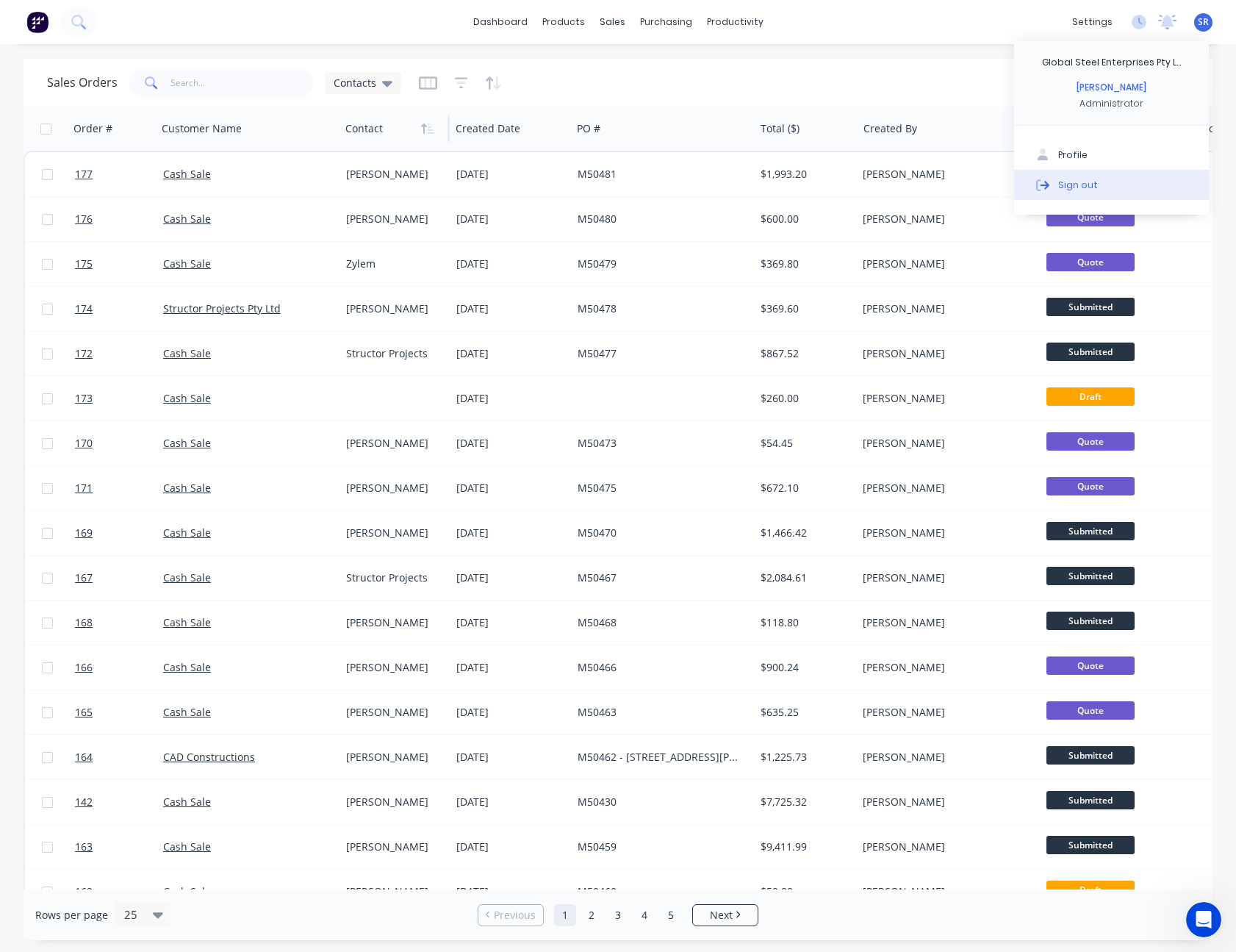
click at [1081, 176] on button "Sign out" at bounding box center [1111, 184] width 195 height 29
